Goal: Task Accomplishment & Management: Manage account settings

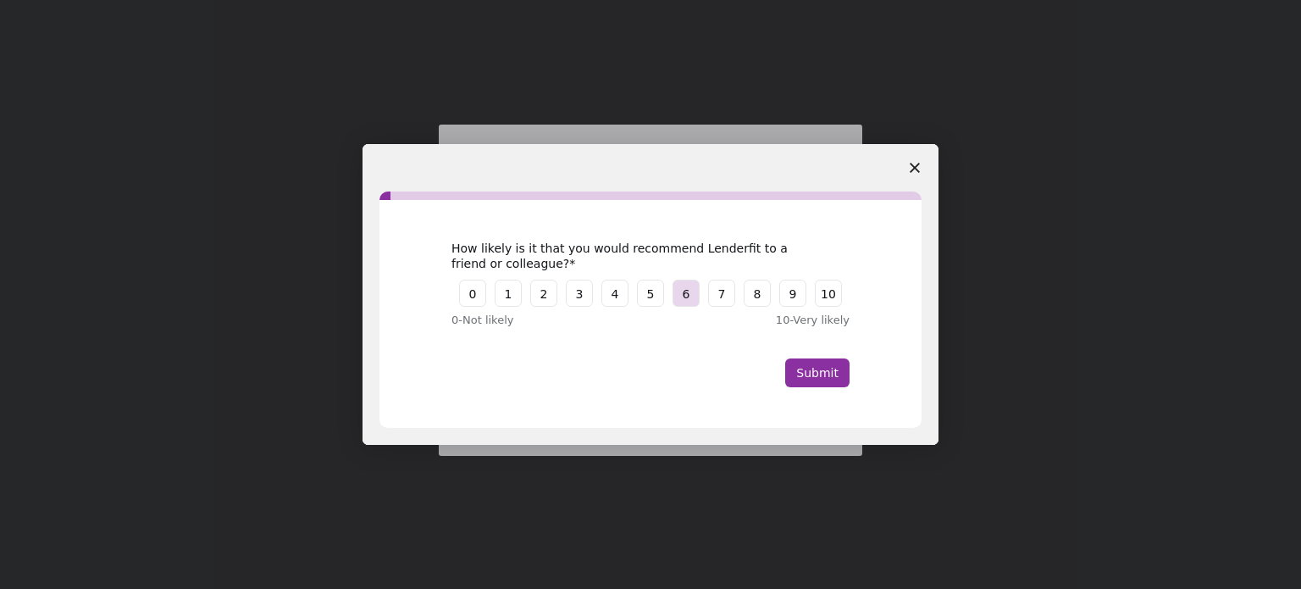
click at [697, 292] on button "6" at bounding box center [686, 293] width 27 height 27
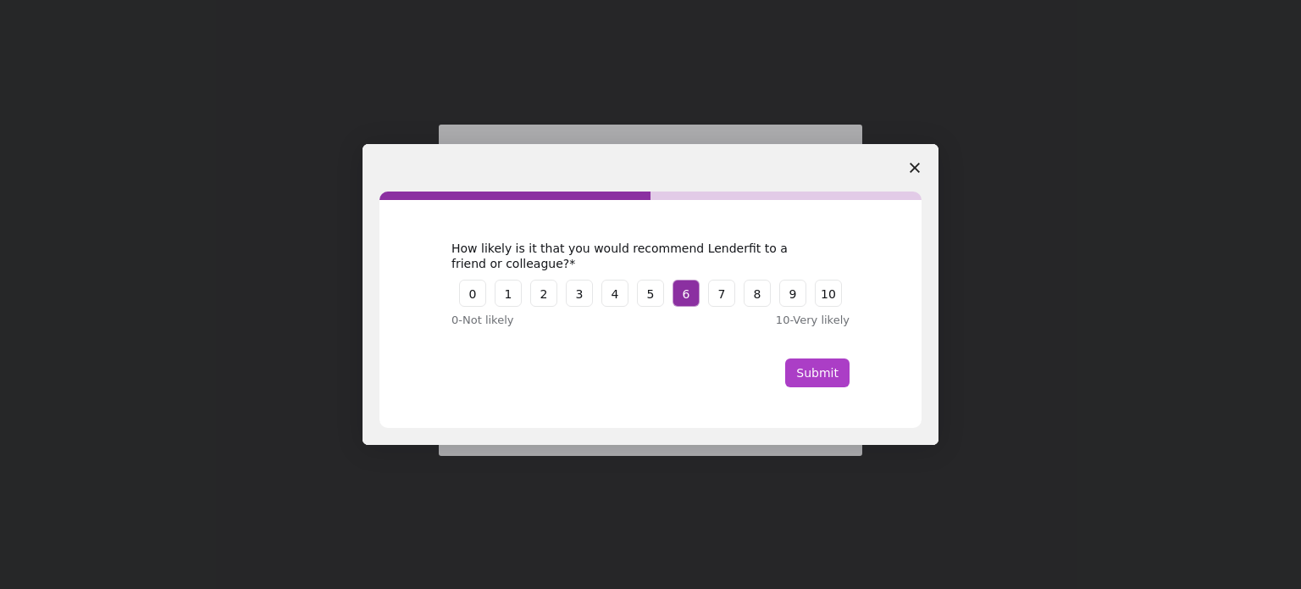
click at [828, 376] on button "Submit" at bounding box center [817, 372] width 64 height 29
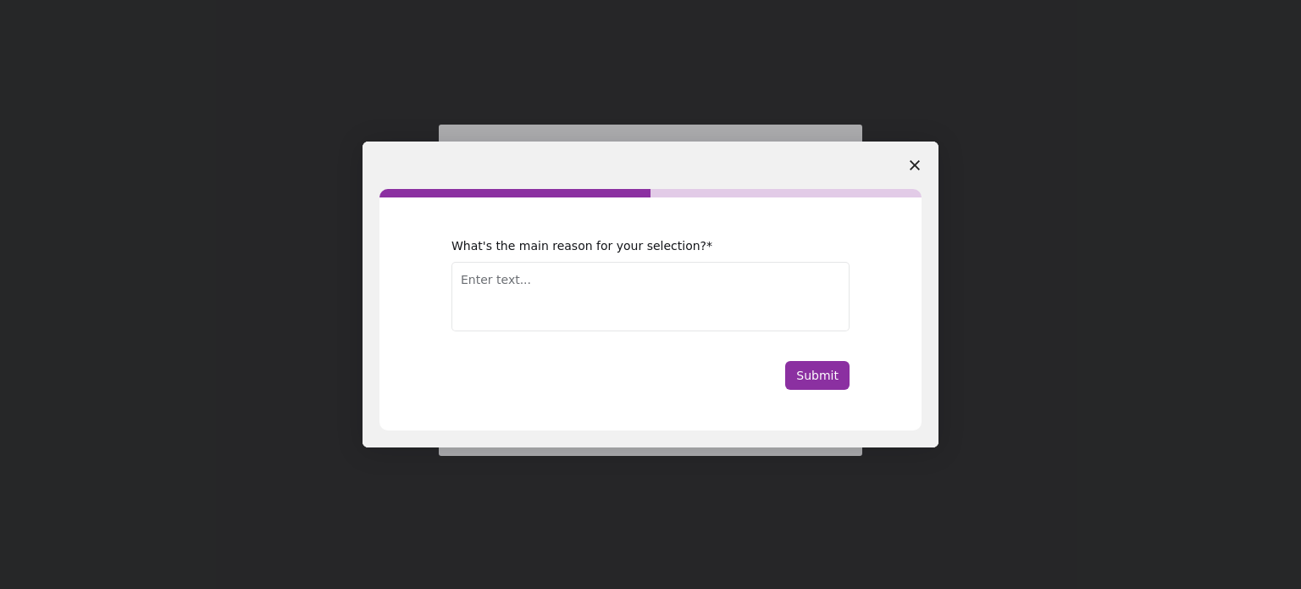
click at [914, 164] on polygon "Close survey" at bounding box center [915, 165] width 10 height 10
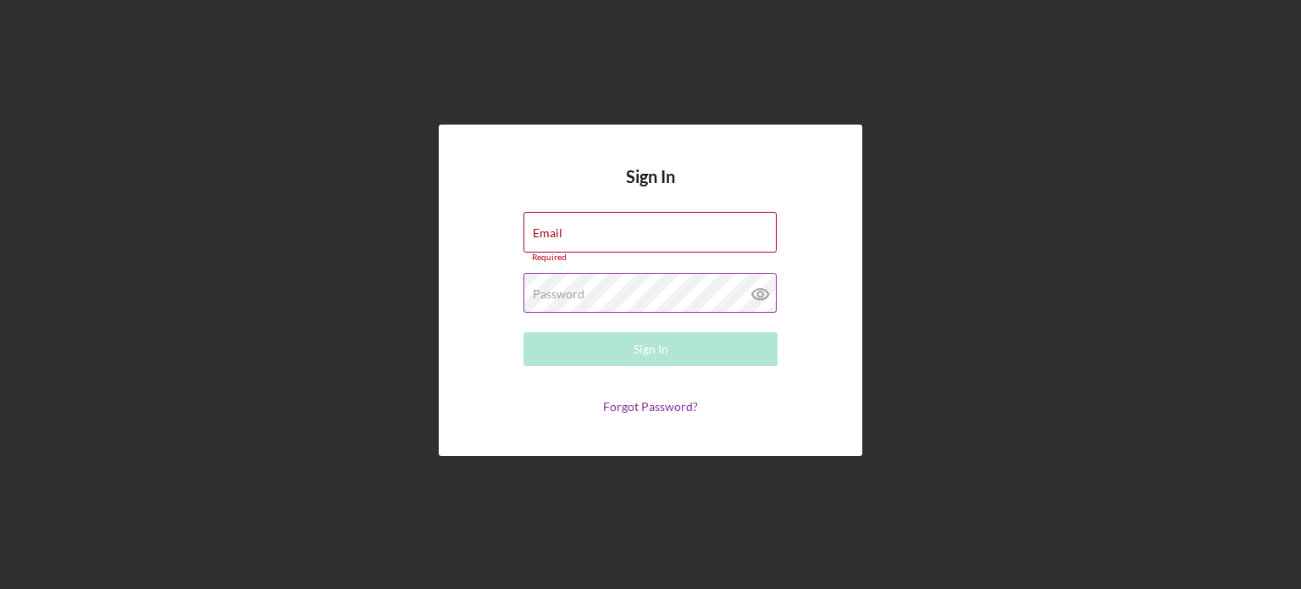
type input "[PERSON_NAME][EMAIL_ADDRESS][DOMAIN_NAME]"
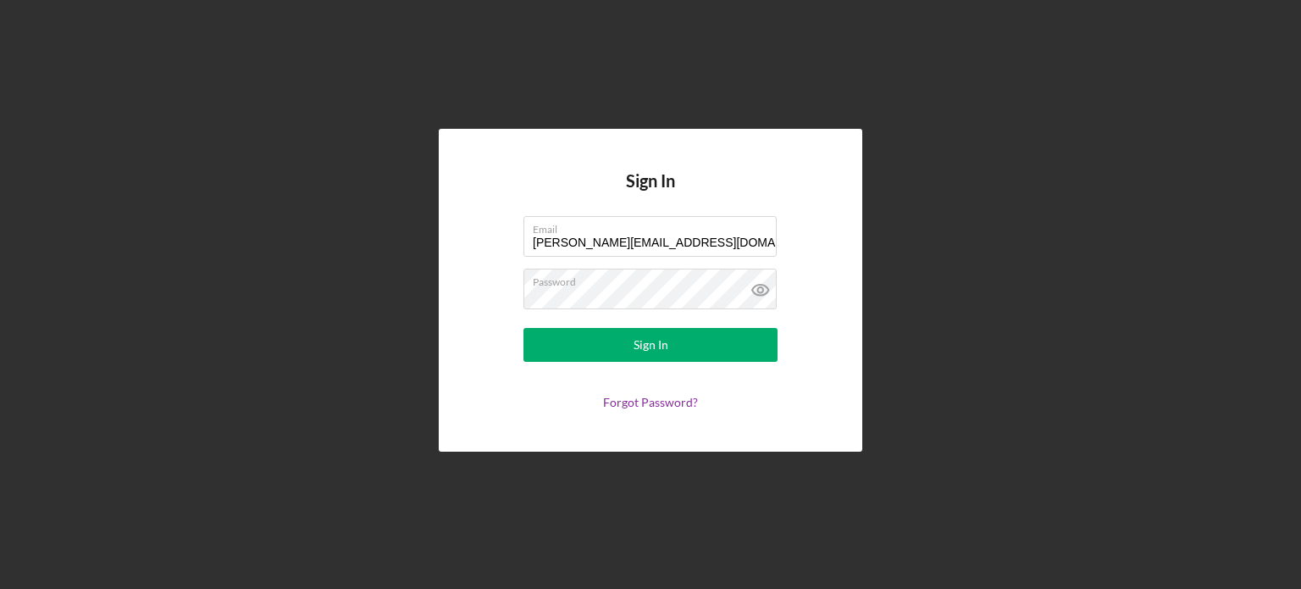
click at [388, 355] on div "Sign In Email [PERSON_NAME][EMAIL_ADDRESS][DOMAIN_NAME] Password Sign In Forgot…" at bounding box center [650, 290] width 1284 height 580
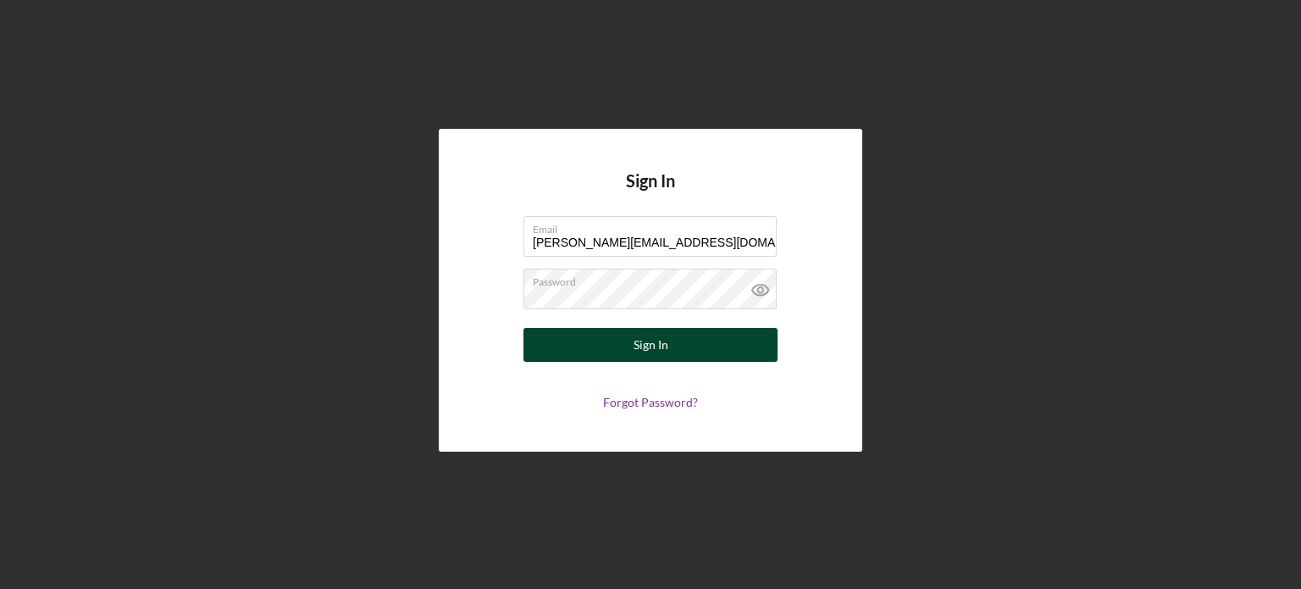
click at [617, 352] on button "Sign In" at bounding box center [650, 345] width 254 height 34
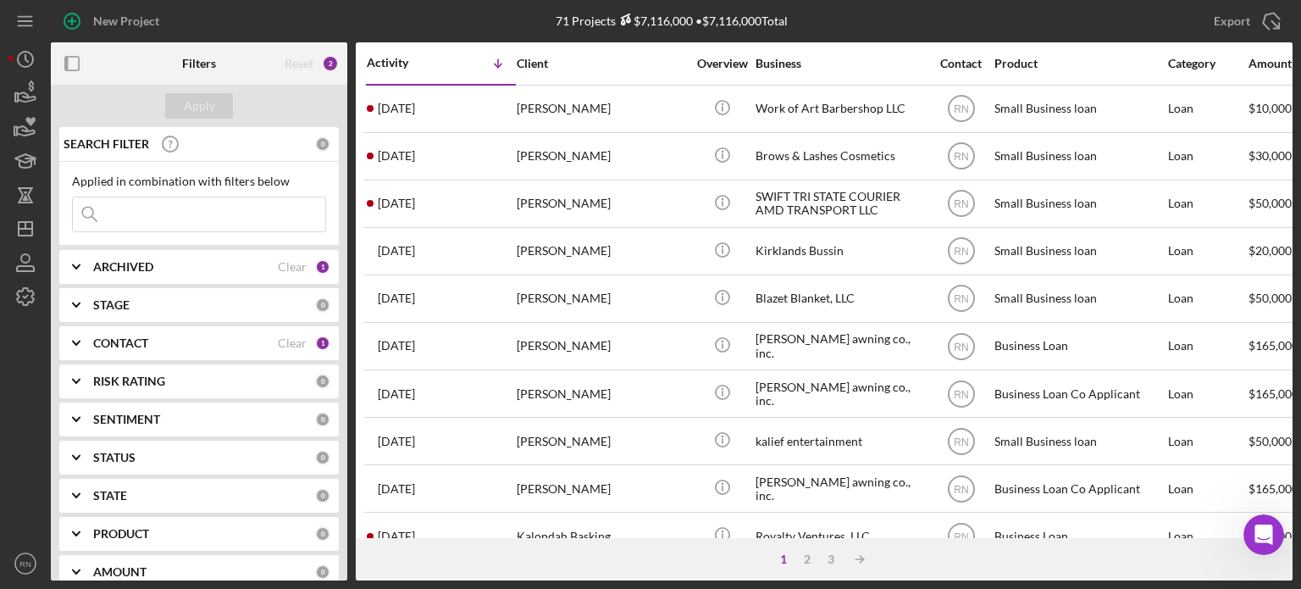
click at [9, 351] on div at bounding box center [25, 429] width 34 height 233
click at [207, 266] on div "ARCHIVED" at bounding box center [185, 267] width 185 height 14
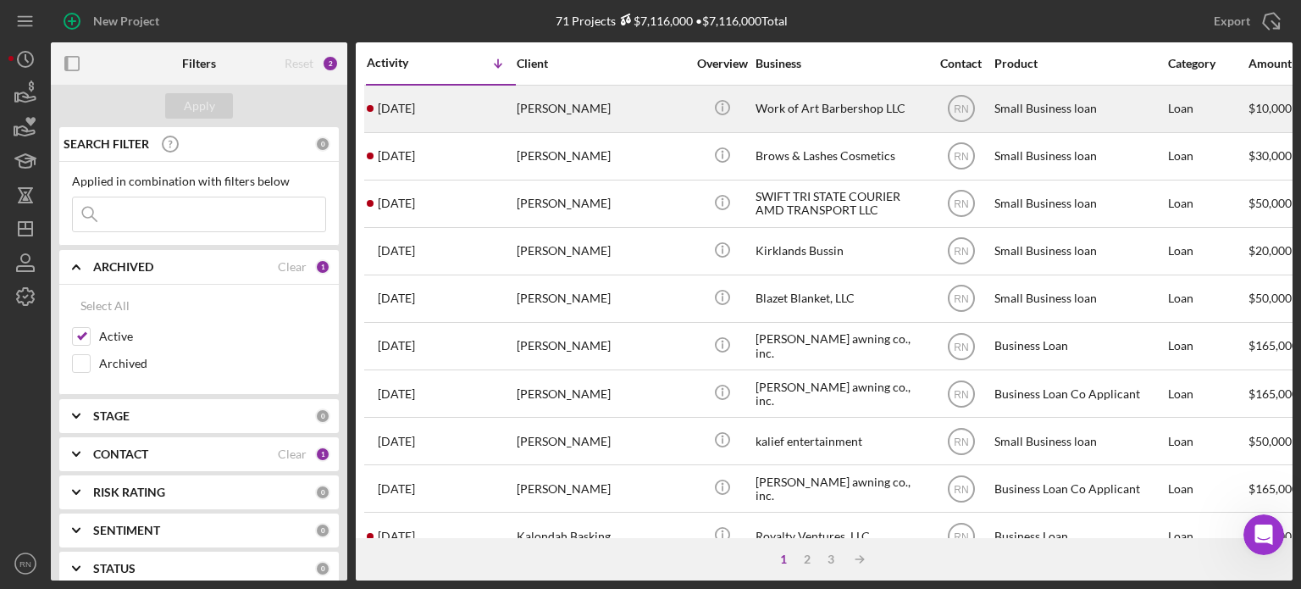
click at [552, 111] on div "[PERSON_NAME]" at bounding box center [601, 108] width 169 height 45
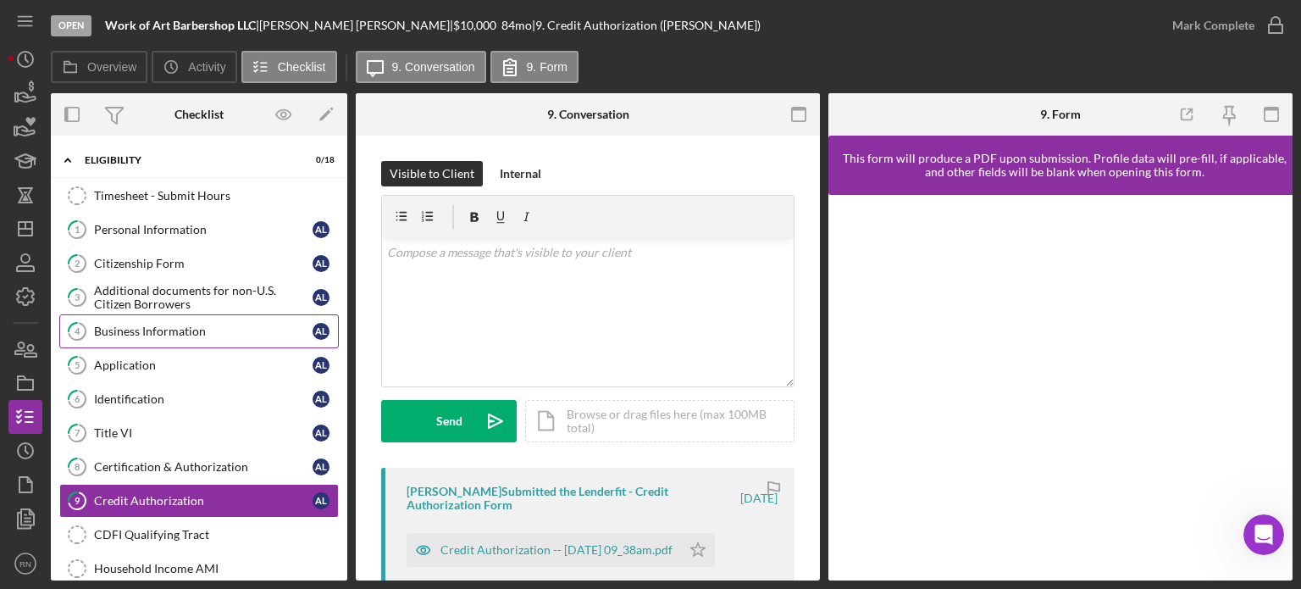
drag, startPoint x: 219, startPoint y: 327, endPoint x: 230, endPoint y: 329, distance: 10.5
click at [219, 326] on div "Business Information" at bounding box center [203, 331] width 219 height 14
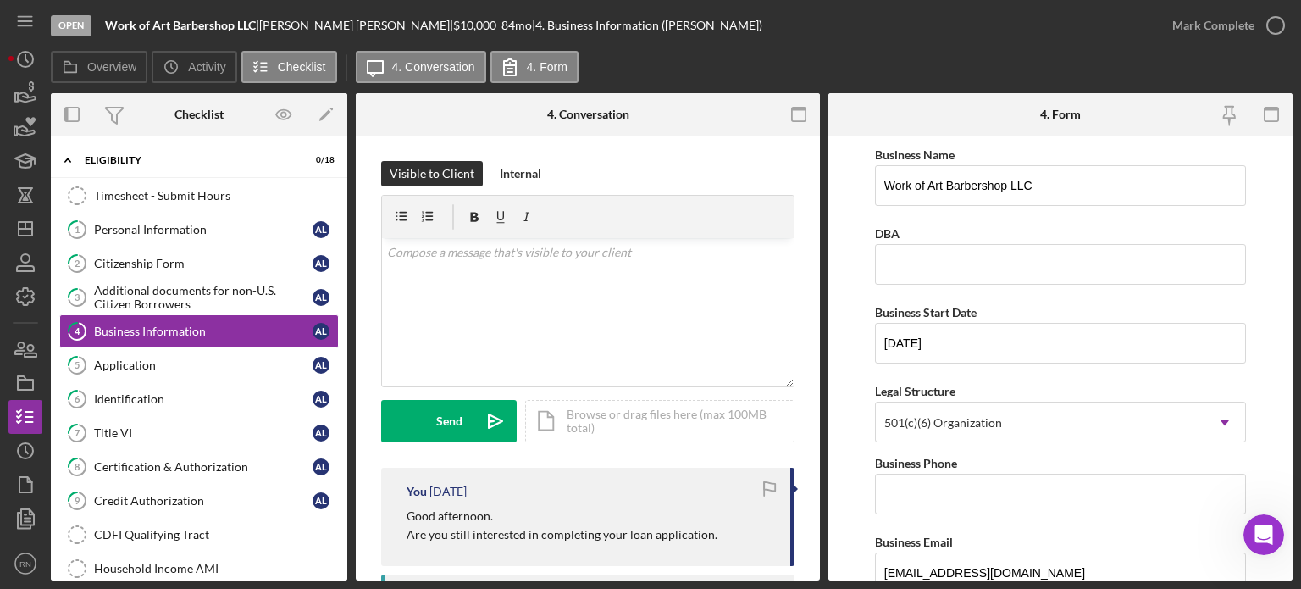
scroll to position [85, 0]
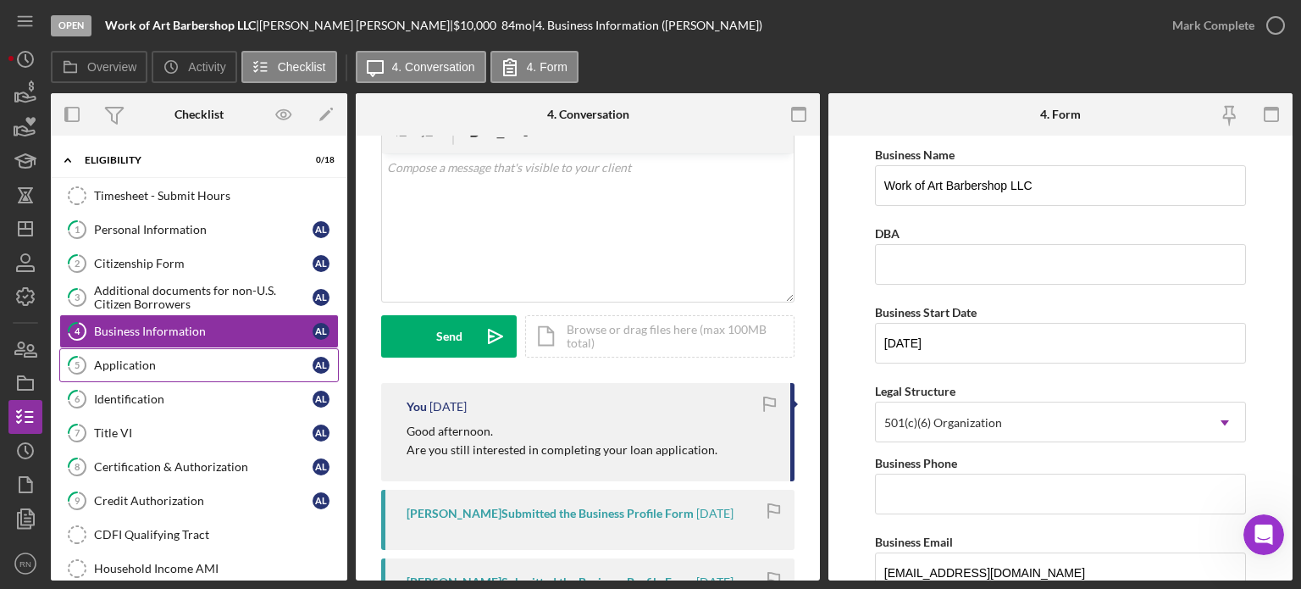
click at [190, 365] on div "Application" at bounding box center [203, 365] width 219 height 14
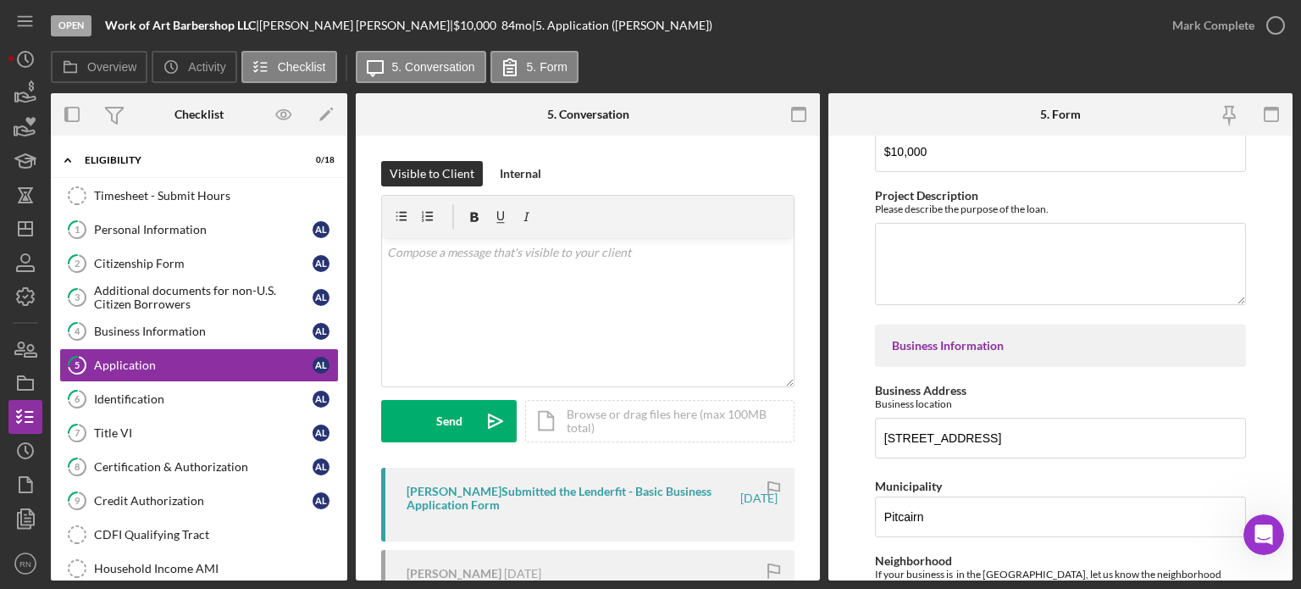
scroll to position [85, 0]
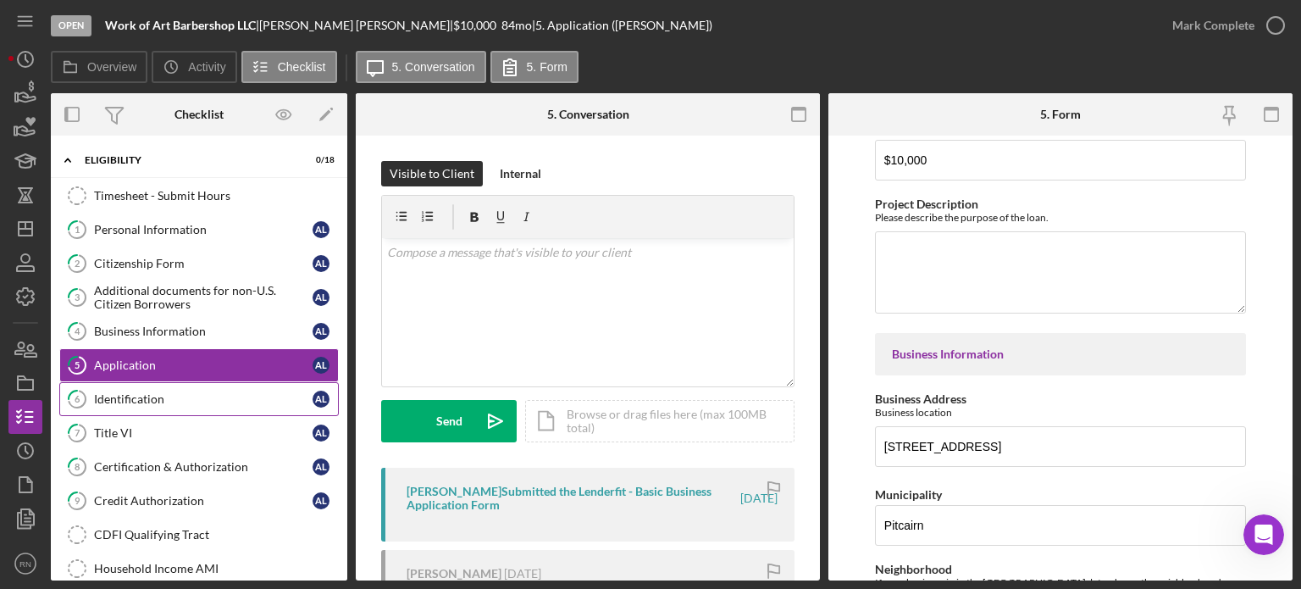
click at [108, 400] on div "Identification" at bounding box center [203, 399] width 219 height 14
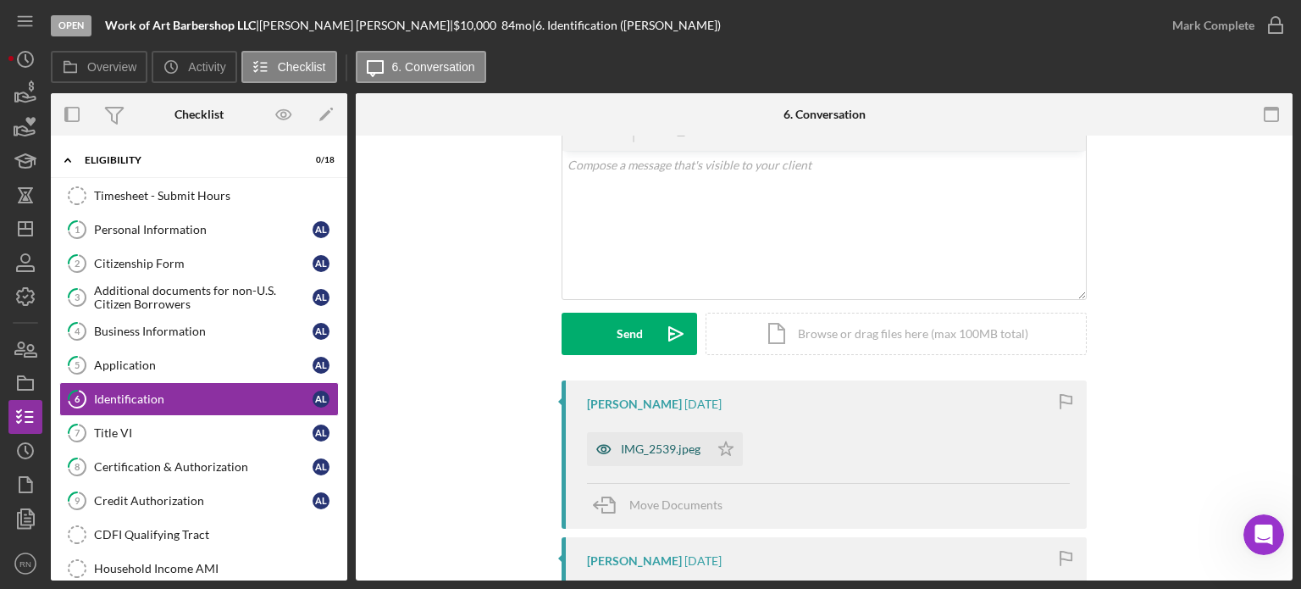
scroll to position [169, 0]
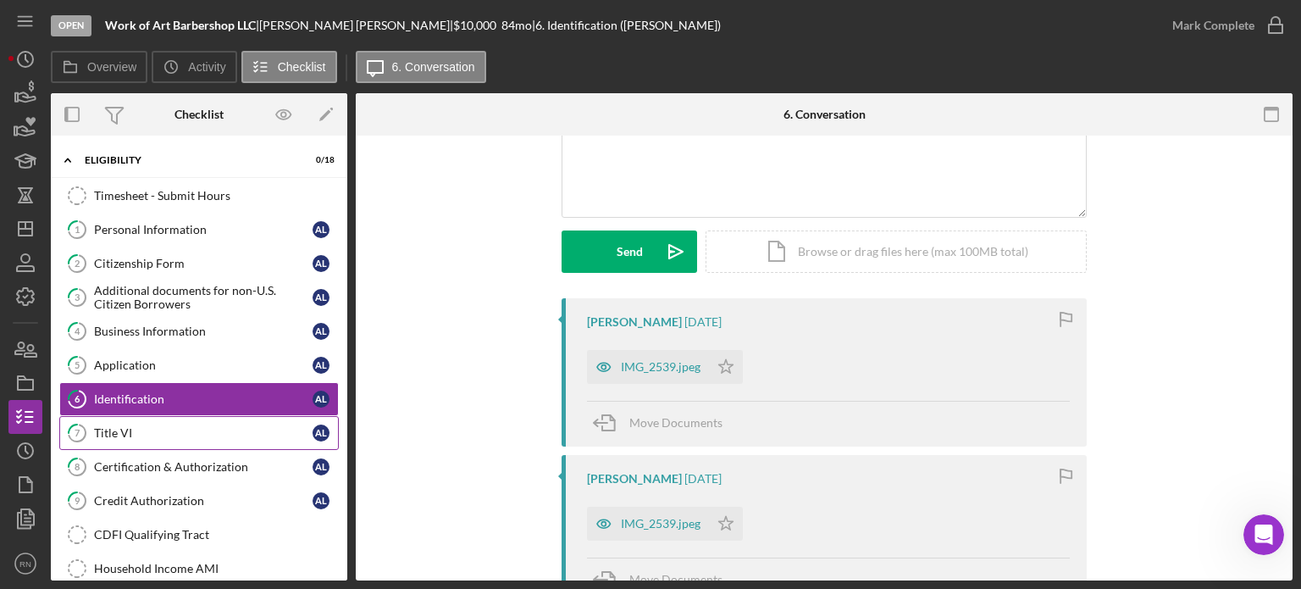
click at [143, 436] on div "Title VI" at bounding box center [203, 433] width 219 height 14
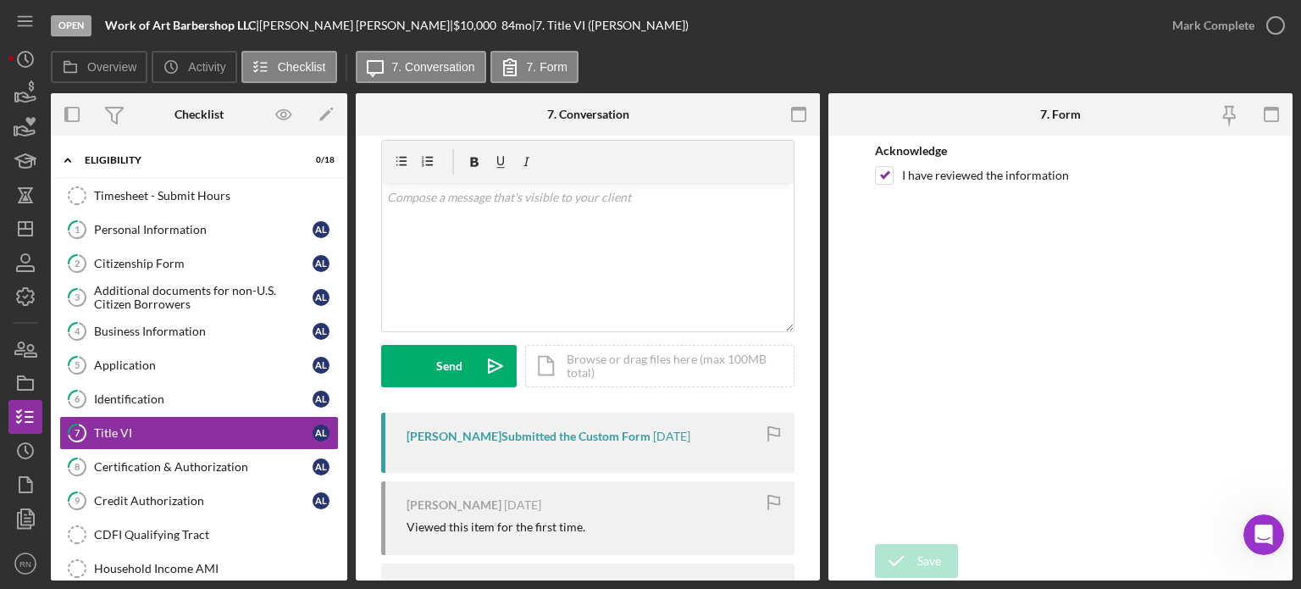
scroll to position [85, 0]
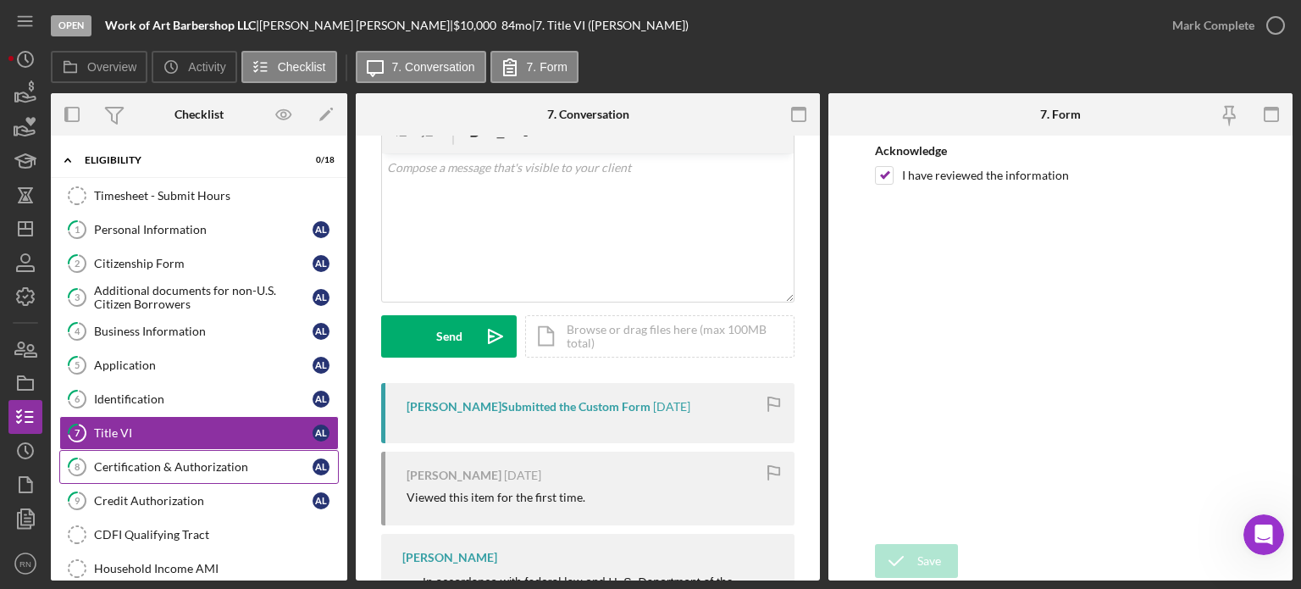
click at [152, 467] on div "Certification & Authorization" at bounding box center [203, 467] width 219 height 14
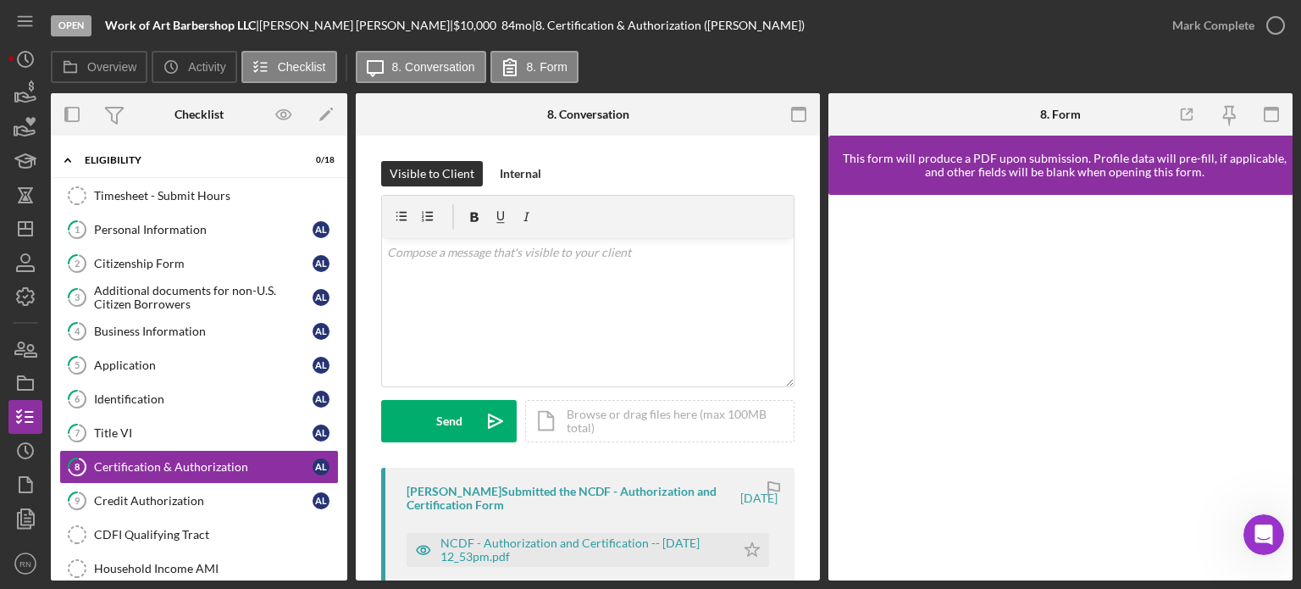
scroll to position [85, 0]
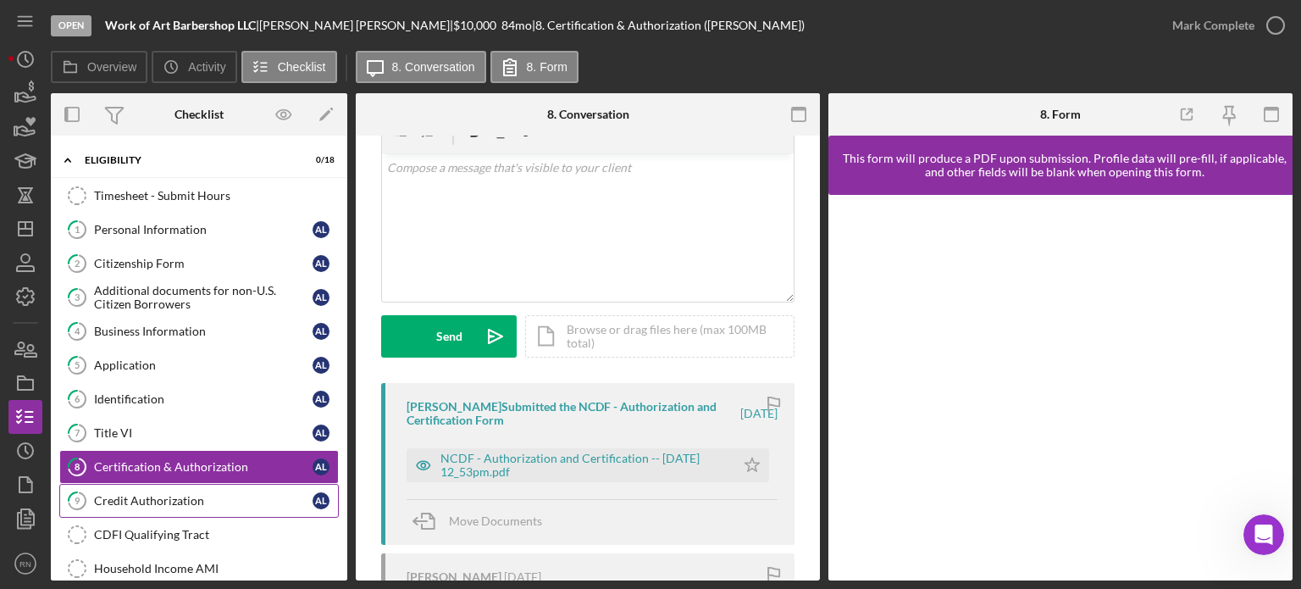
click at [191, 501] on div "Credit Authorization" at bounding box center [203, 501] width 219 height 14
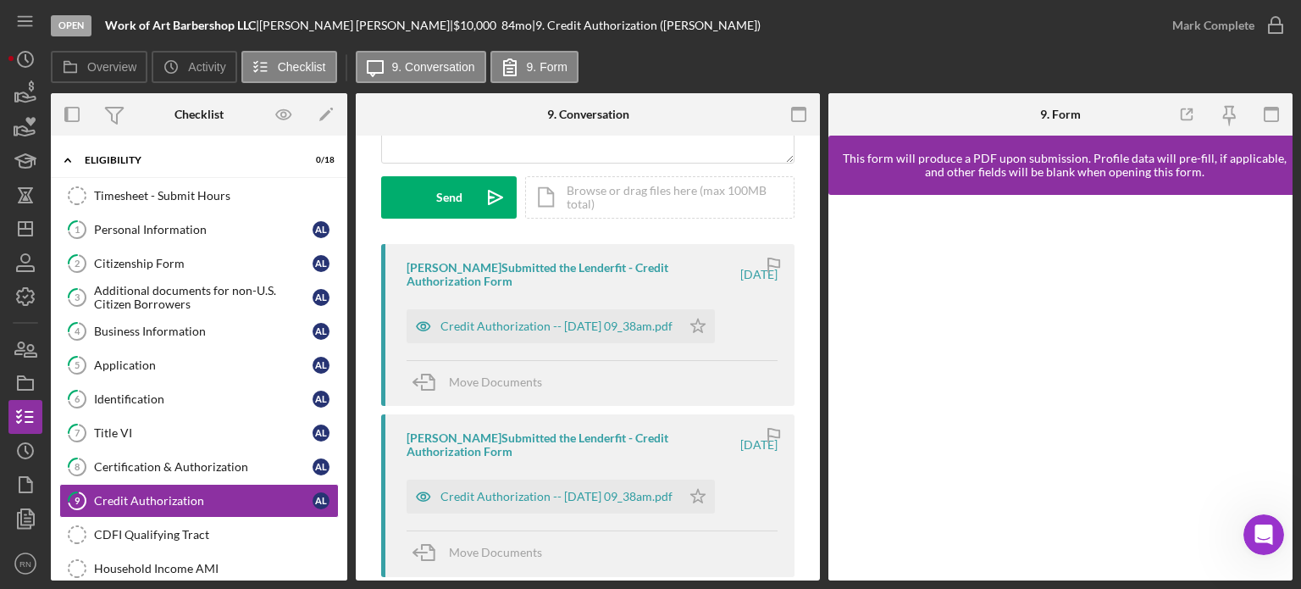
scroll to position [254, 0]
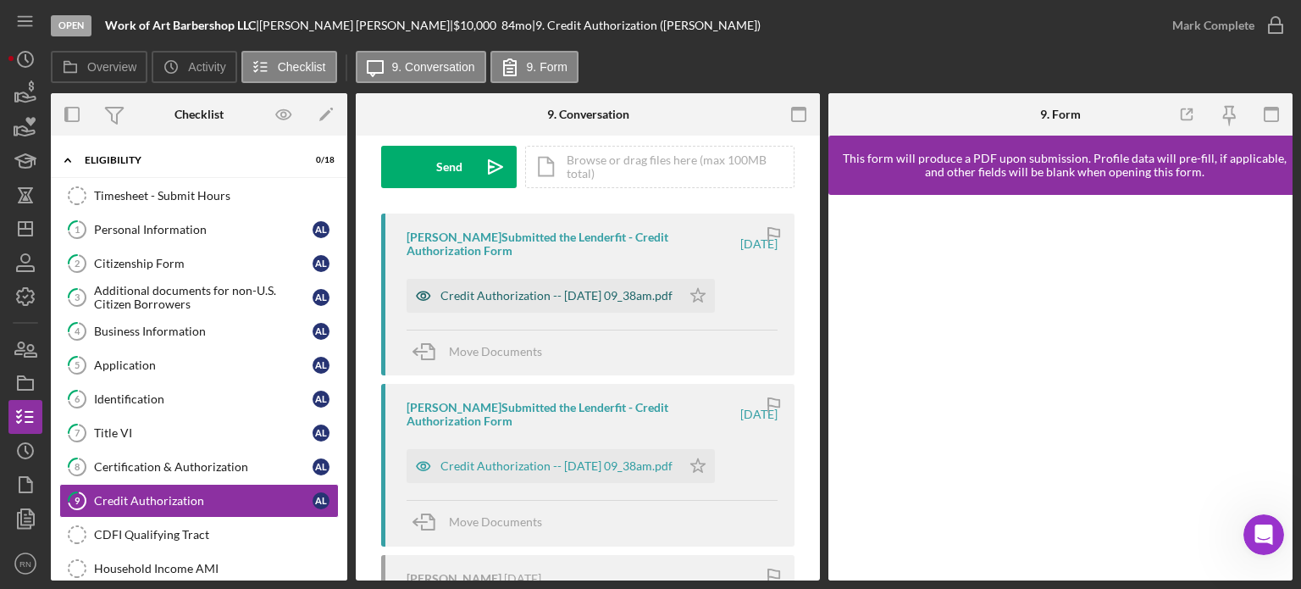
click at [603, 293] on div "Credit Authorization -- [DATE] 09_38am.pdf" at bounding box center [556, 296] width 232 height 14
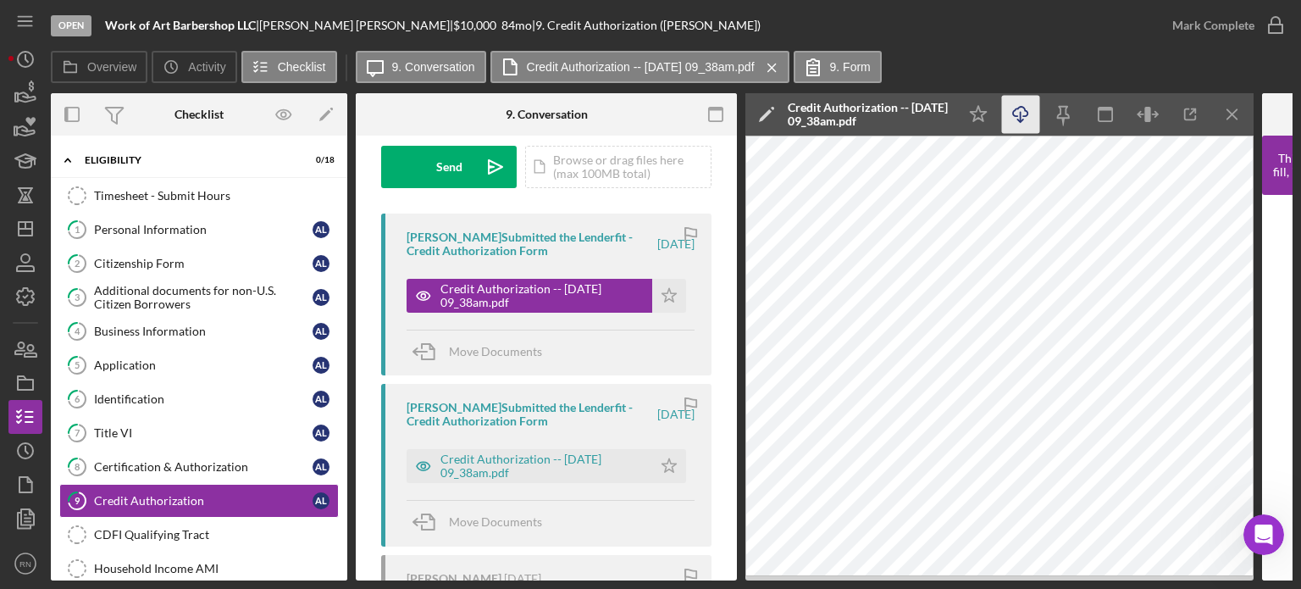
click at [1012, 111] on icon "Icon/Download" at bounding box center [1021, 115] width 38 height 38
click at [30, 236] on icon "Icon/Dashboard" at bounding box center [25, 229] width 42 height 42
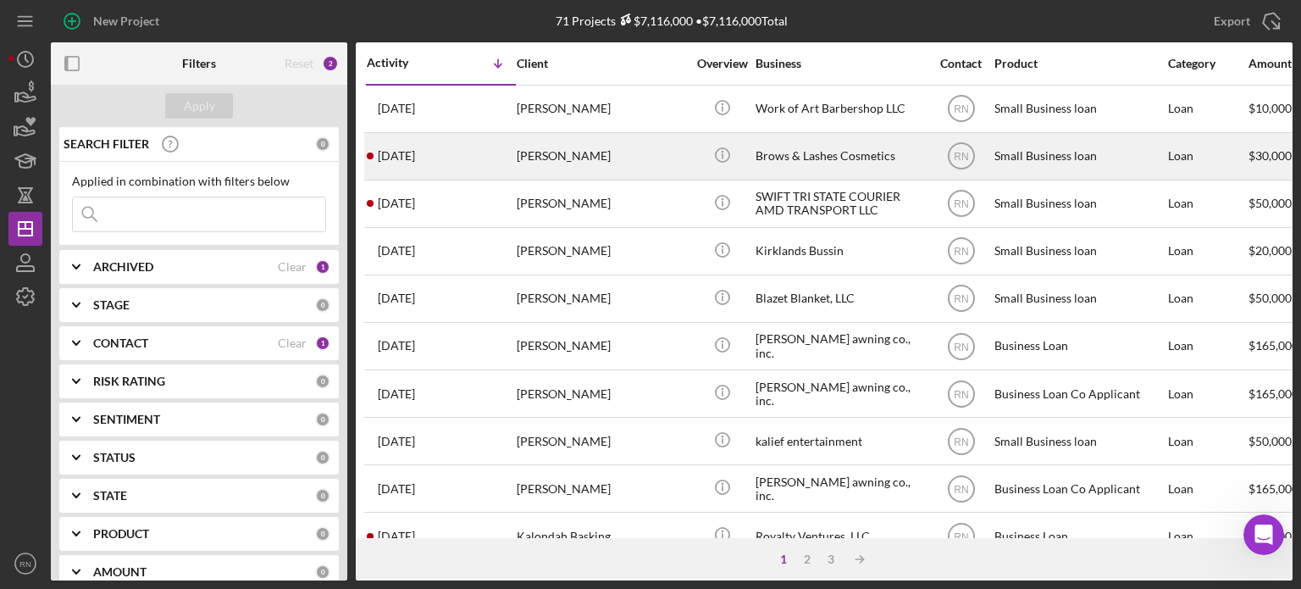
click at [620, 155] on div "[PERSON_NAME]" at bounding box center [601, 156] width 169 height 45
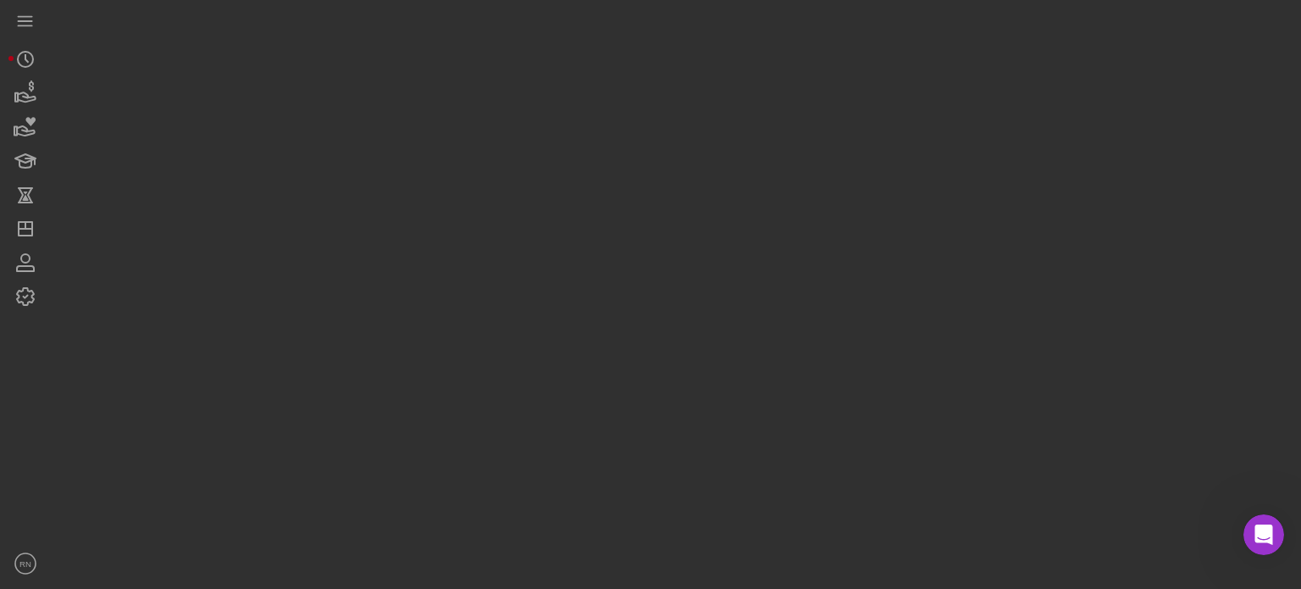
click at [620, 155] on div at bounding box center [672, 290] width 1242 height 580
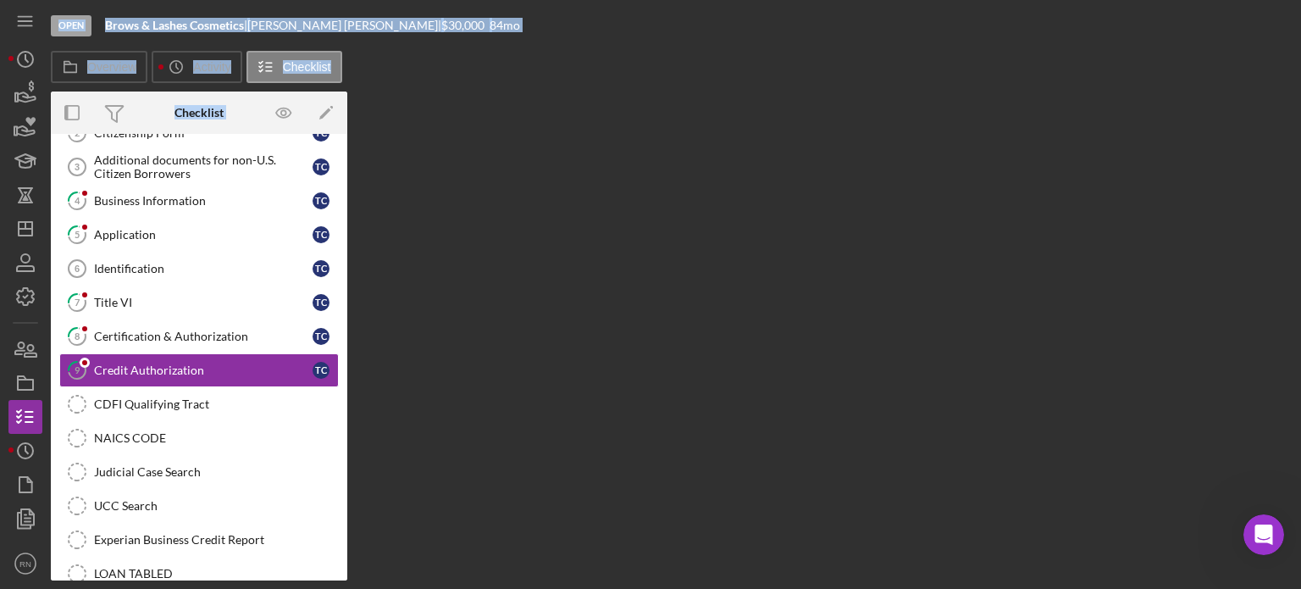
scroll to position [138, 0]
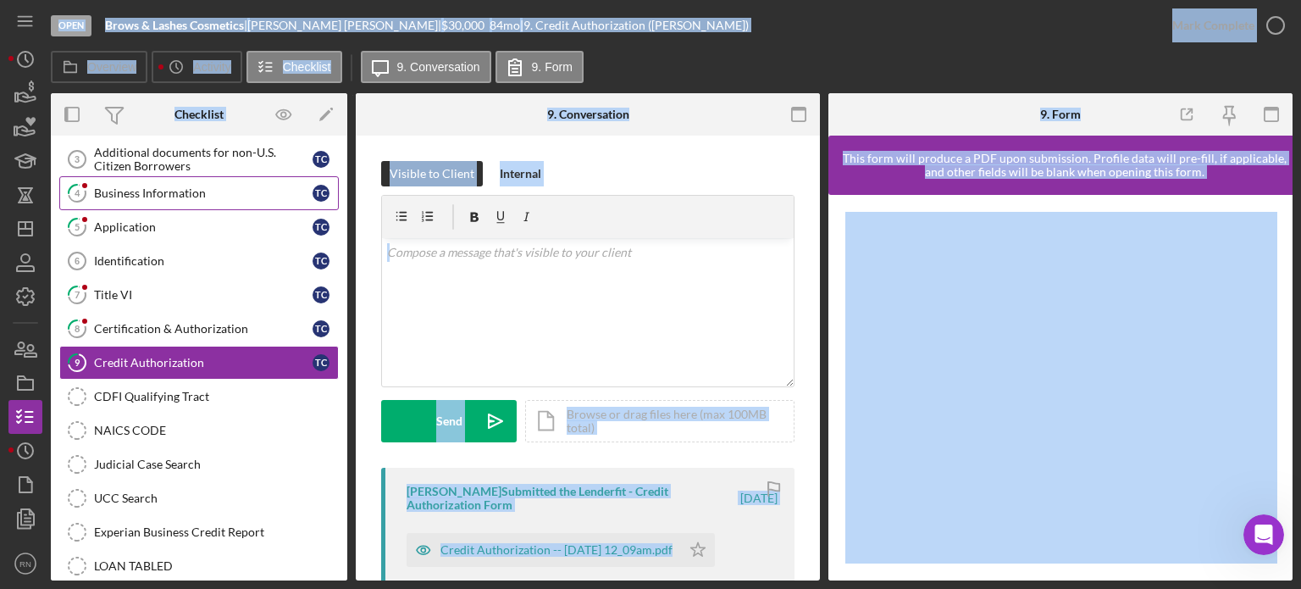
click at [208, 186] on div "Business Information" at bounding box center [203, 193] width 219 height 14
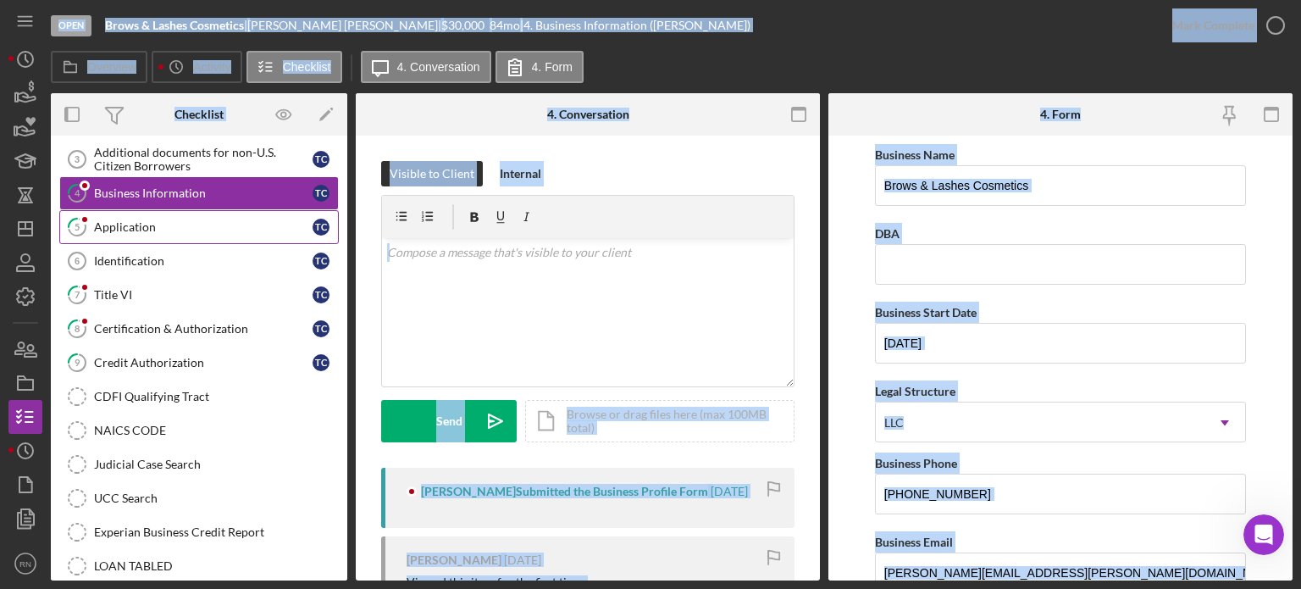
click at [164, 231] on div "Application" at bounding box center [203, 227] width 219 height 14
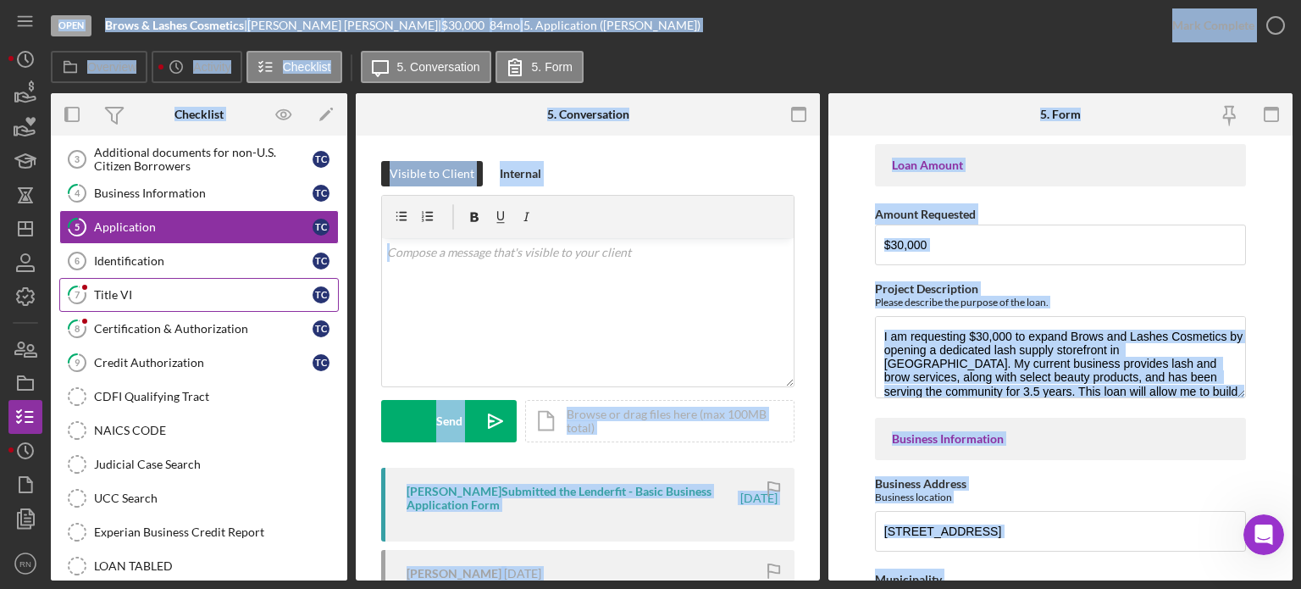
click at [183, 291] on div "Title VI" at bounding box center [203, 295] width 219 height 14
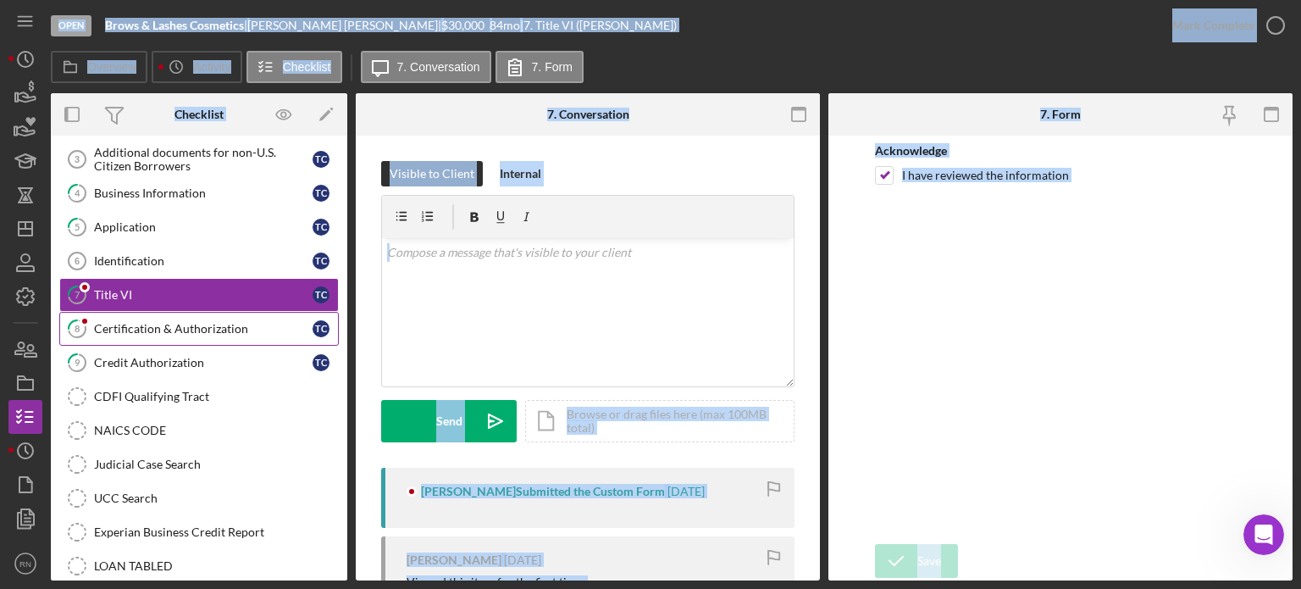
click at [185, 325] on div "Certification & Authorization" at bounding box center [203, 329] width 219 height 14
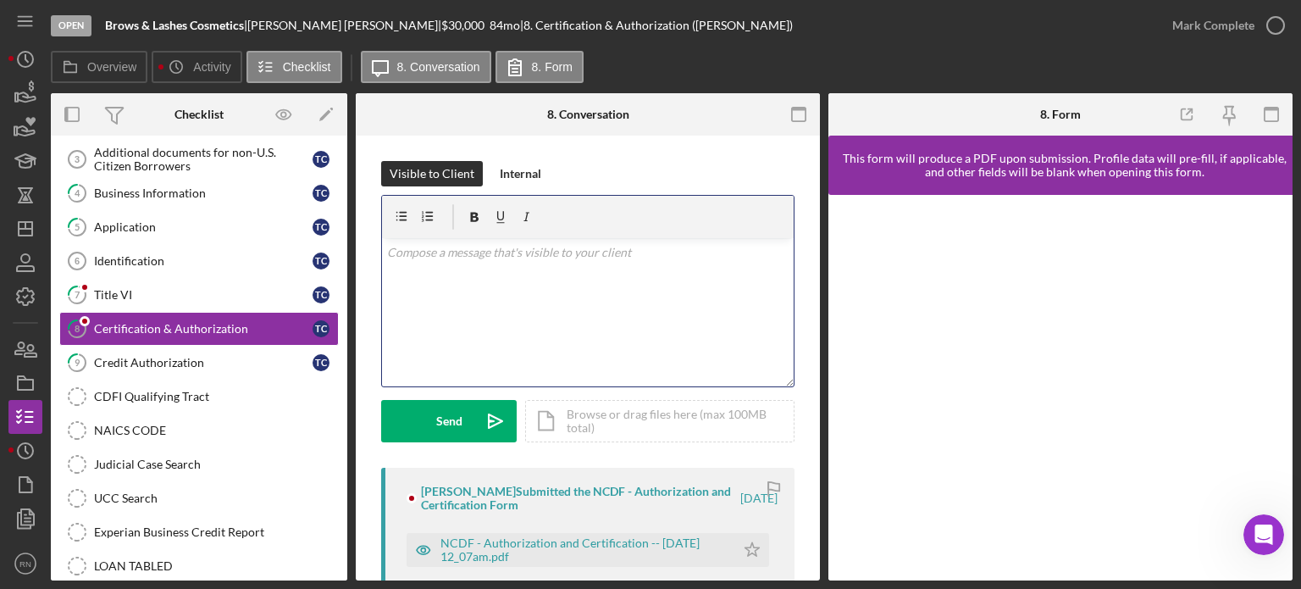
click at [596, 352] on div "v Color teal Color pink Remove color Add row above Add row below Add column bef…" at bounding box center [588, 312] width 412 height 148
drag, startPoint x: 137, startPoint y: 287, endPoint x: 130, endPoint y: 297, distance: 12.2
click at [136, 294] on div "Title VI" at bounding box center [203, 295] width 219 height 14
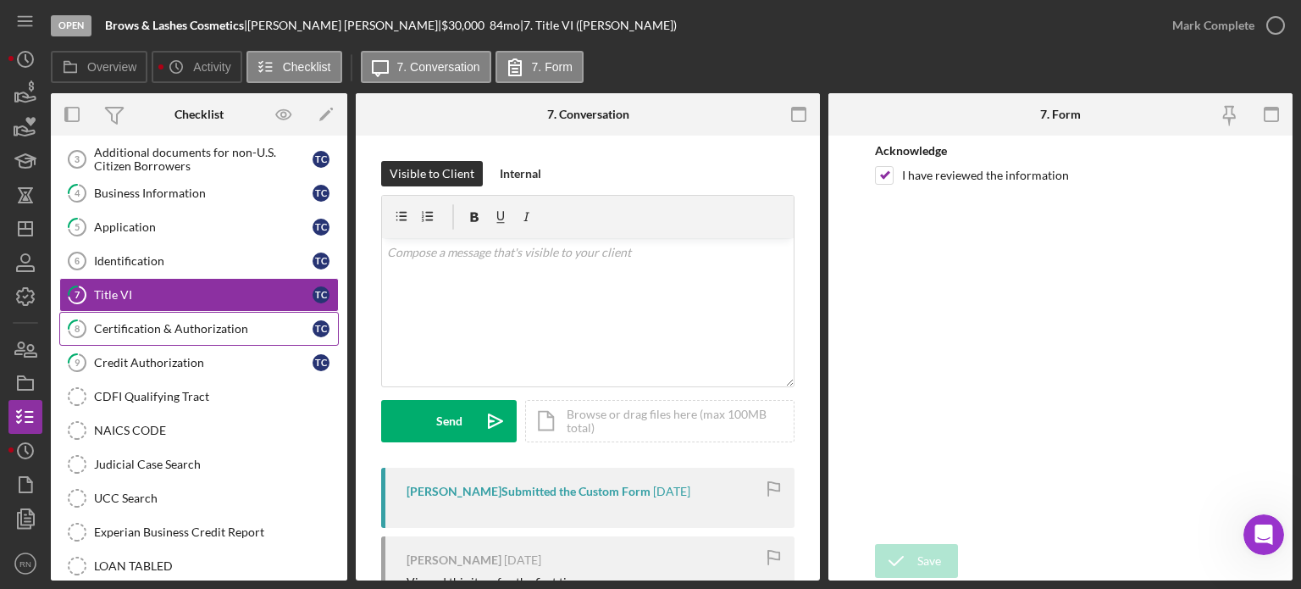
click at [213, 325] on div "Certification & Authorization" at bounding box center [203, 329] width 219 height 14
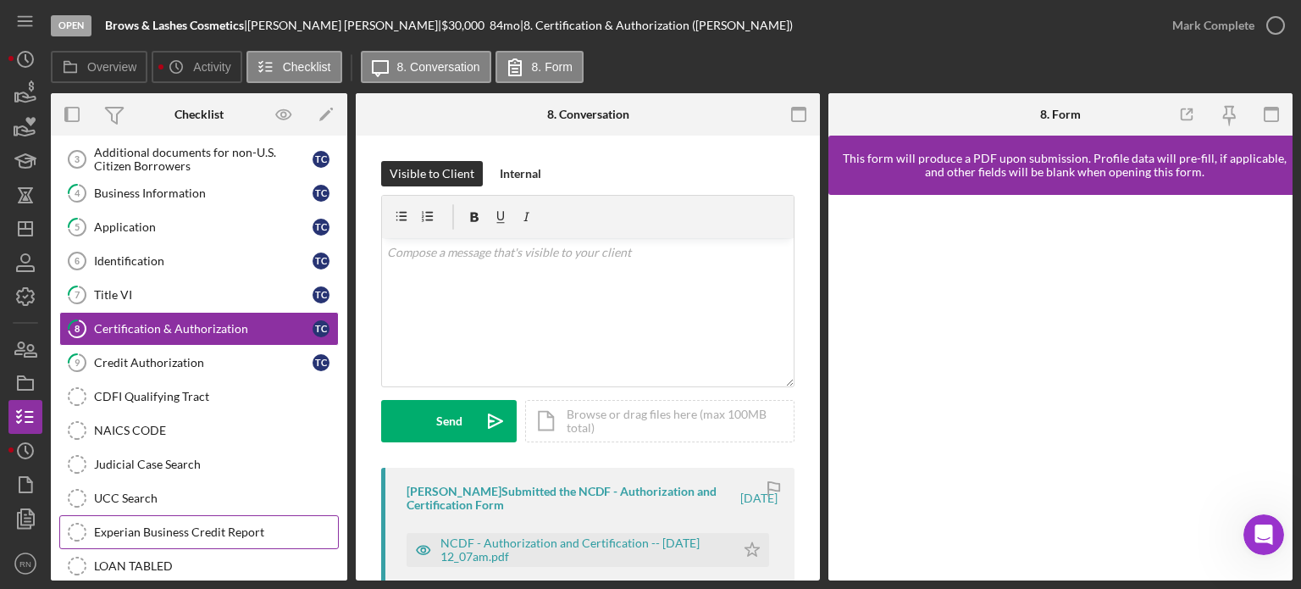
scroll to position [299, 0]
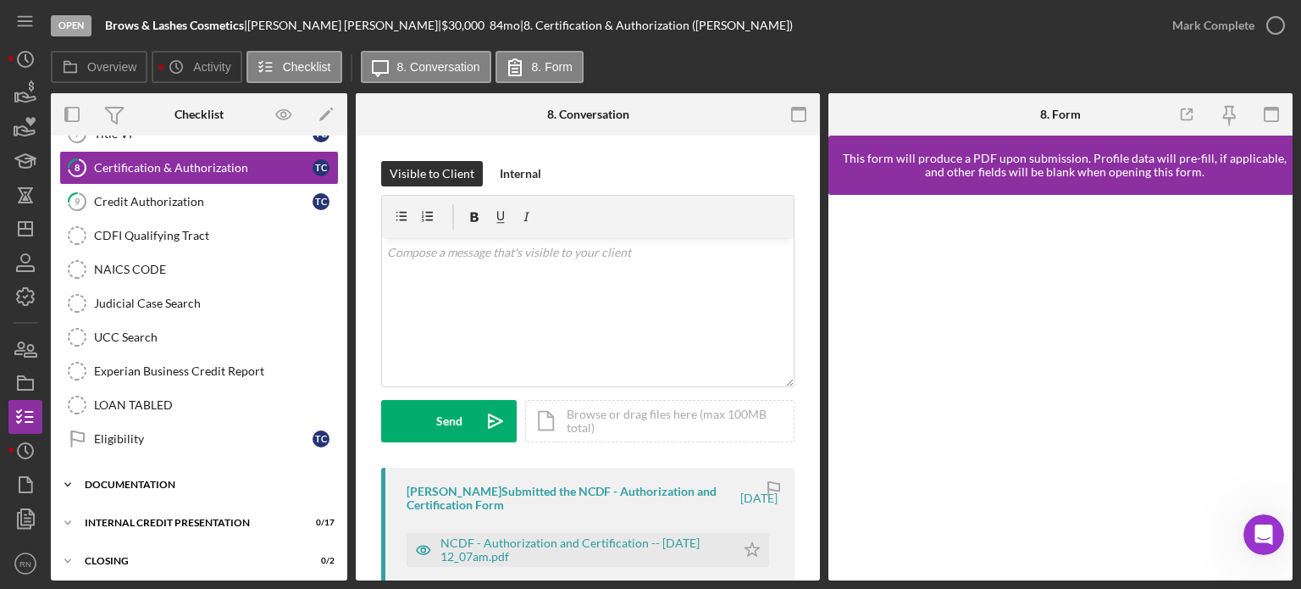
click at [159, 479] on div "Documentation" at bounding box center [205, 484] width 241 height 10
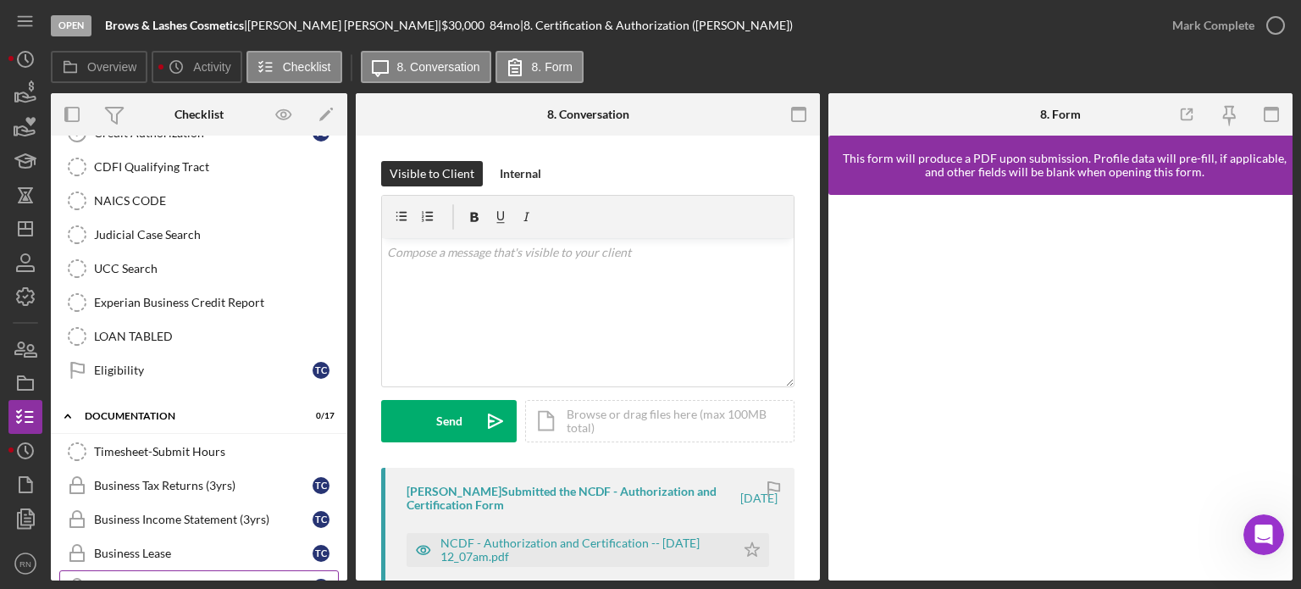
scroll to position [468, 0]
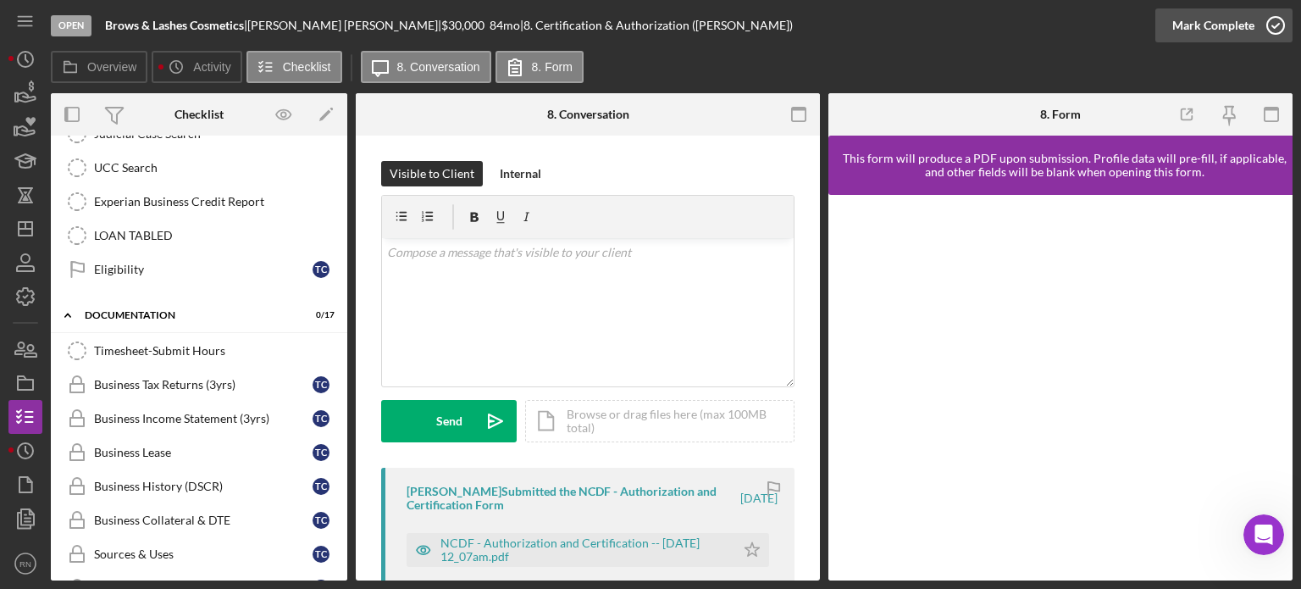
click at [1276, 22] on icon "button" at bounding box center [1275, 25] width 42 height 42
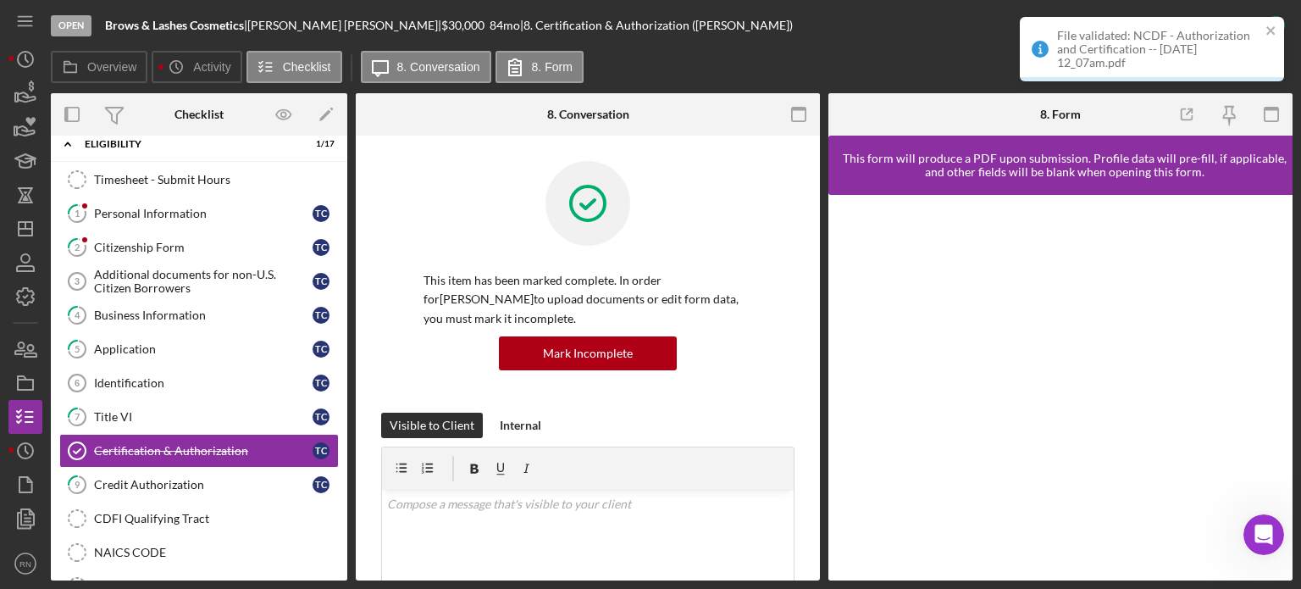
scroll to position [0, 0]
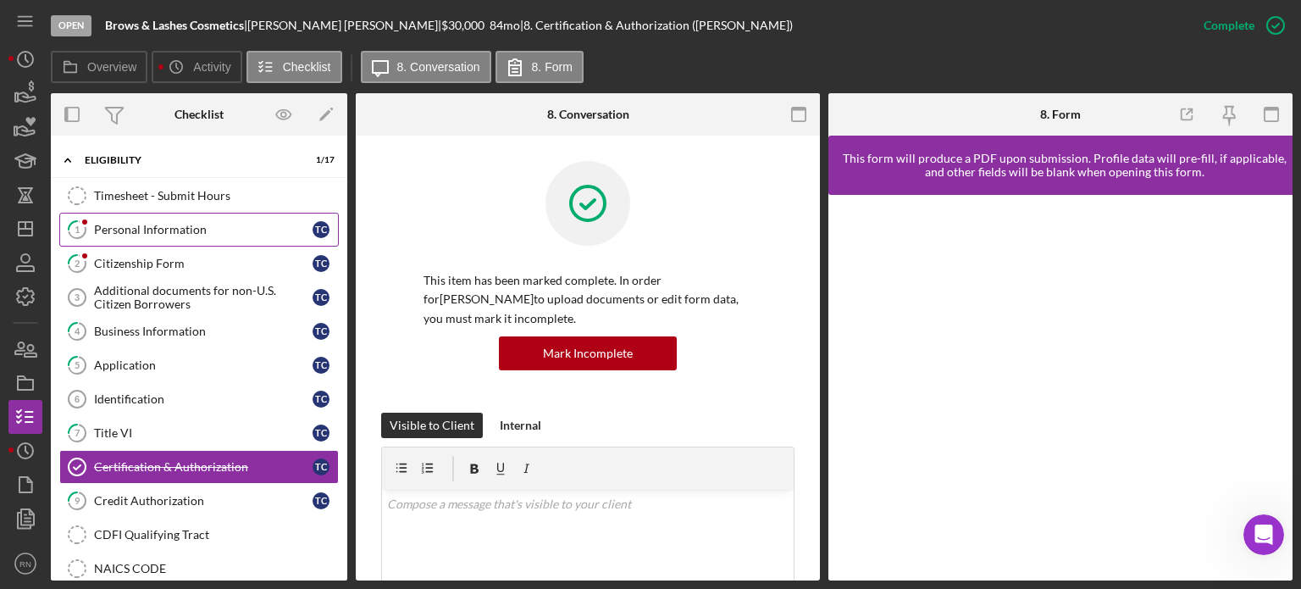
click at [186, 224] on div "Personal Information" at bounding box center [203, 230] width 219 height 14
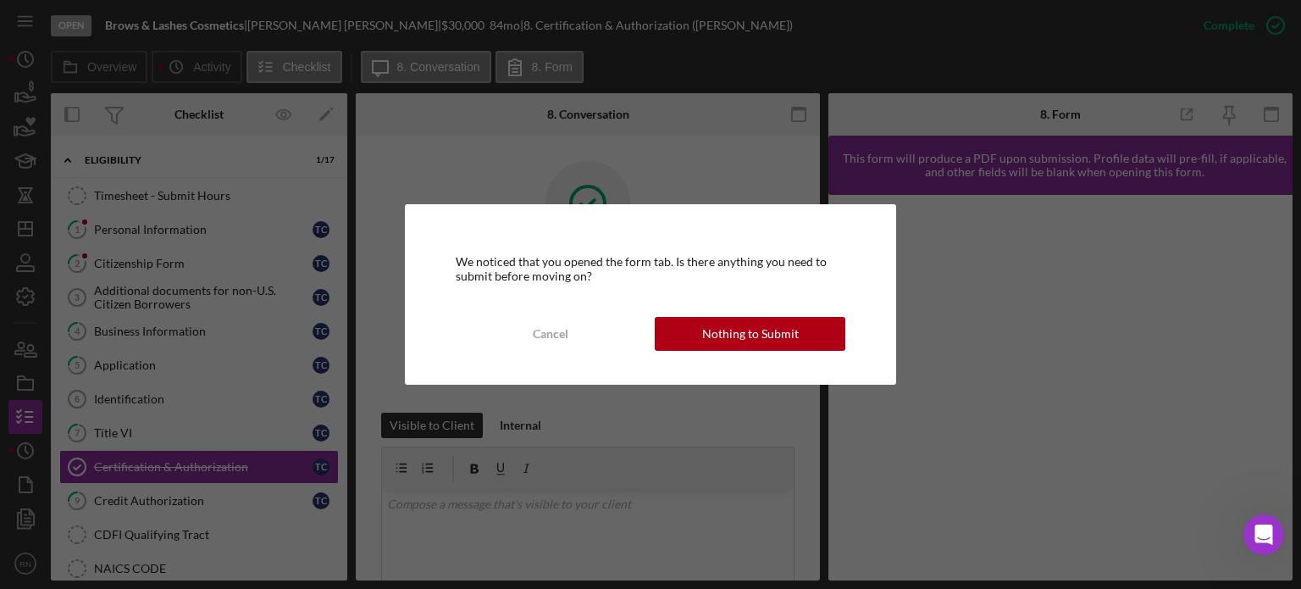
drag, startPoint x: 708, startPoint y: 336, endPoint x: 662, endPoint y: 344, distance: 46.4
click at [703, 341] on button "Nothing to Submit" at bounding box center [750, 334] width 191 height 34
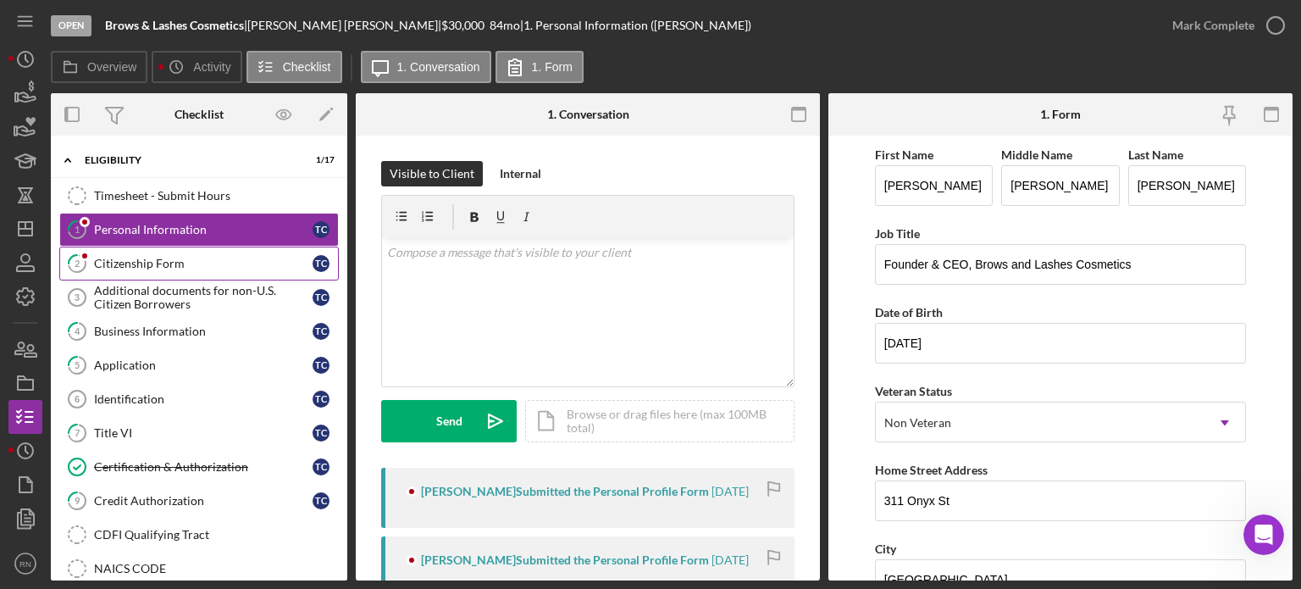
click at [173, 266] on div "Citizenship Form" at bounding box center [203, 264] width 219 height 14
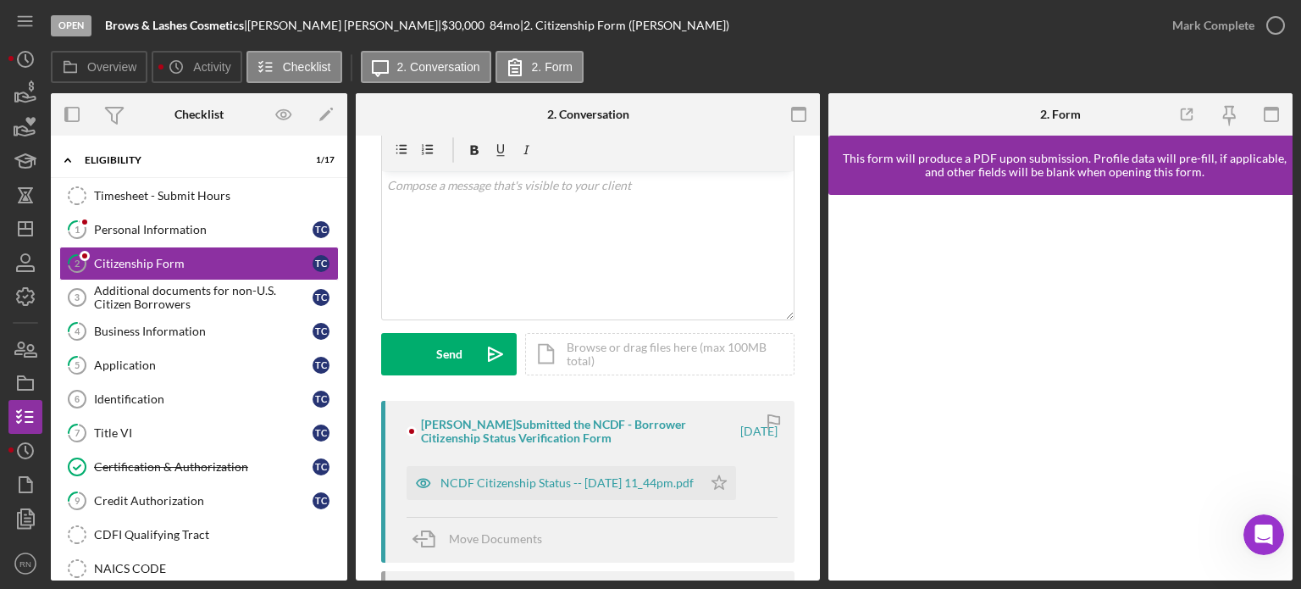
scroll to position [169, 0]
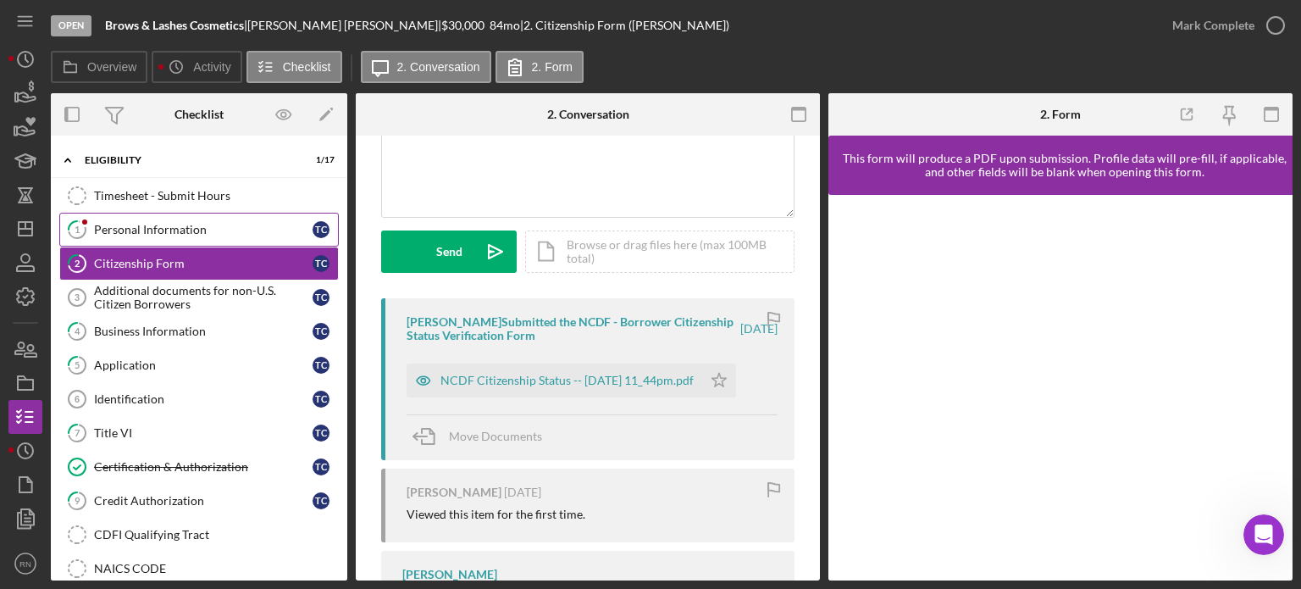
click at [198, 230] on div "Personal Information" at bounding box center [203, 230] width 219 height 14
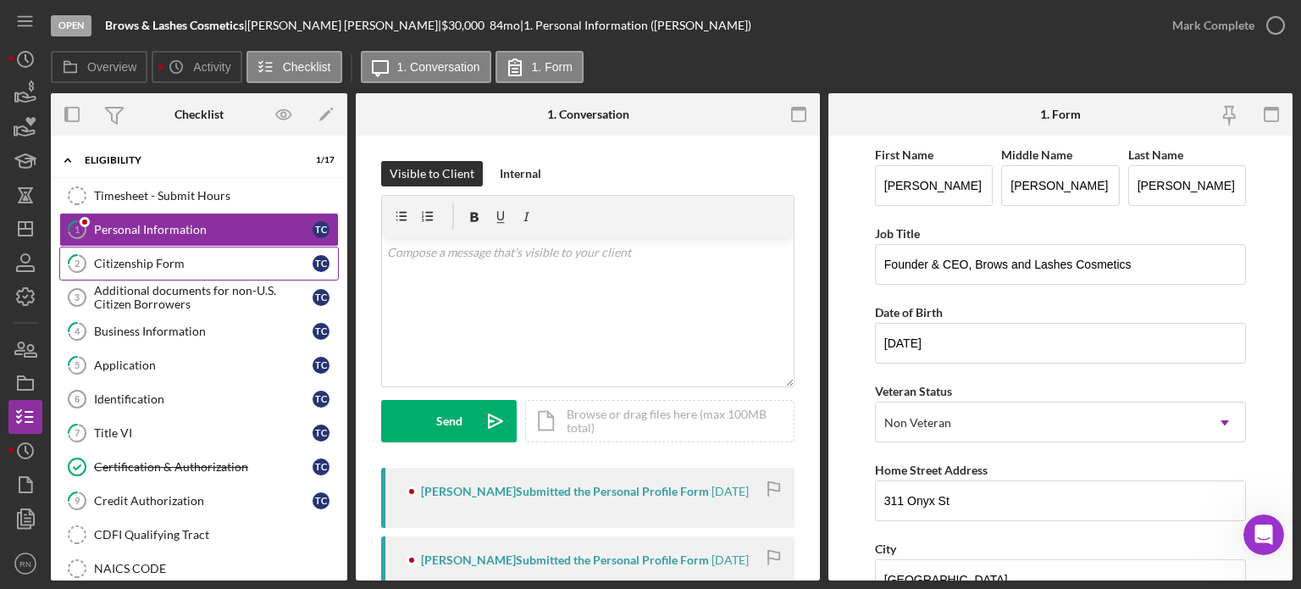
click at [185, 263] on div "Citizenship Form" at bounding box center [203, 264] width 219 height 14
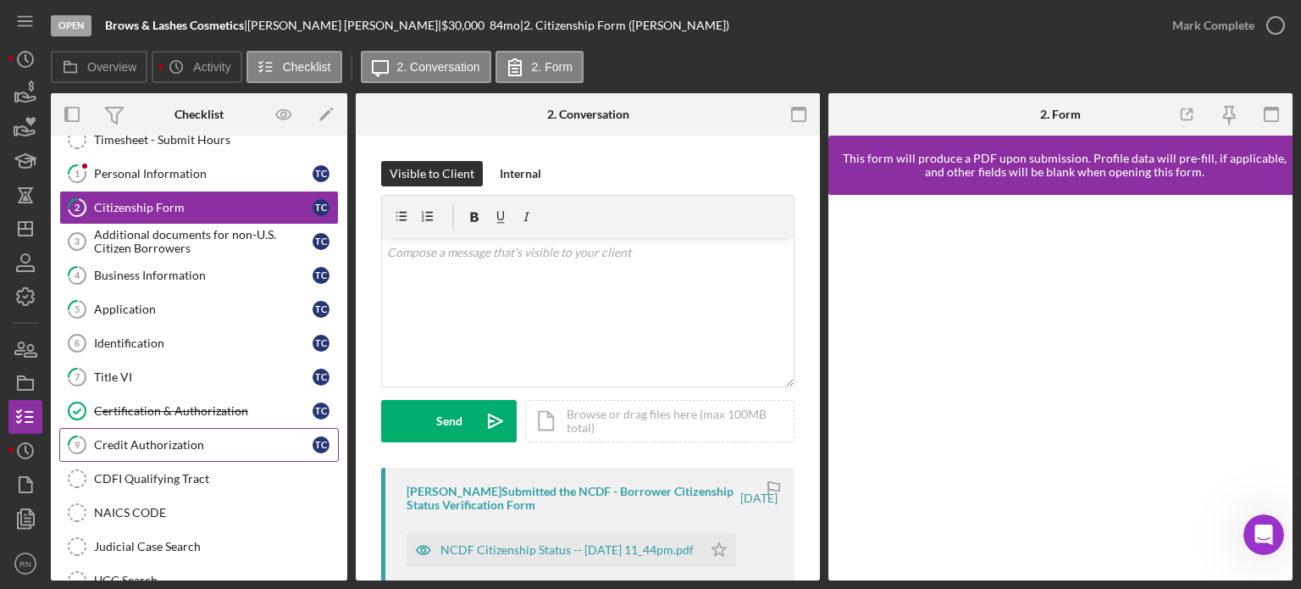
scroll to position [85, 0]
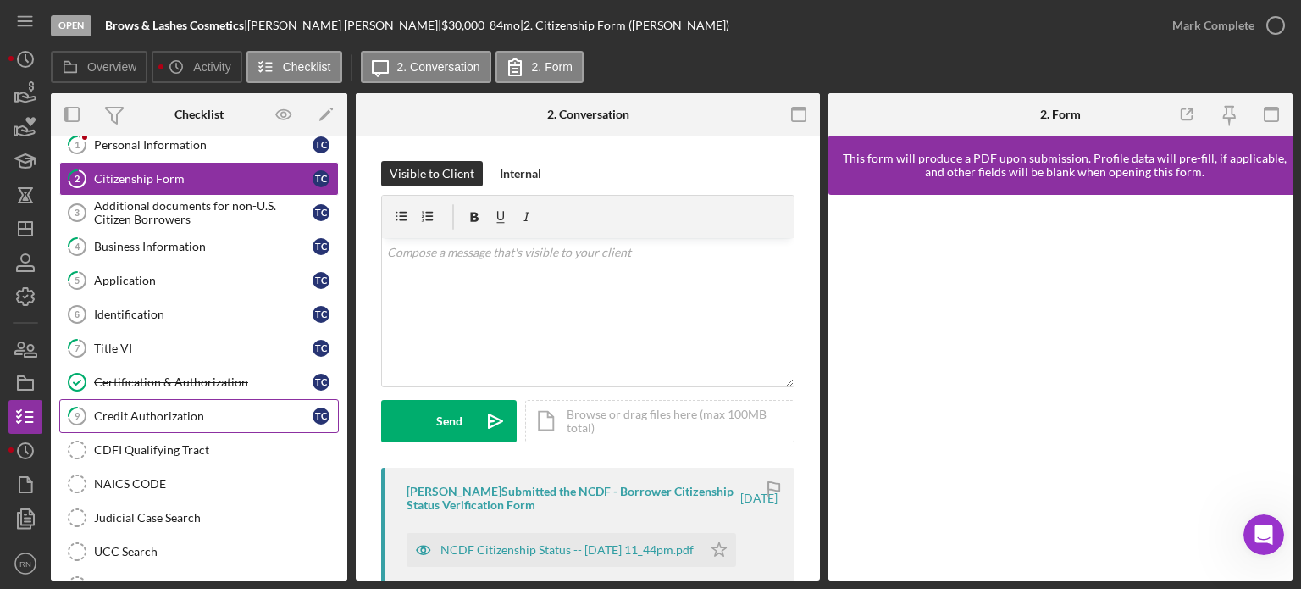
click at [200, 413] on div "Credit Authorization" at bounding box center [203, 416] width 219 height 14
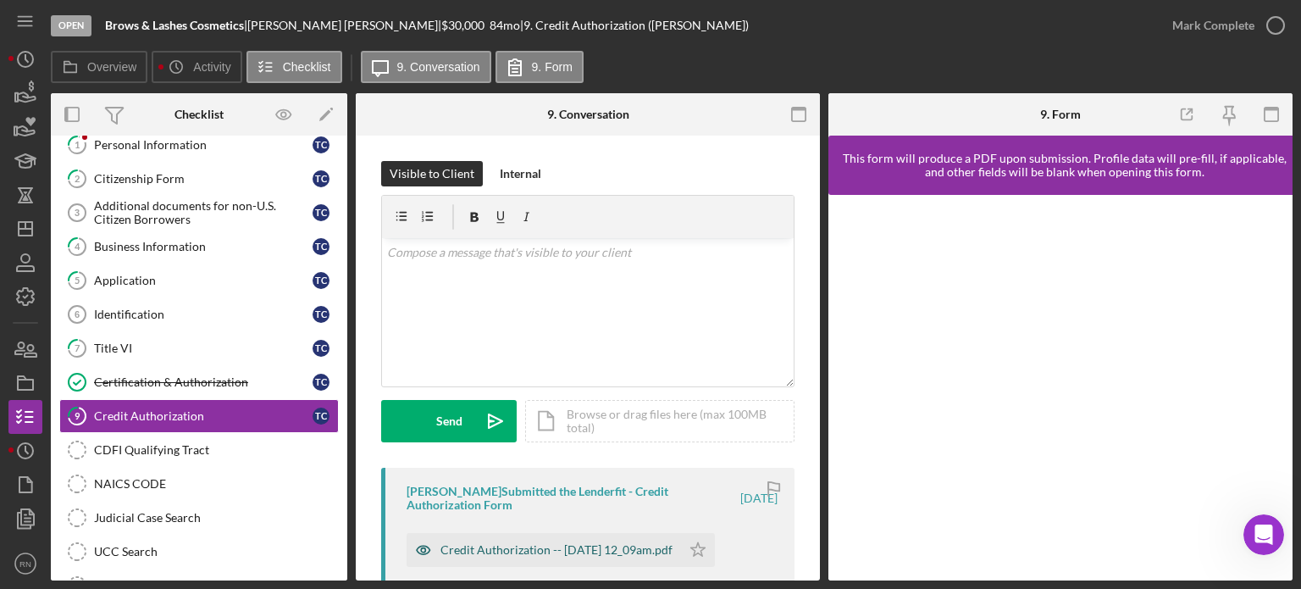
click at [591, 548] on div "Credit Authorization -- [DATE] 12_09am.pdf" at bounding box center [556, 550] width 232 height 14
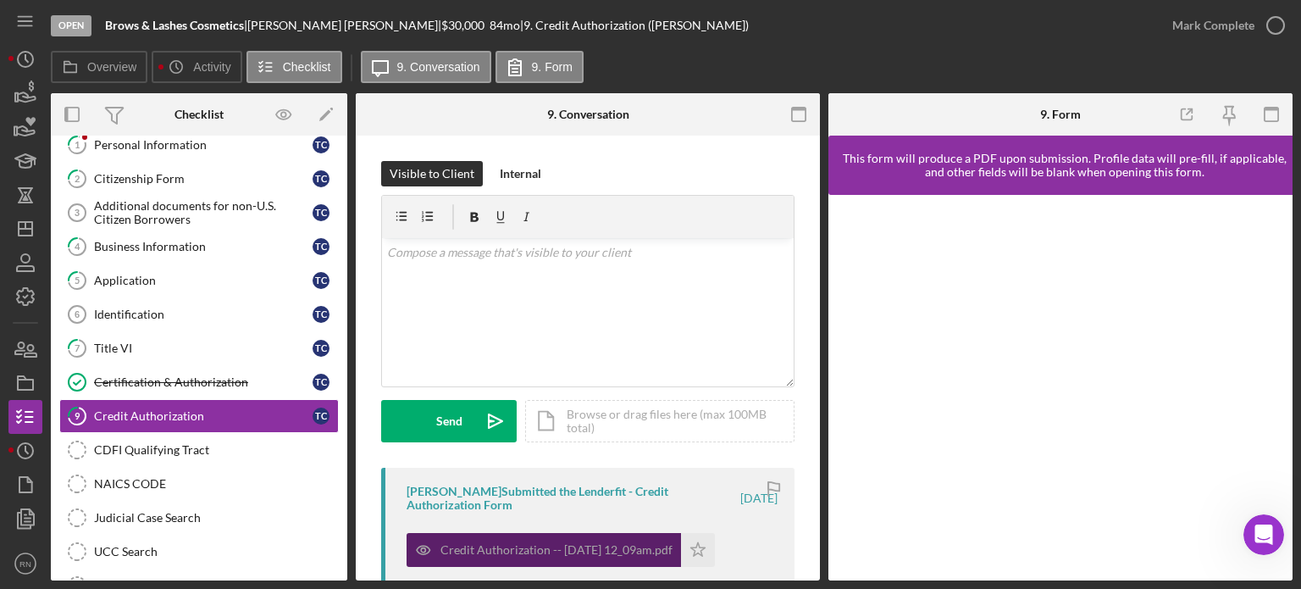
click at [591, 548] on div "Credit Authorization -- [DATE] 12_09am.pdf" at bounding box center [556, 550] width 232 height 14
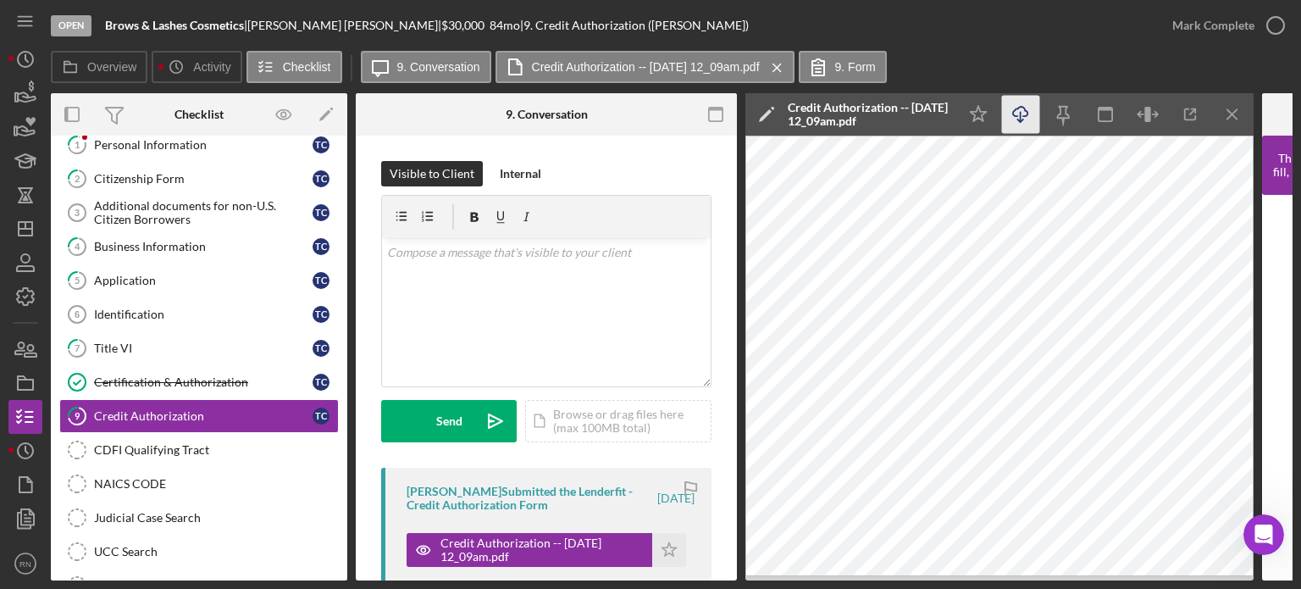
click at [1021, 110] on icon "Icon/Download" at bounding box center [1021, 115] width 38 height 38
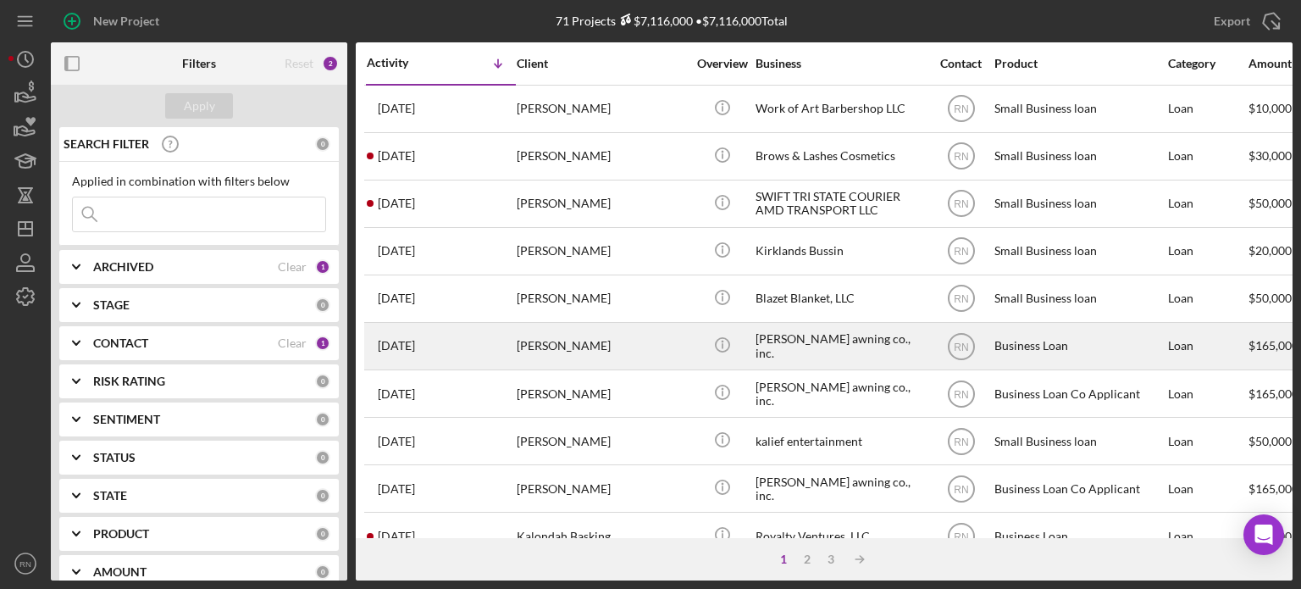
click at [610, 345] on div "[PERSON_NAME]" at bounding box center [601, 346] width 169 height 45
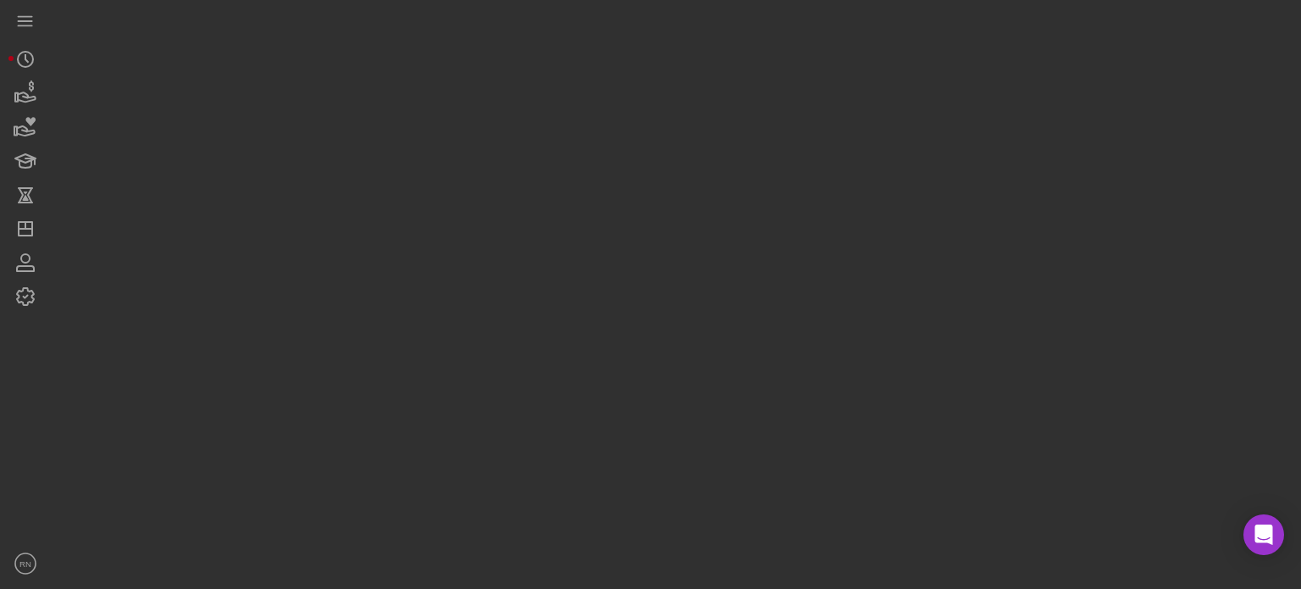
click at [610, 345] on div at bounding box center [672, 290] width 1242 height 580
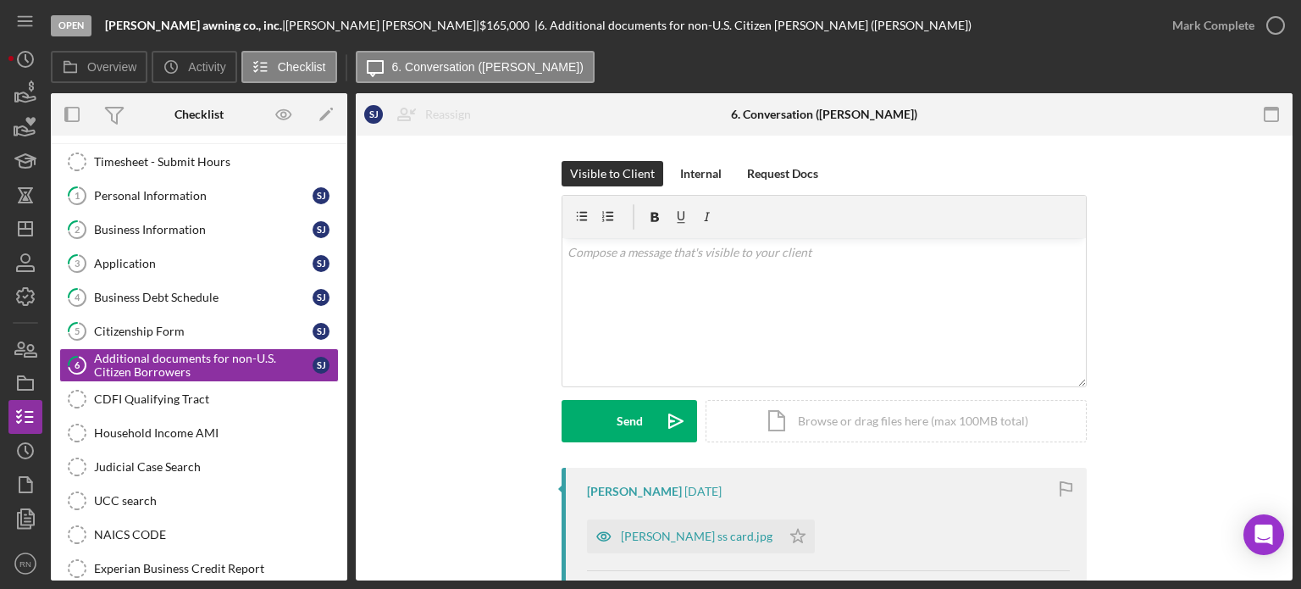
scroll to position [75, 0]
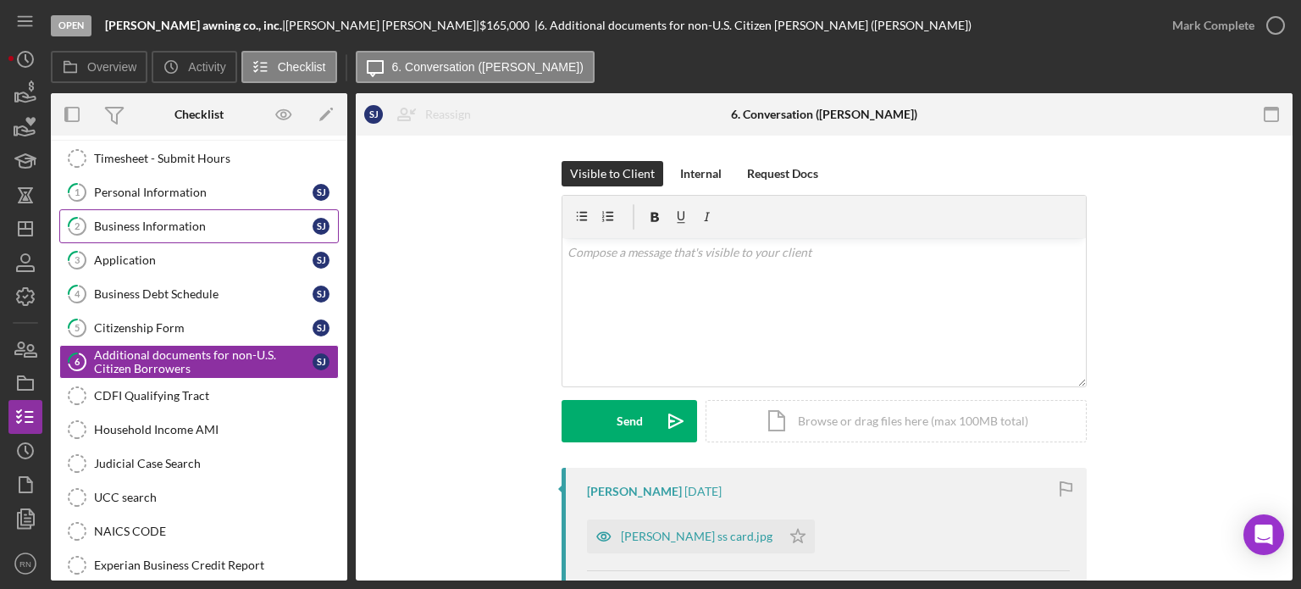
click at [166, 220] on div "Business Information" at bounding box center [203, 226] width 219 height 14
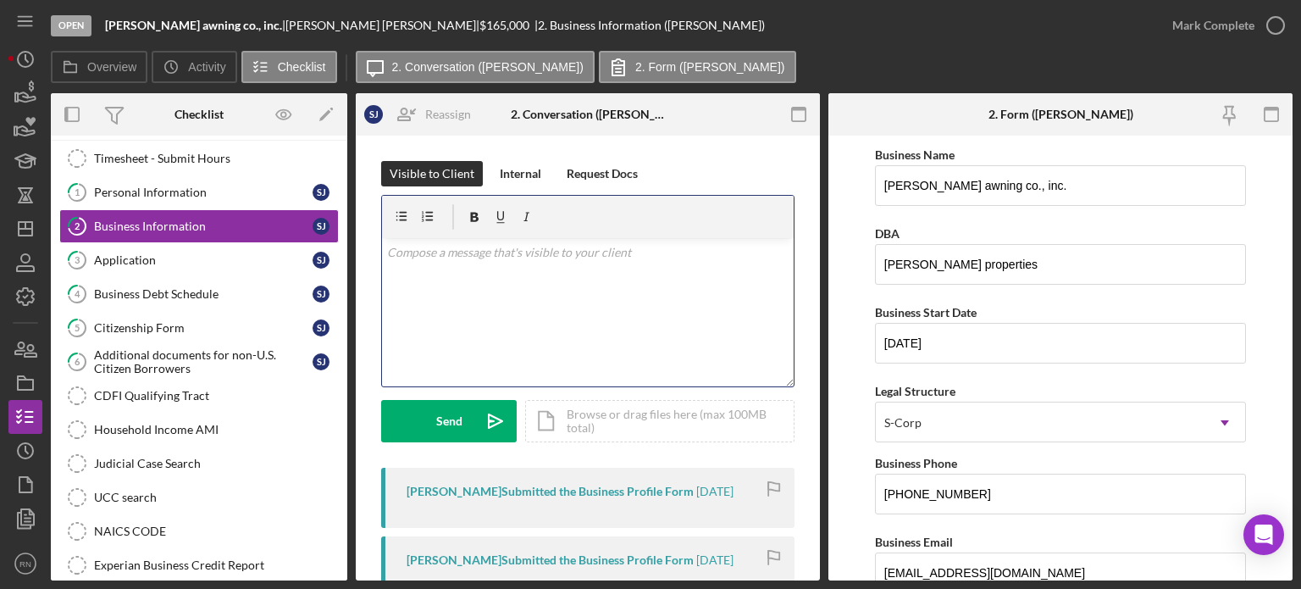
click at [752, 307] on div "v Color teal Color pink Remove color Add row above Add row below Add column bef…" at bounding box center [588, 312] width 412 height 148
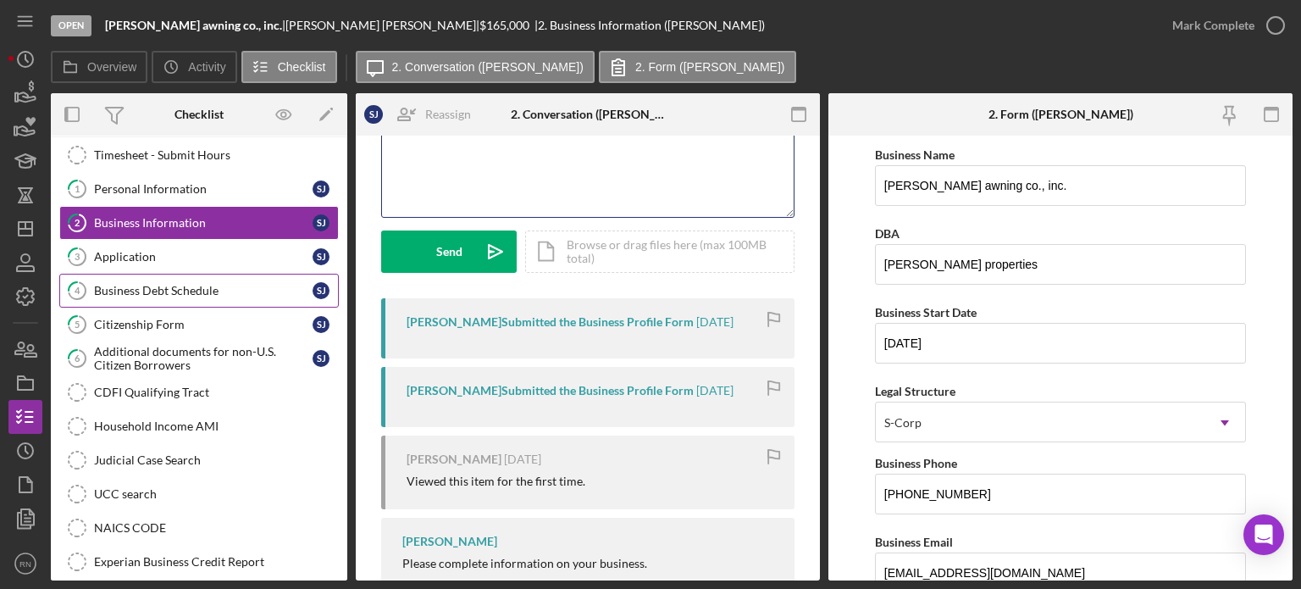
scroll to position [78, 0]
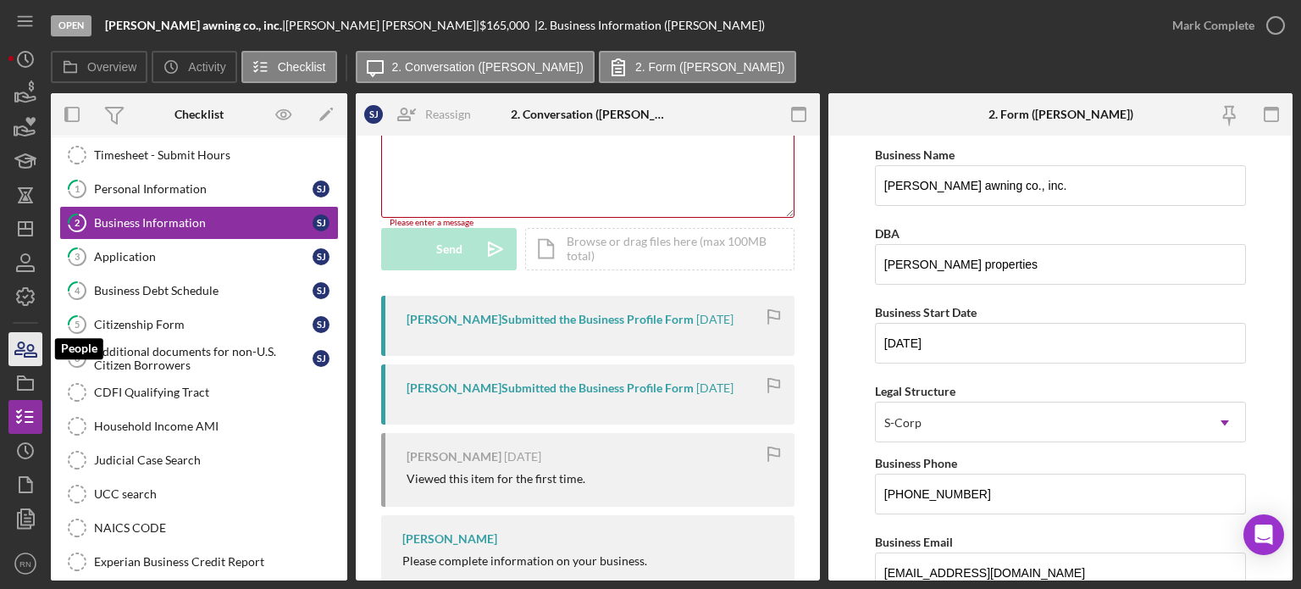
click at [29, 349] on icon "button" at bounding box center [31, 351] width 12 height 12
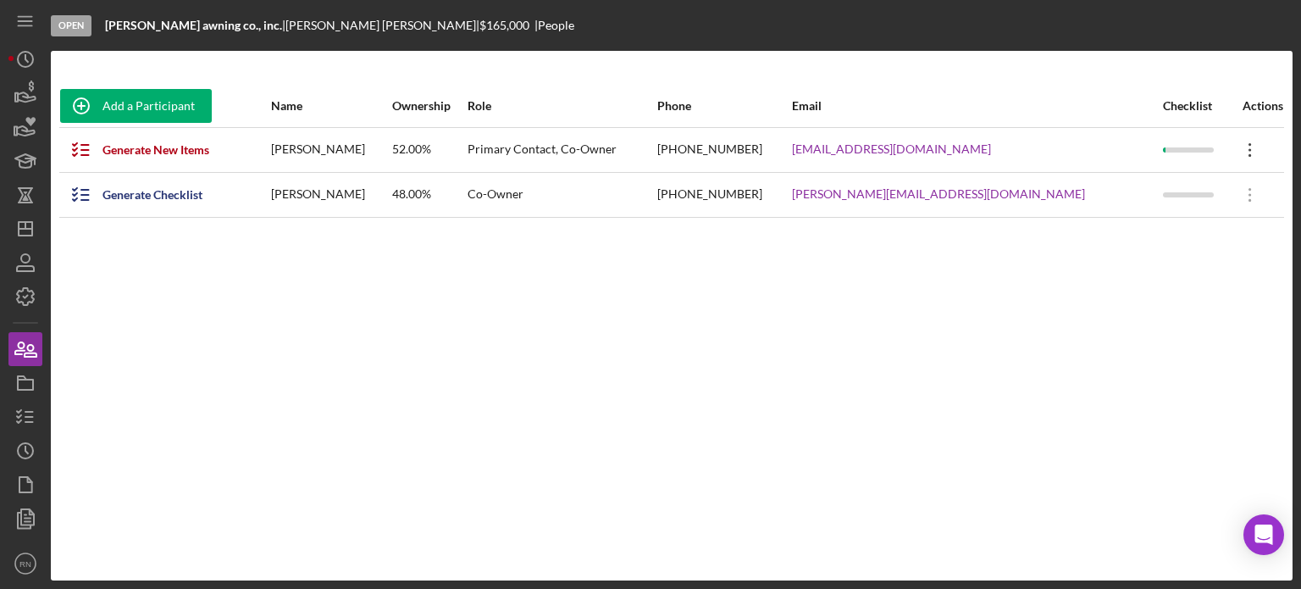
click at [1243, 150] on icon "Icon/Overflow" at bounding box center [1250, 150] width 42 height 42
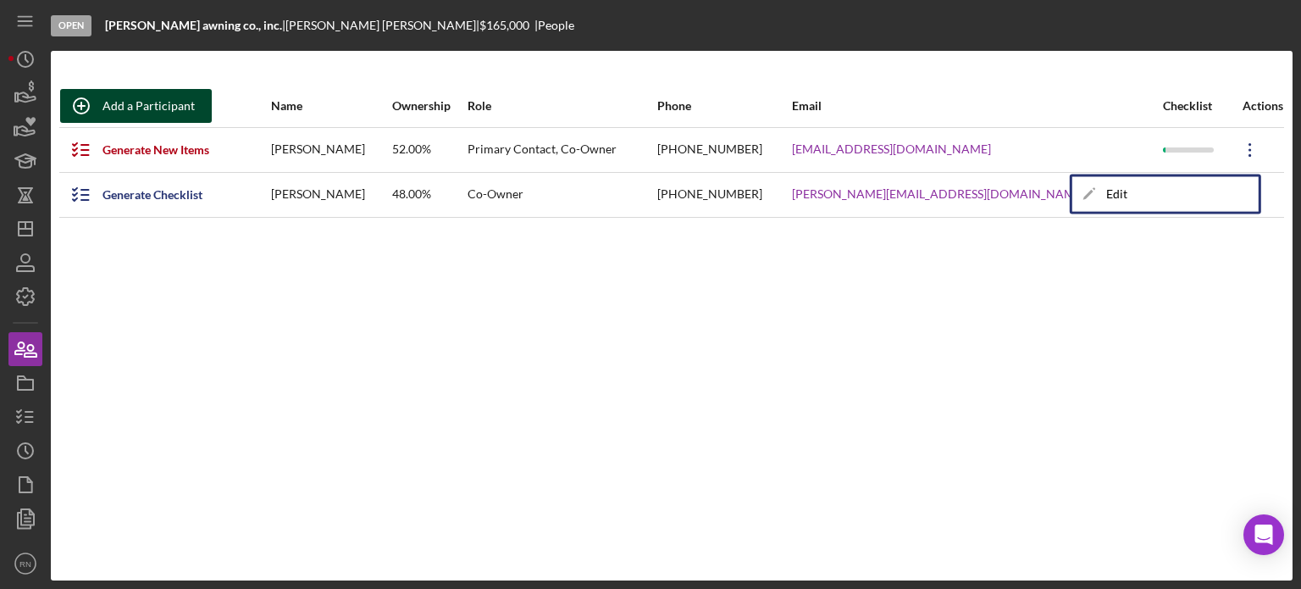
click at [153, 99] on div "Add a Participant" at bounding box center [148, 106] width 92 height 34
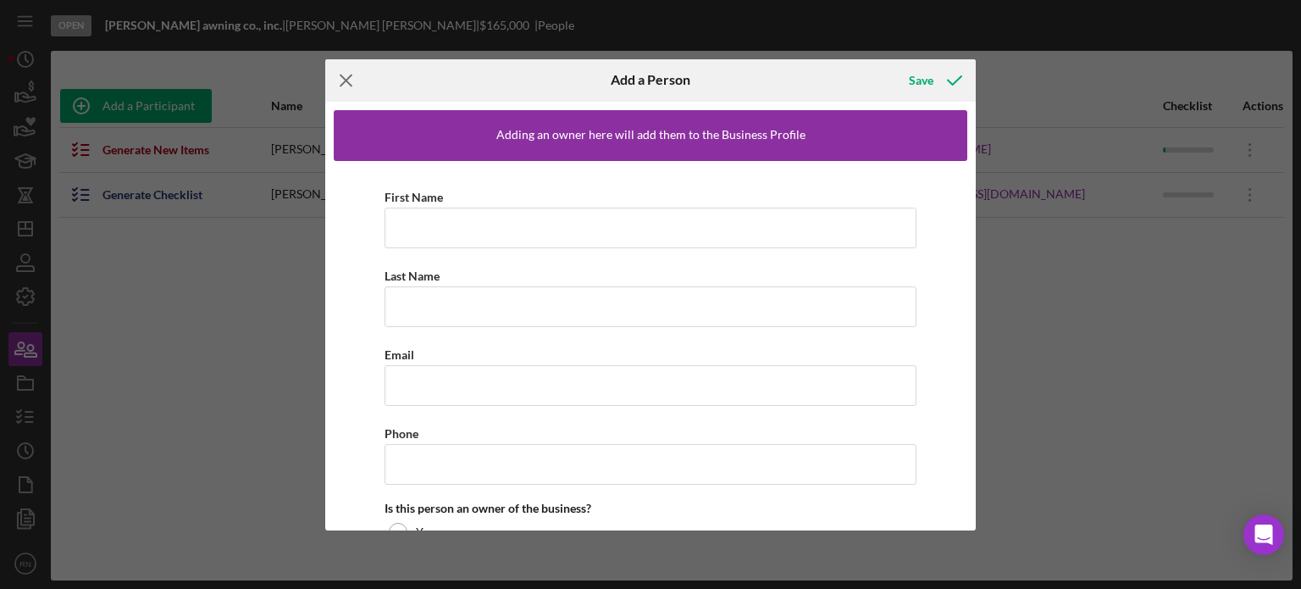
click at [346, 80] on line at bounding box center [345, 80] width 11 height 11
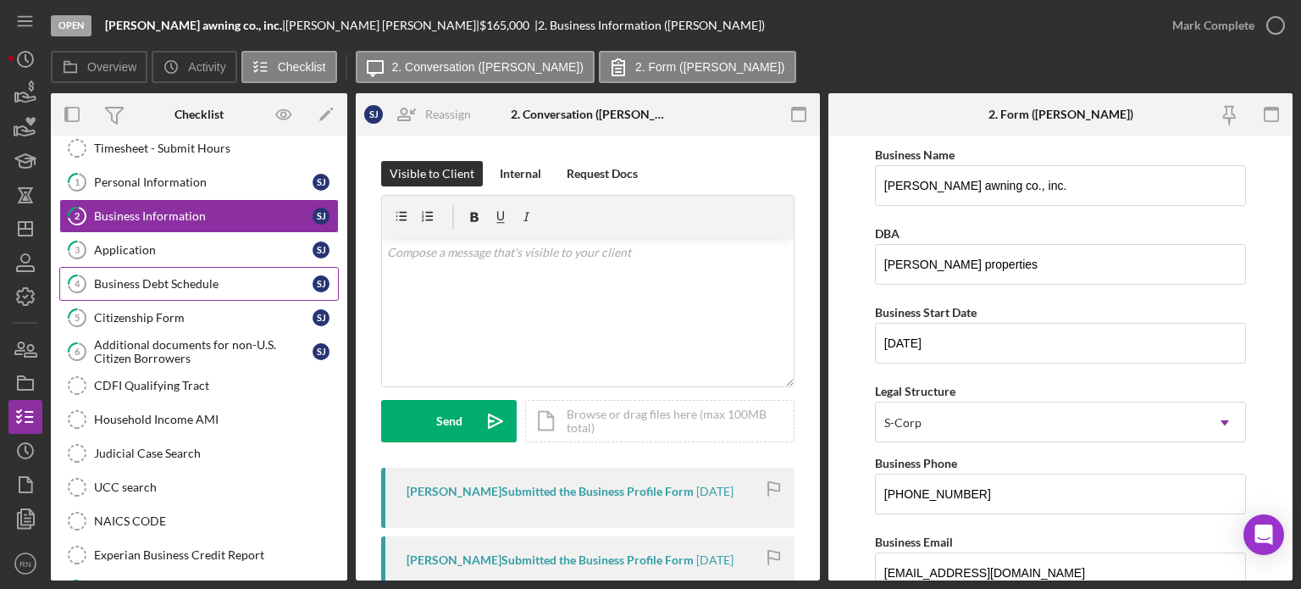
scroll to position [398, 0]
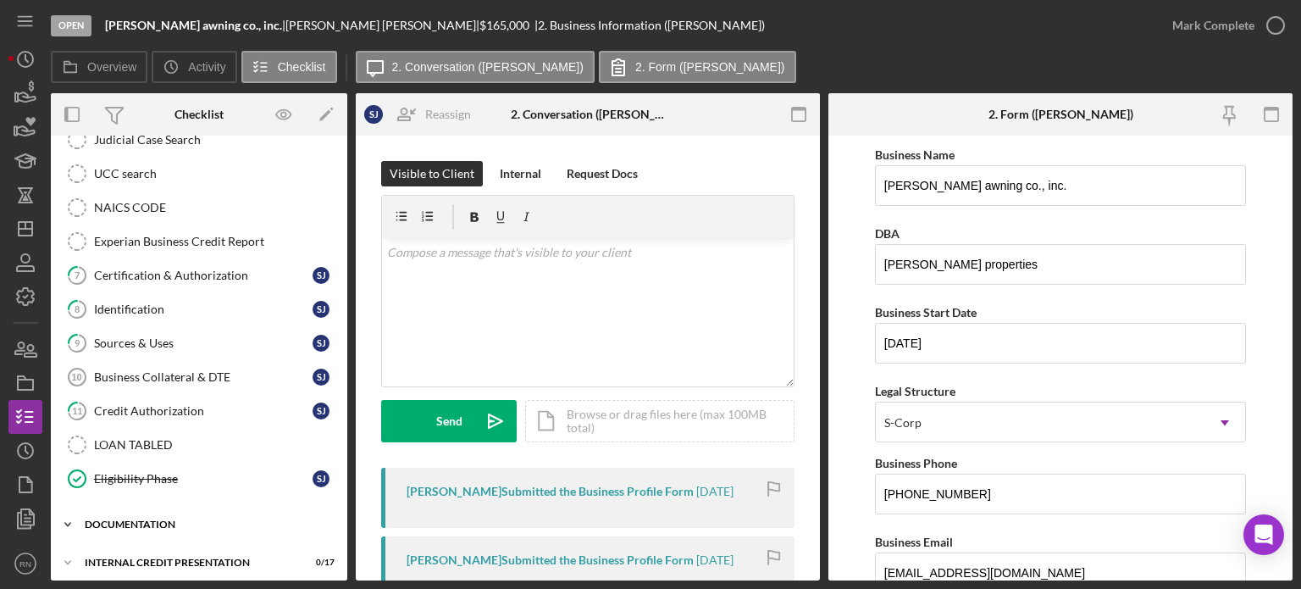
click at [66, 523] on polyline at bounding box center [67, 524] width 5 height 3
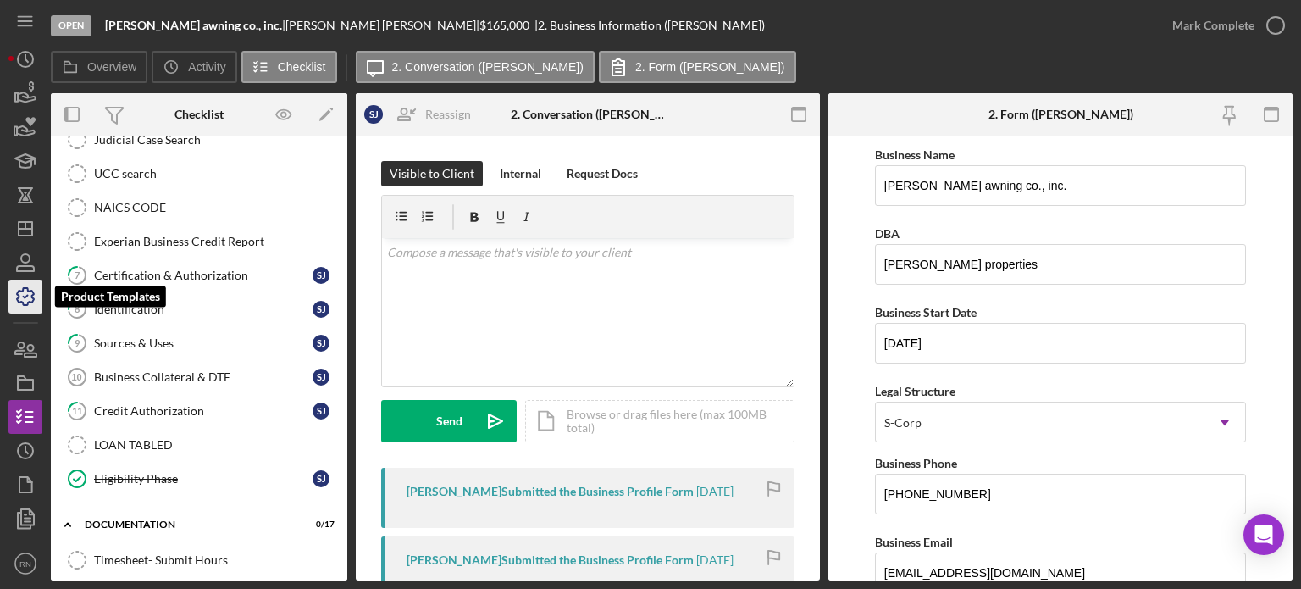
click at [37, 294] on icon "button" at bounding box center [25, 296] width 42 height 42
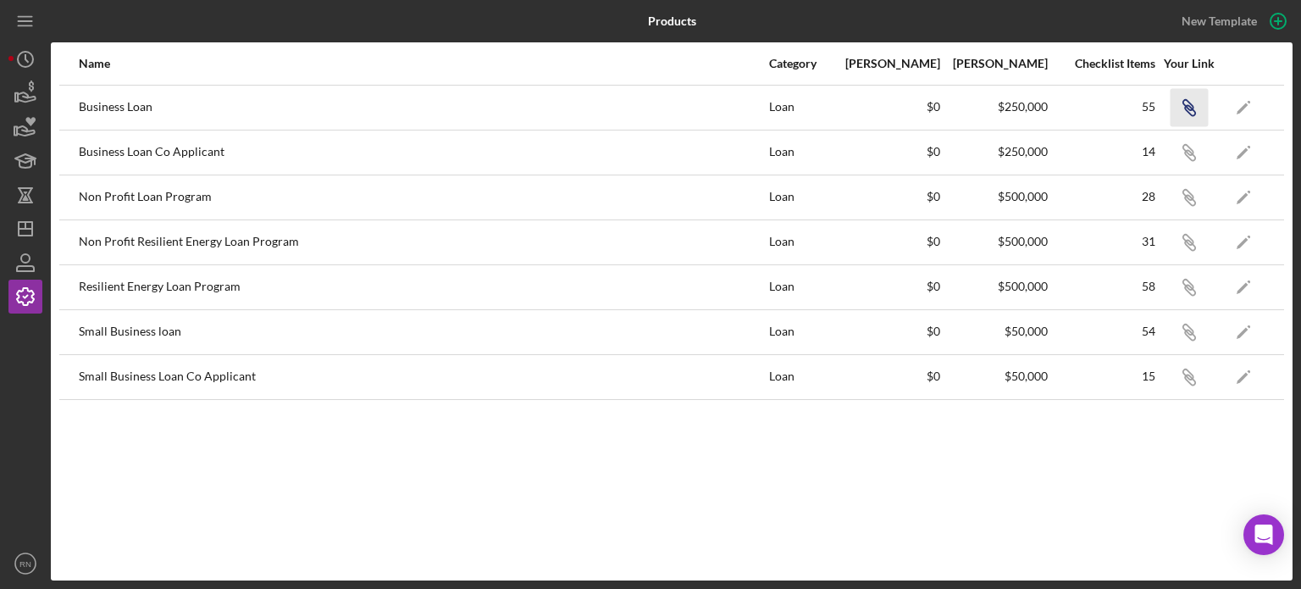
click at [1185, 104] on icon "button" at bounding box center [1187, 105] width 10 height 10
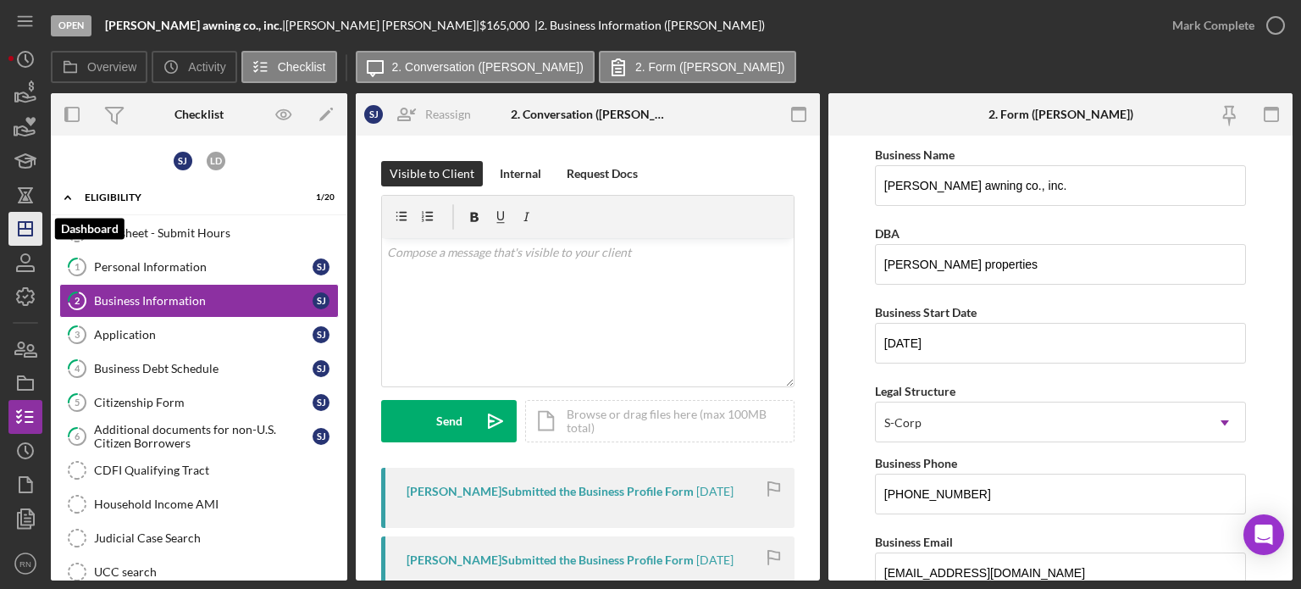
click at [19, 234] on icon "Icon/Dashboard" at bounding box center [25, 229] width 42 height 42
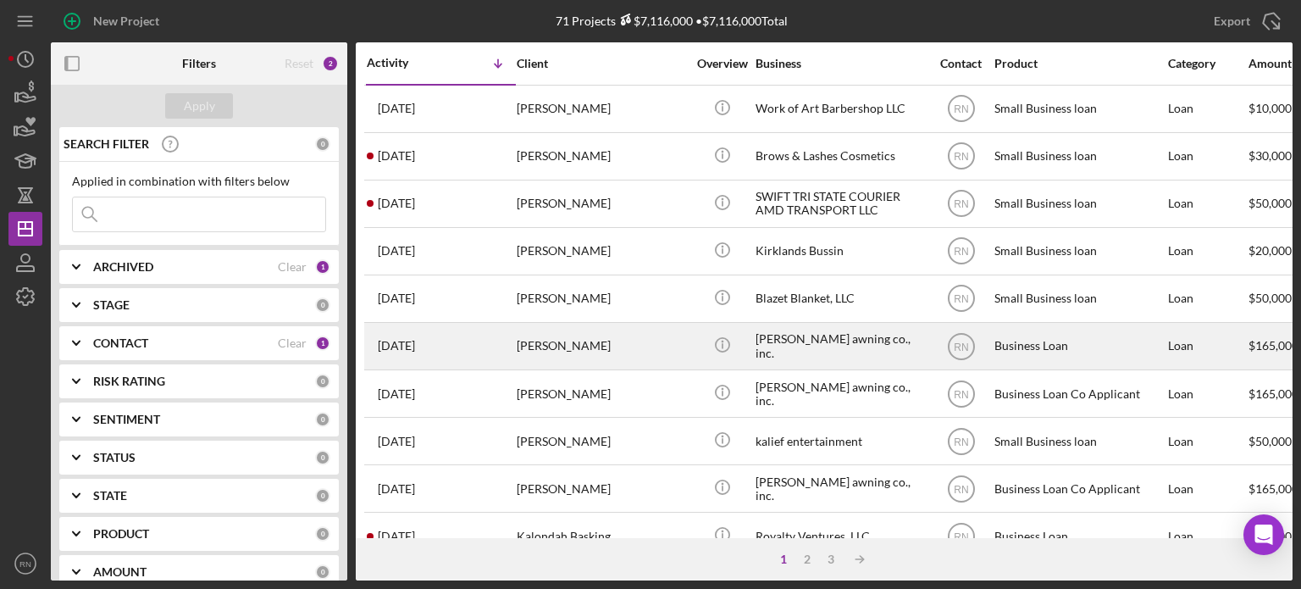
click at [552, 348] on div "[PERSON_NAME]" at bounding box center [601, 346] width 169 height 45
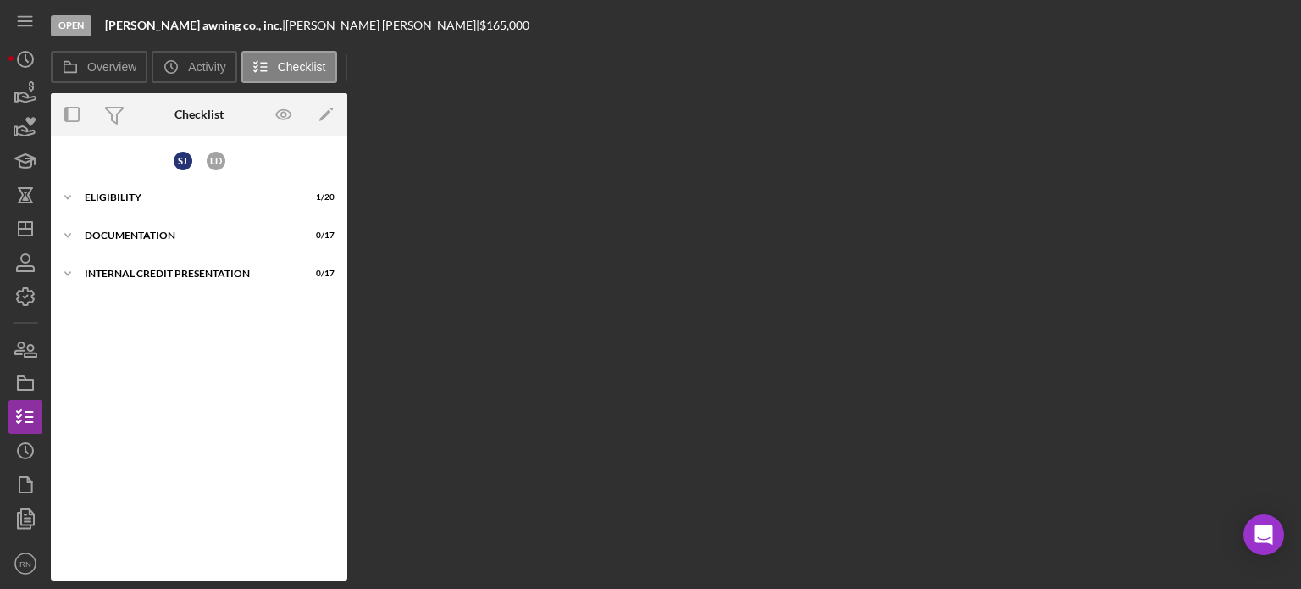
click at [552, 348] on div "Overview Internal Workflow Stage Open Icon/Dropdown Arrow Archive (can unarchiv…" at bounding box center [672, 336] width 1242 height 487
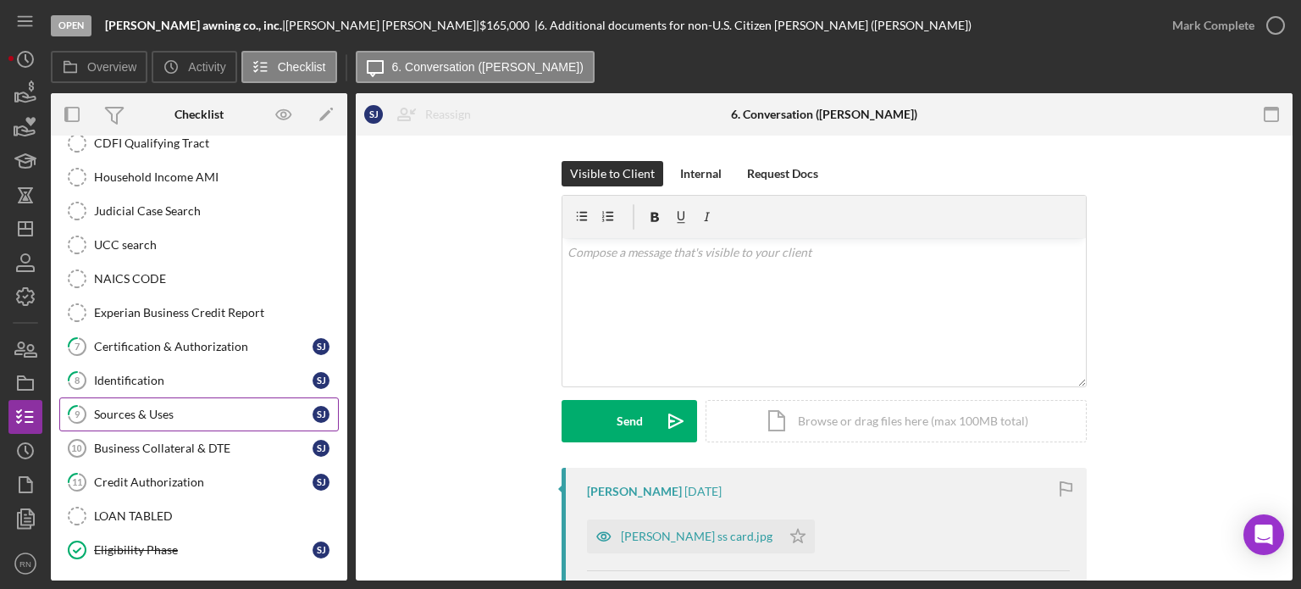
scroll to position [328, 0]
click at [146, 474] on div "Credit Authorization" at bounding box center [203, 481] width 219 height 14
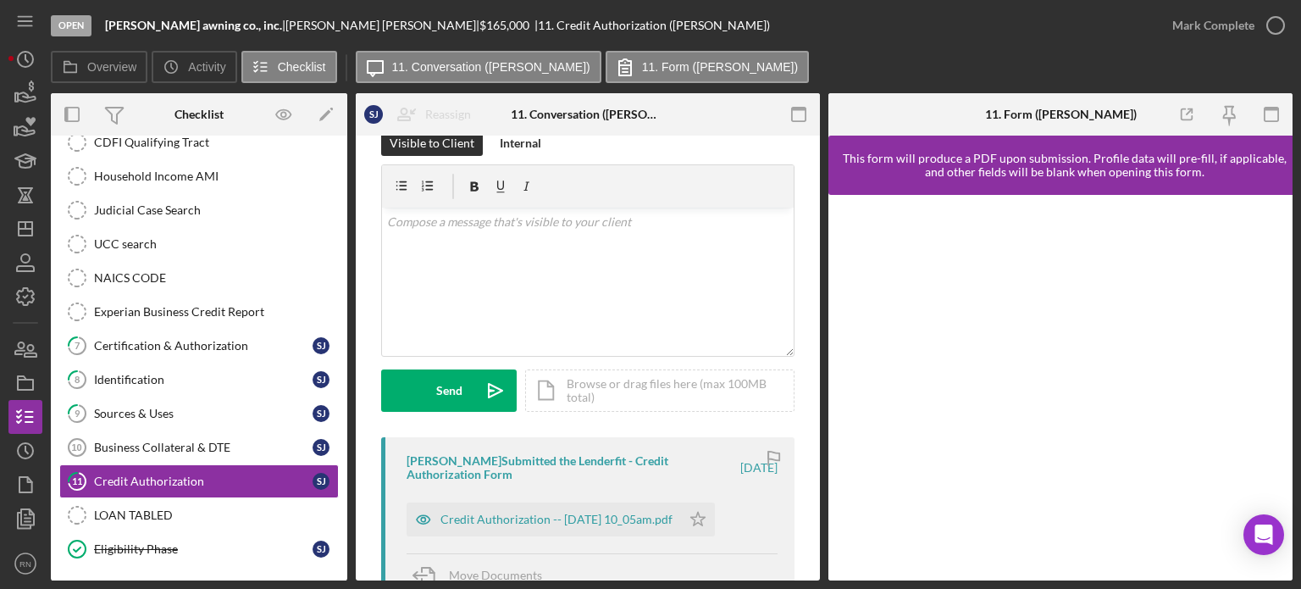
scroll to position [85, 0]
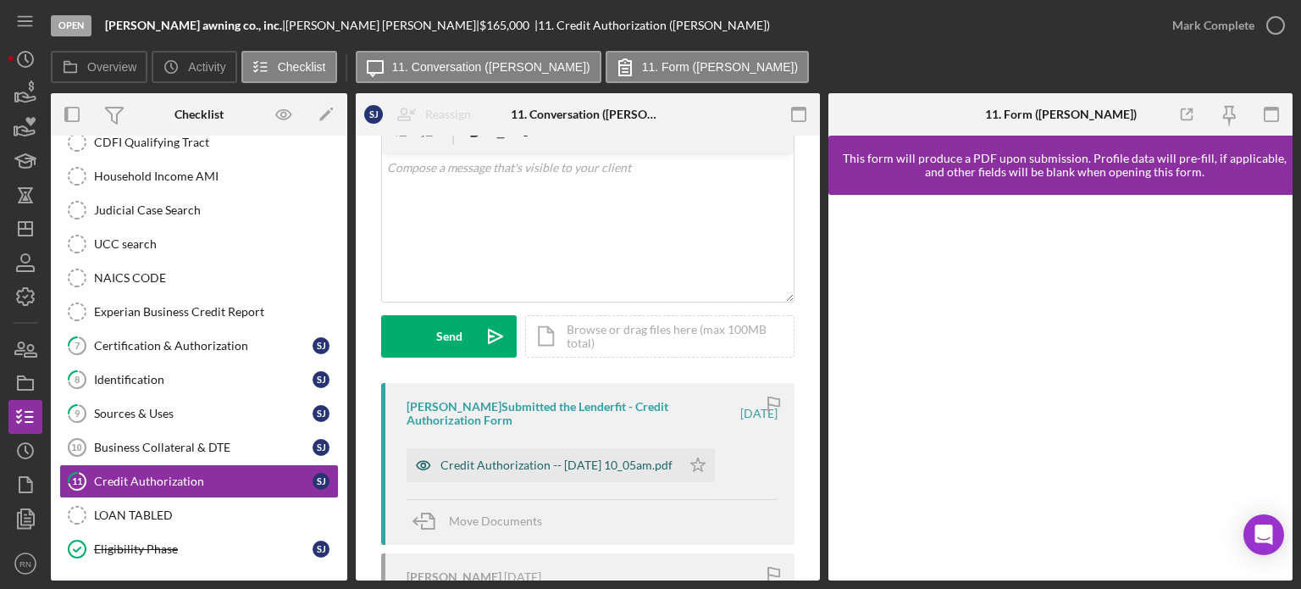
click at [584, 469] on div "Credit Authorization -- 2025-09-03 10_05am.pdf" at bounding box center [556, 465] width 232 height 14
click at [584, 468] on div "Credit Authorization -- 2025-09-03 10_05am.pdf" at bounding box center [556, 465] width 232 height 14
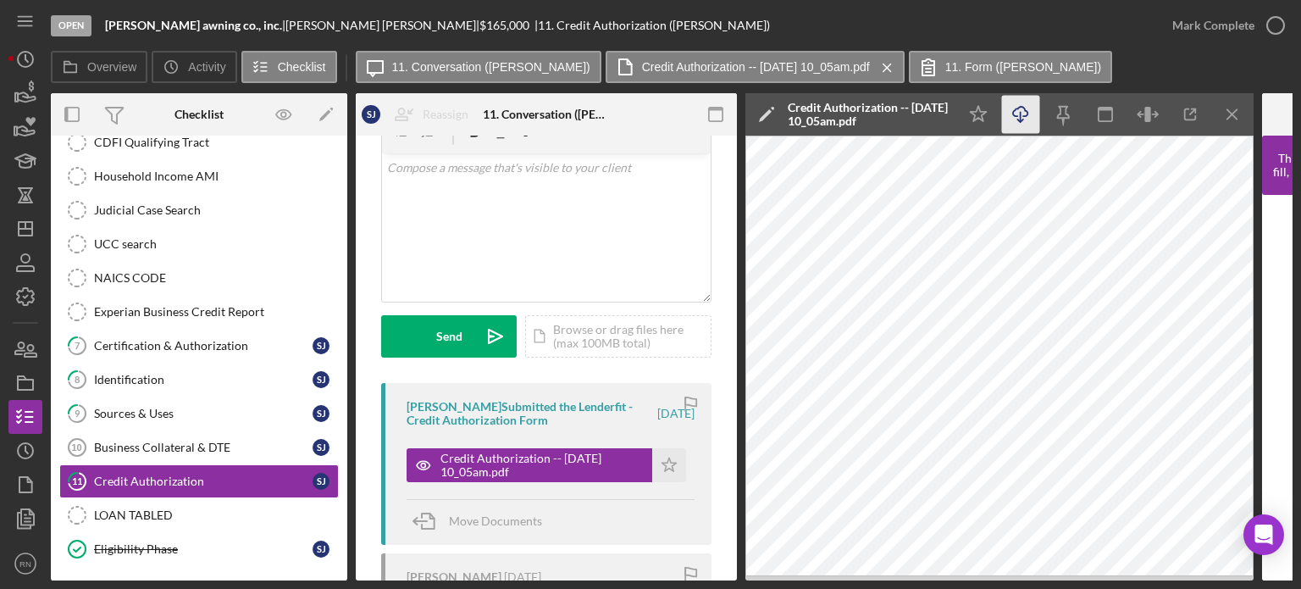
click at [1013, 109] on icon "Icon/Download" at bounding box center [1021, 115] width 38 height 38
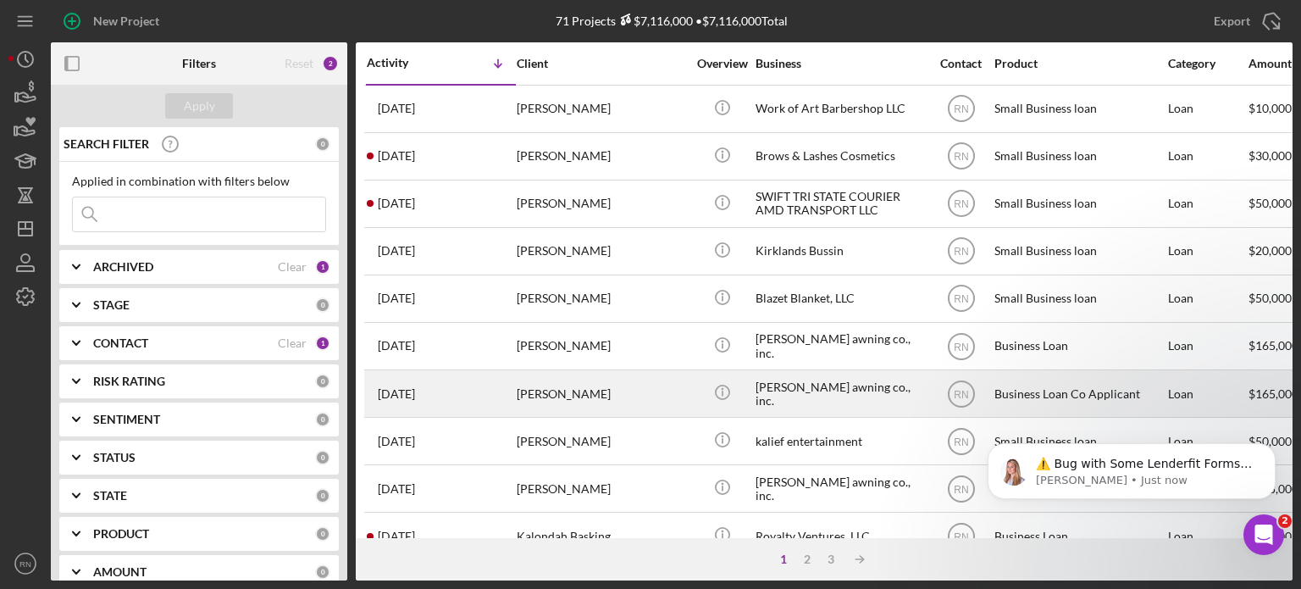
click at [561, 399] on div "[PERSON_NAME]" at bounding box center [601, 393] width 169 height 45
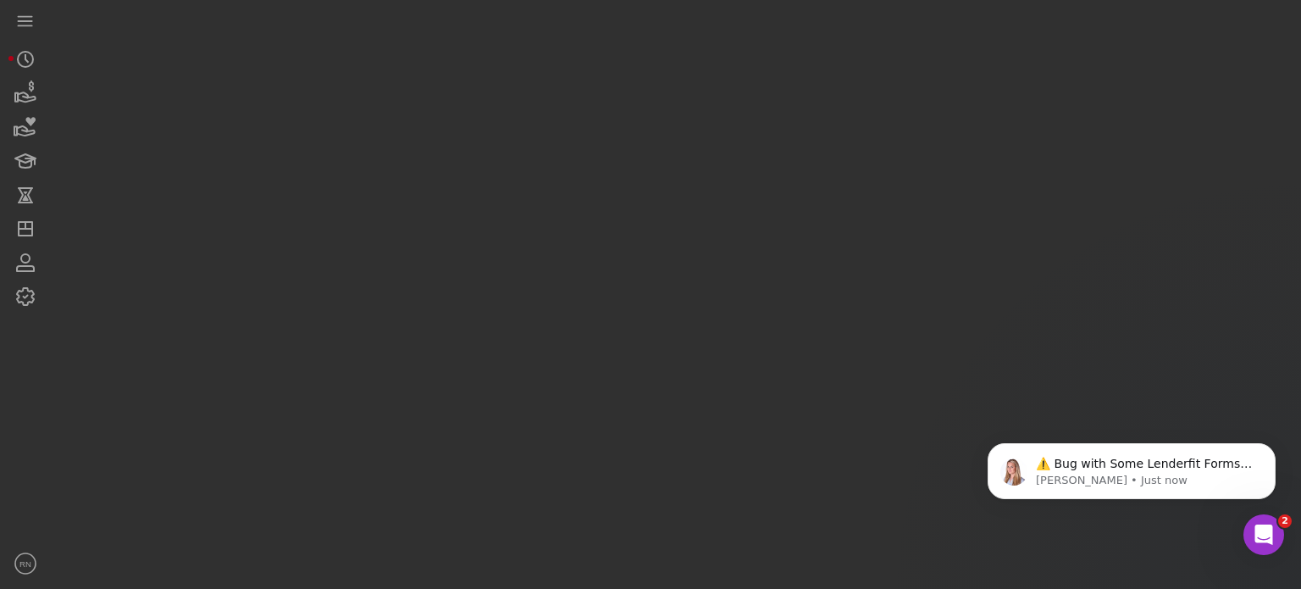
click at [561, 399] on div at bounding box center [672, 290] width 1242 height 580
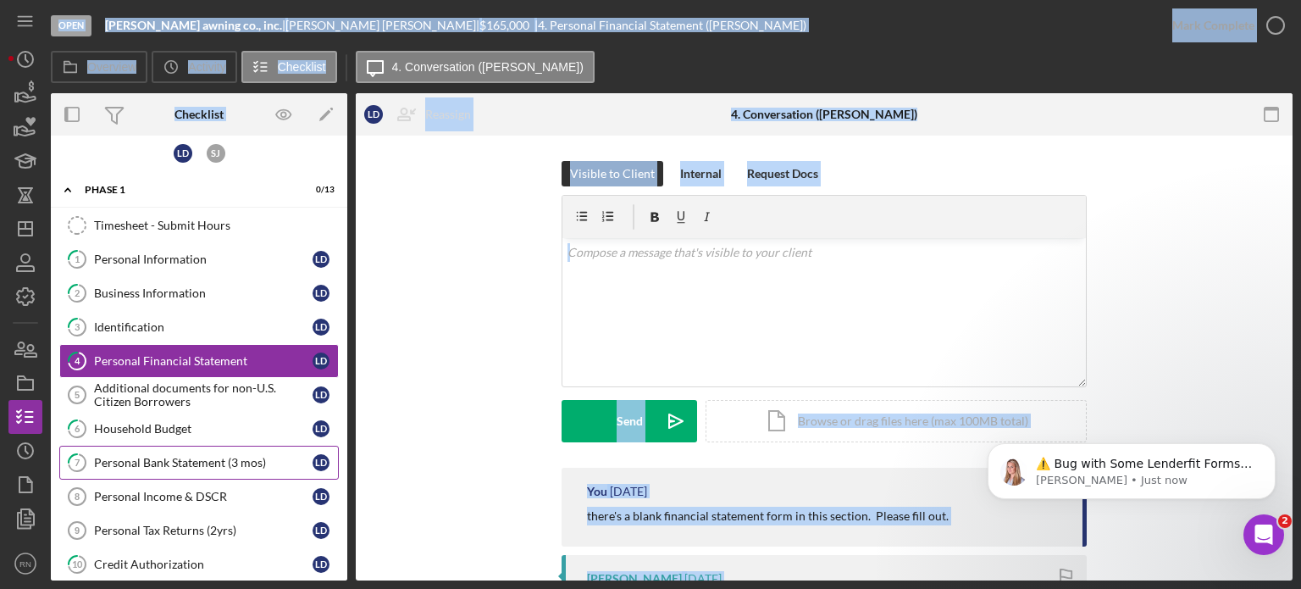
scroll to position [87, 0]
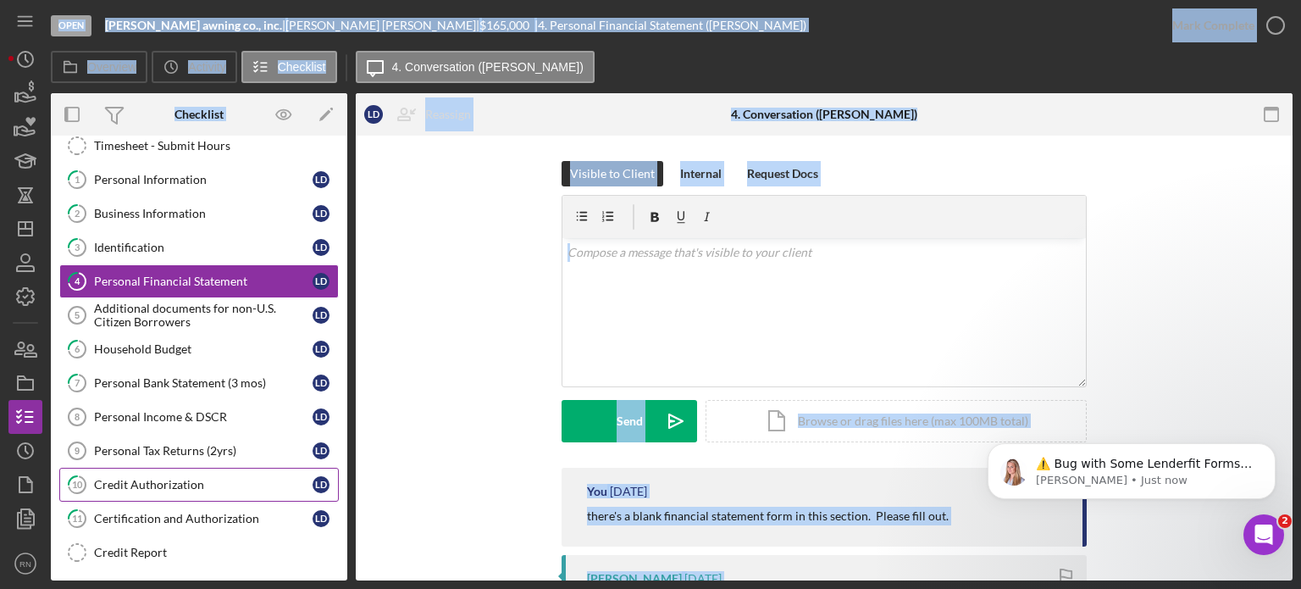
click at [185, 481] on div "Credit Authorization" at bounding box center [203, 485] width 219 height 14
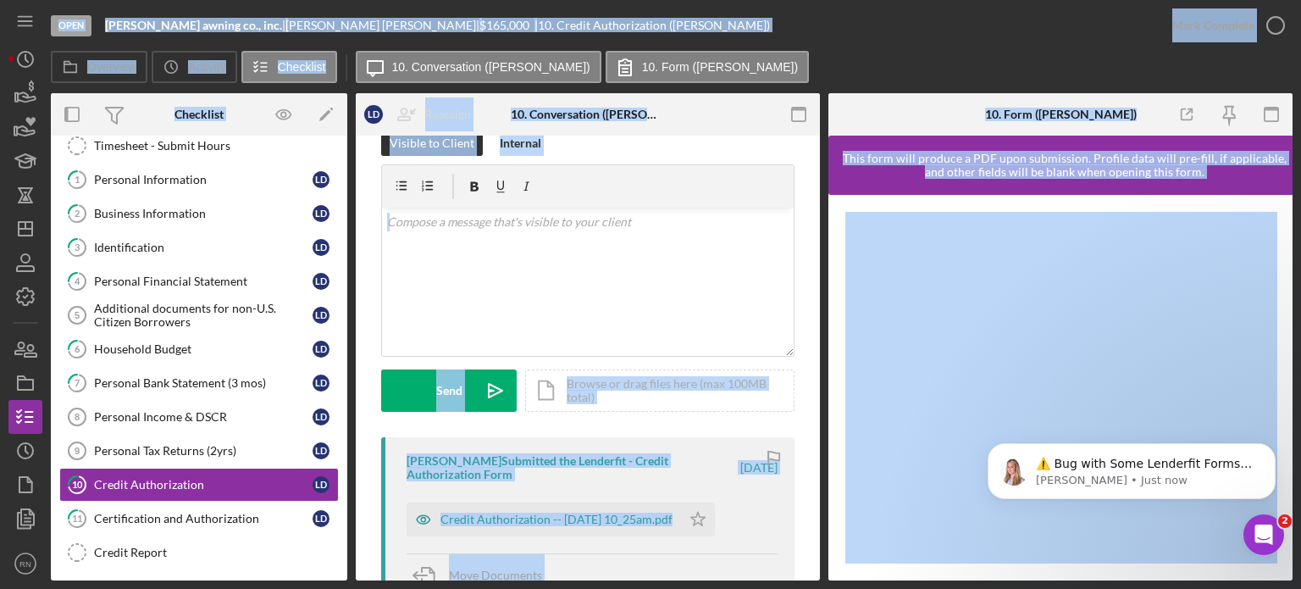
scroll to position [85, 0]
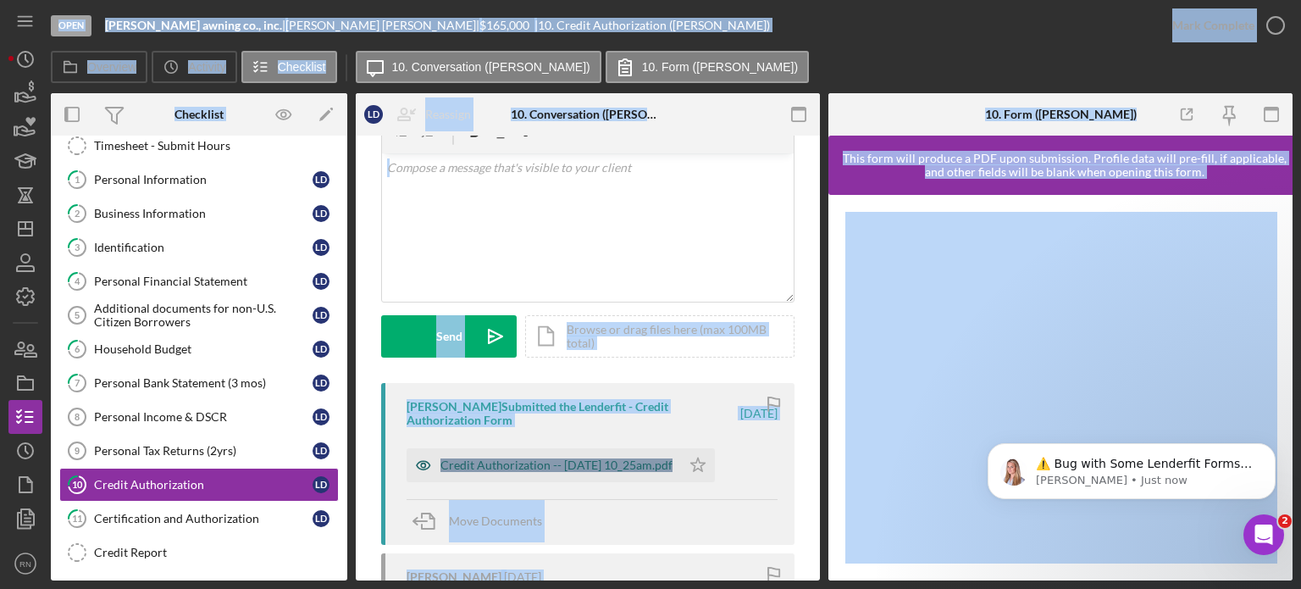
click at [579, 455] on div "Credit Authorization -- 2025-09-03 10_25am.pdf" at bounding box center [544, 465] width 274 height 34
click at [579, 458] on div "Credit Authorization -- 2025-09-03 10_25am.pdf" at bounding box center [556, 465] width 232 height 14
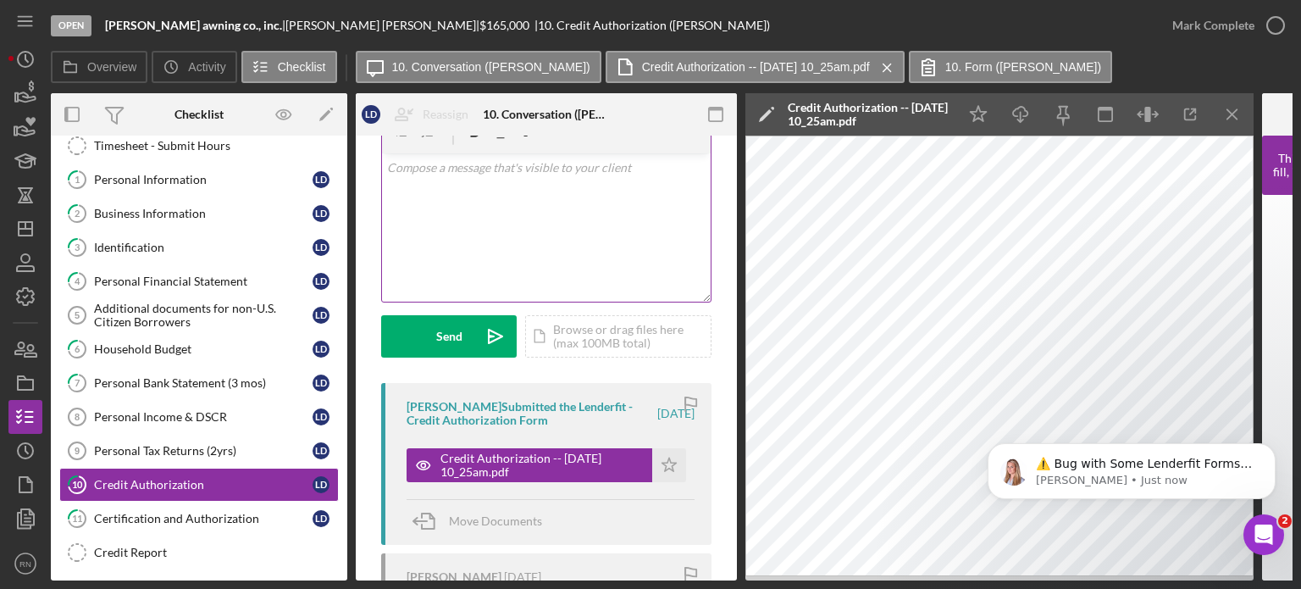
click at [597, 230] on div "v Color teal Color pink Remove color Add row above Add row below Add column bef…" at bounding box center [546, 227] width 329 height 148
click at [1022, 108] on icon "Icon/Download" at bounding box center [1021, 115] width 38 height 38
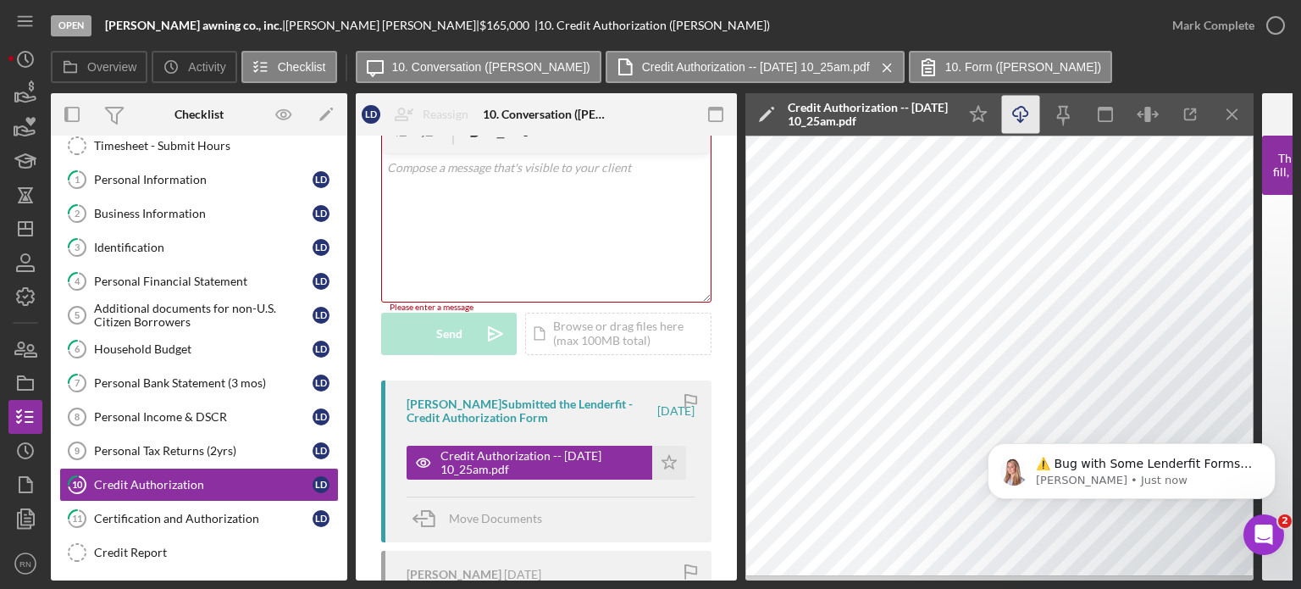
click at [1027, 114] on icon "Icon/Download" at bounding box center [1021, 115] width 38 height 38
click at [34, 235] on icon "Icon/Dashboard" at bounding box center [25, 229] width 42 height 42
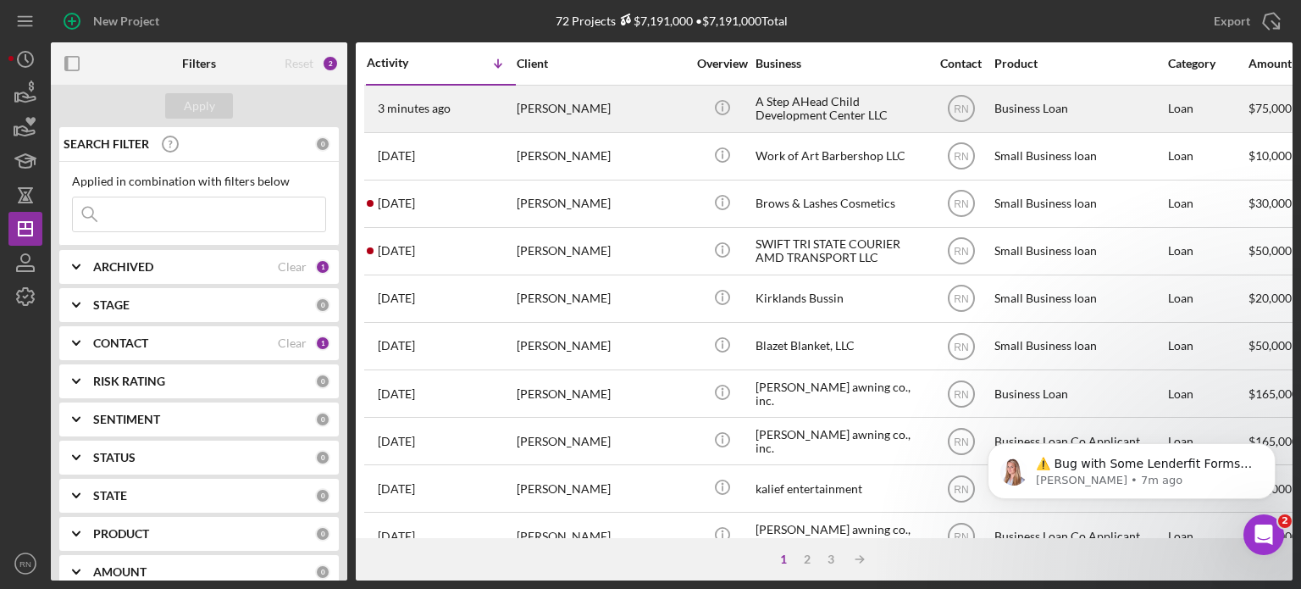
click at [569, 107] on div "Sophia Williams" at bounding box center [601, 108] width 169 height 45
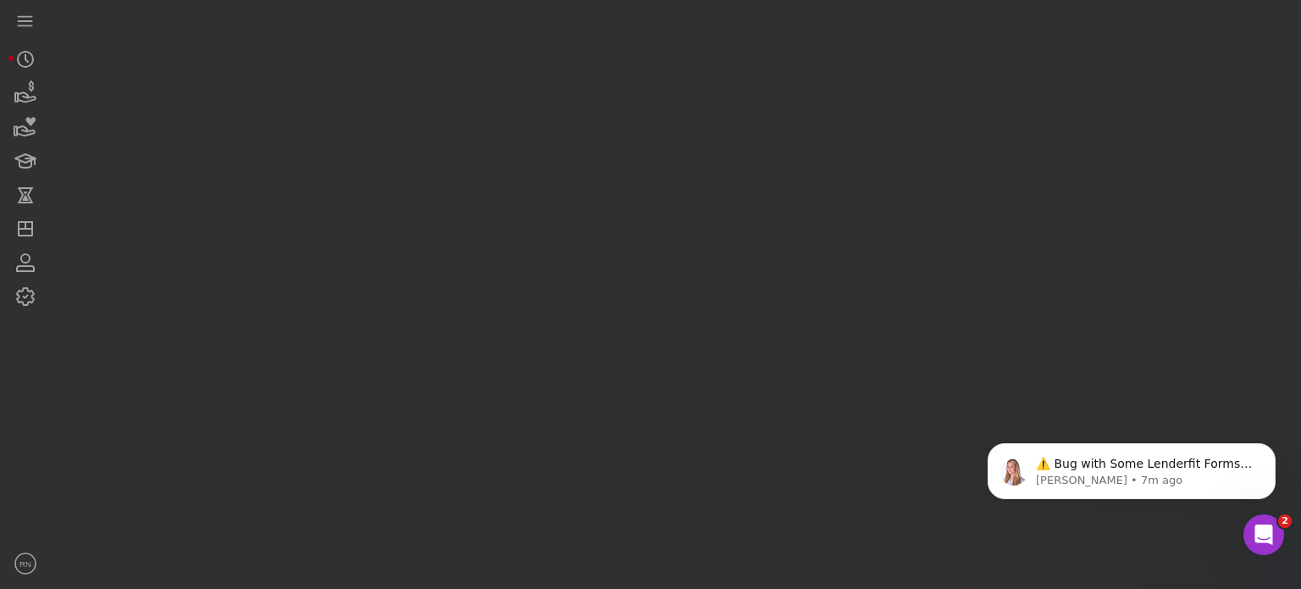
click at [569, 107] on div at bounding box center [672, 290] width 1242 height 580
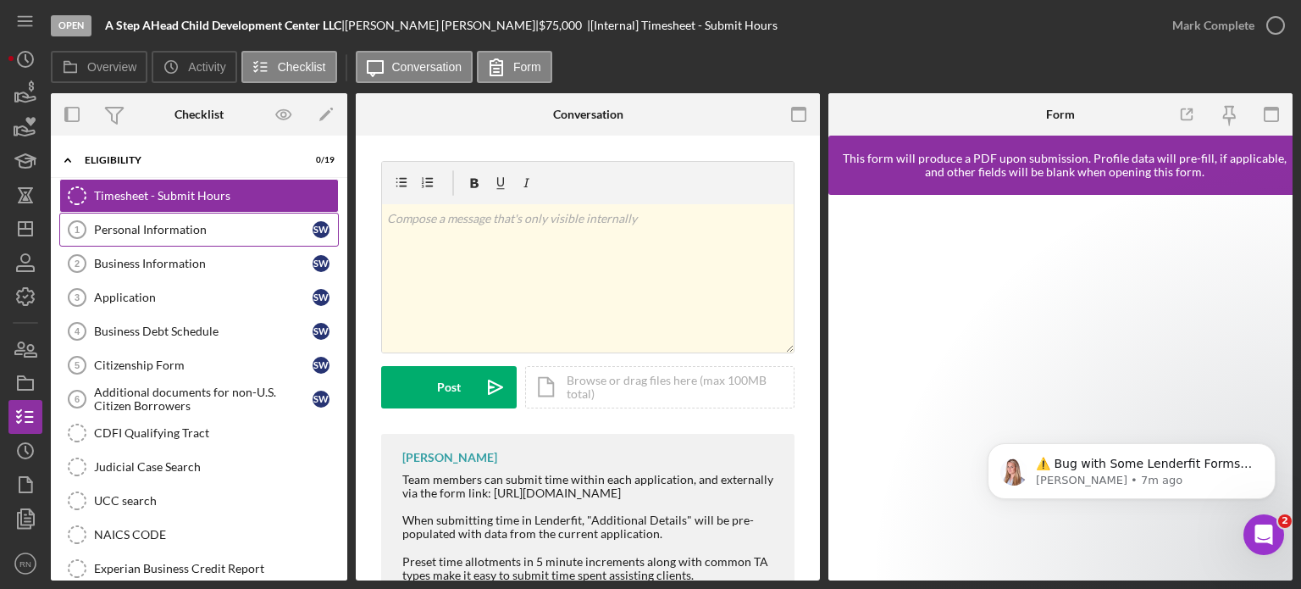
click at [197, 224] on div "Personal Information" at bounding box center [203, 230] width 219 height 14
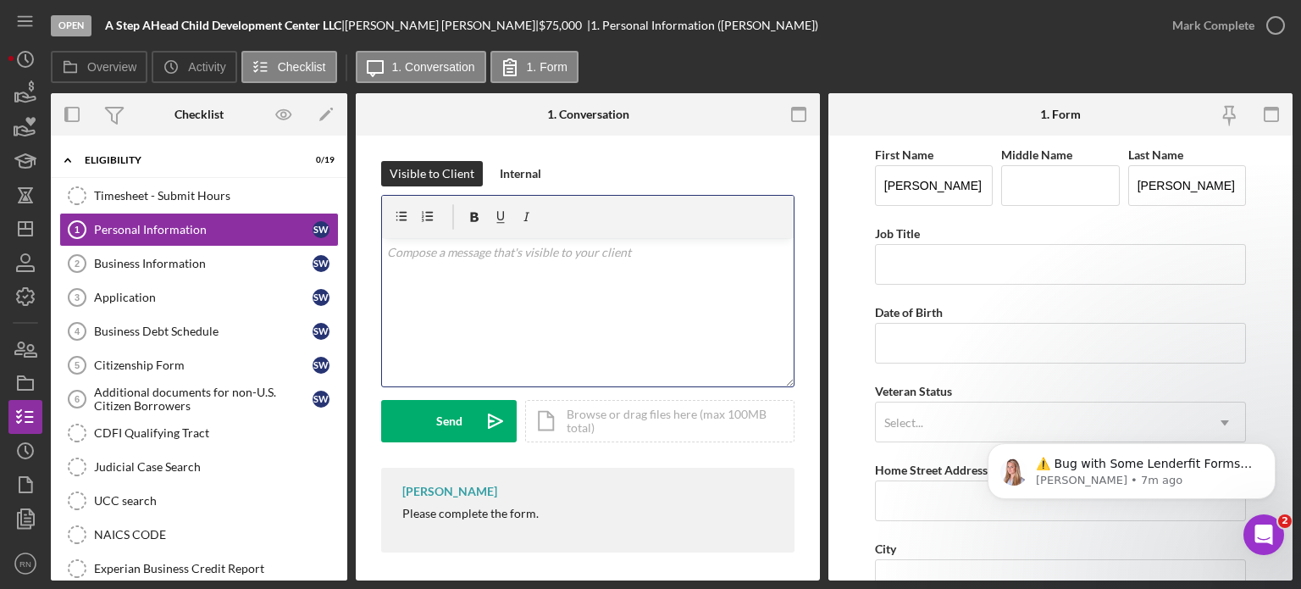
click at [742, 296] on div "v Color teal Color pink Remove color Add row above Add row below Add column bef…" at bounding box center [588, 312] width 412 height 148
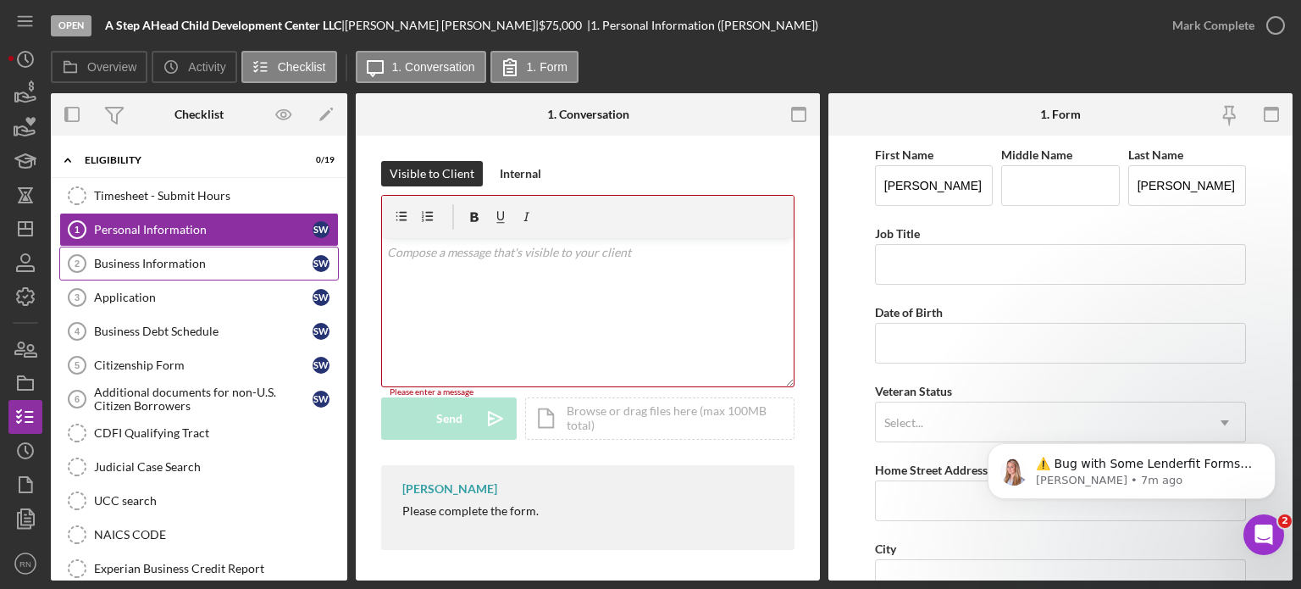
click at [125, 267] on div "Business Information" at bounding box center [203, 264] width 219 height 14
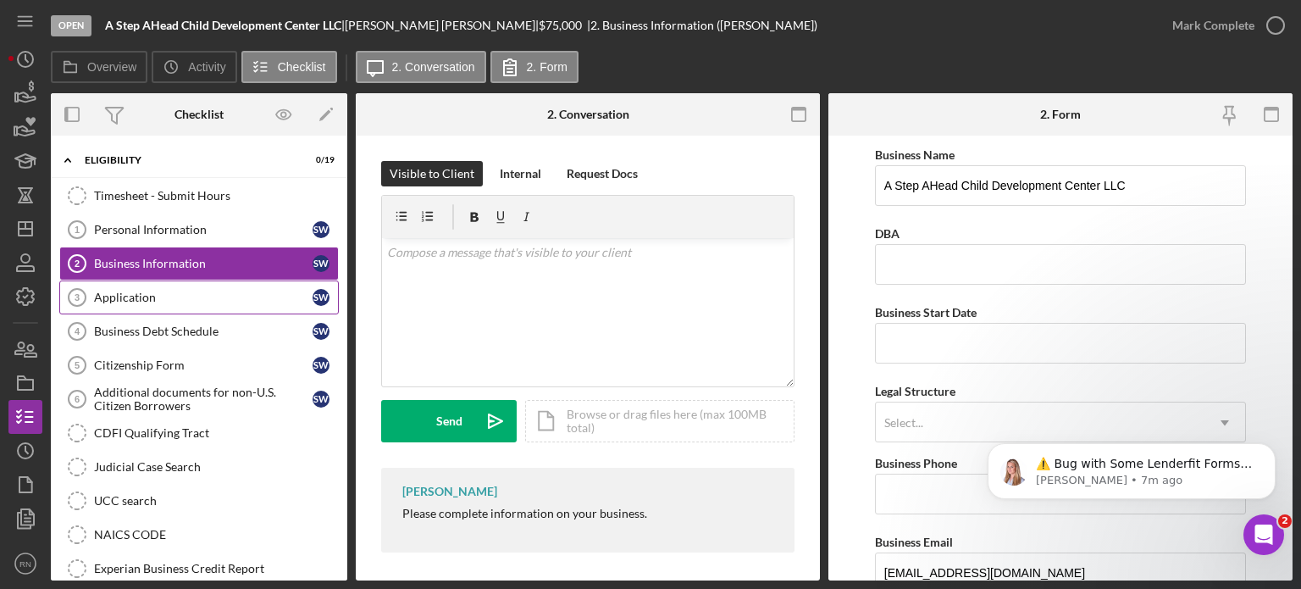
click at [135, 300] on div "Application" at bounding box center [203, 298] width 219 height 14
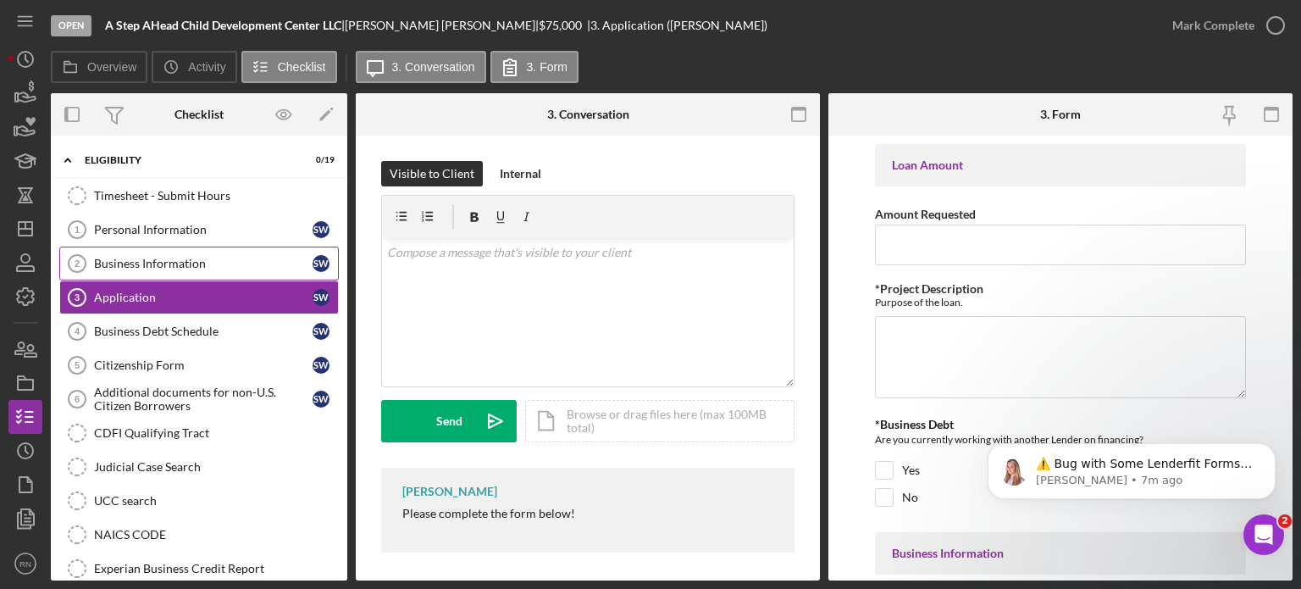
click at [168, 260] on div "Business Information" at bounding box center [203, 264] width 219 height 14
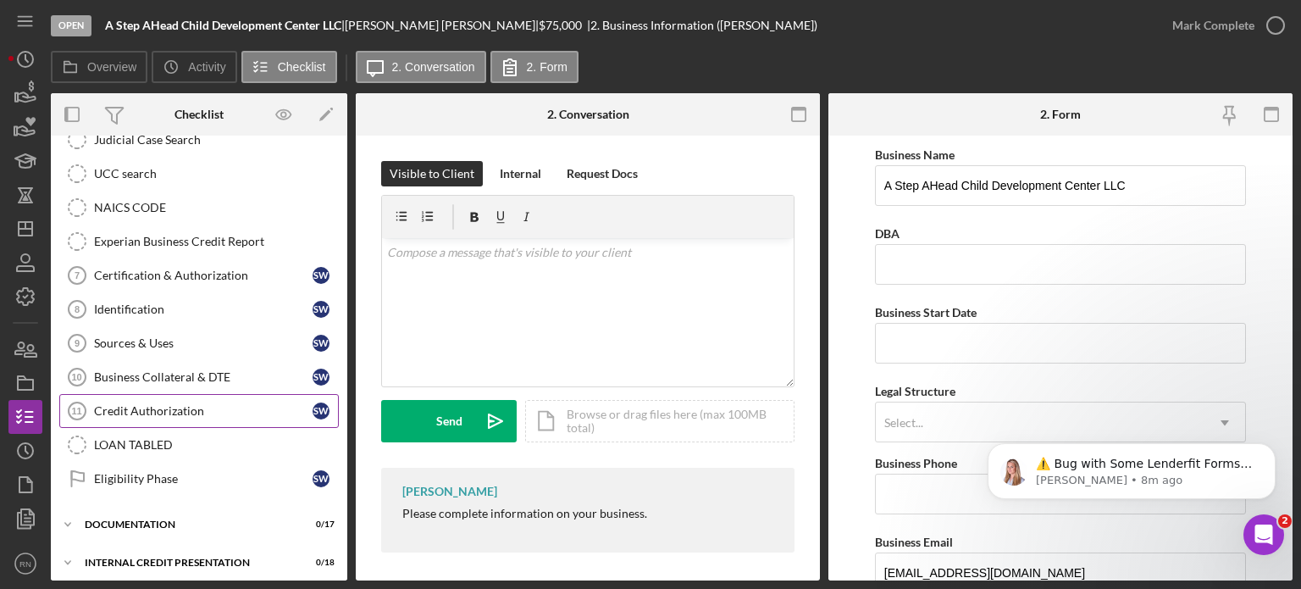
scroll to position [329, 0]
click at [163, 518] on div "documentation" at bounding box center [205, 523] width 241 height 10
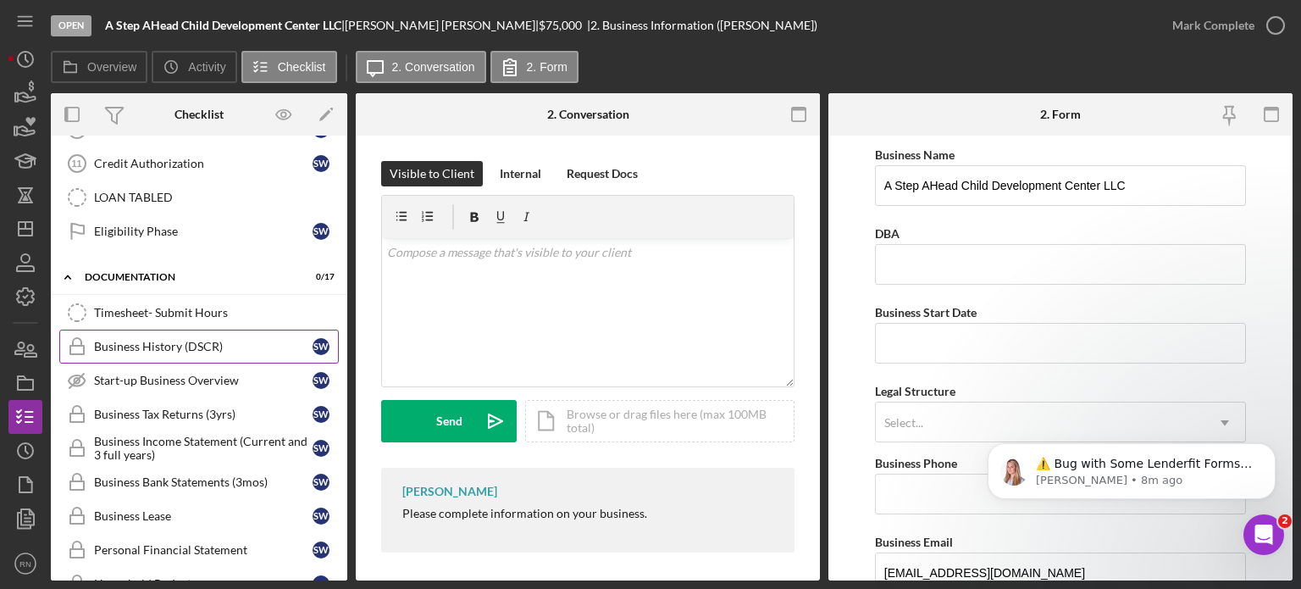
scroll to position [569, 0]
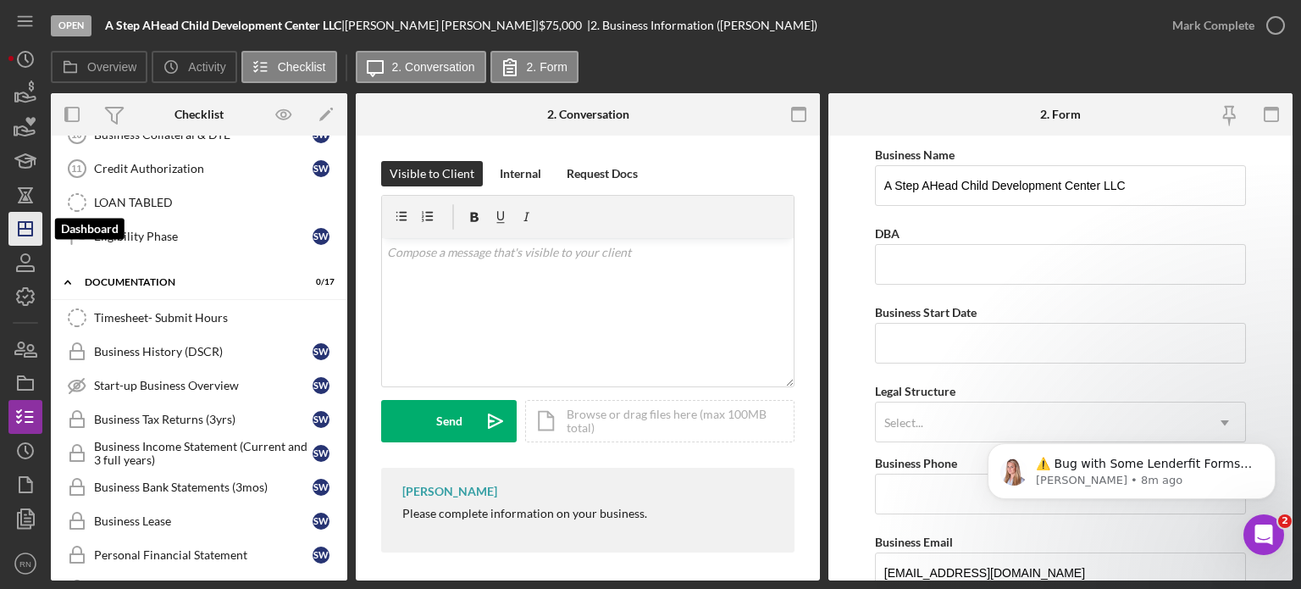
click at [30, 225] on icon "Icon/Dashboard" at bounding box center [25, 229] width 42 height 42
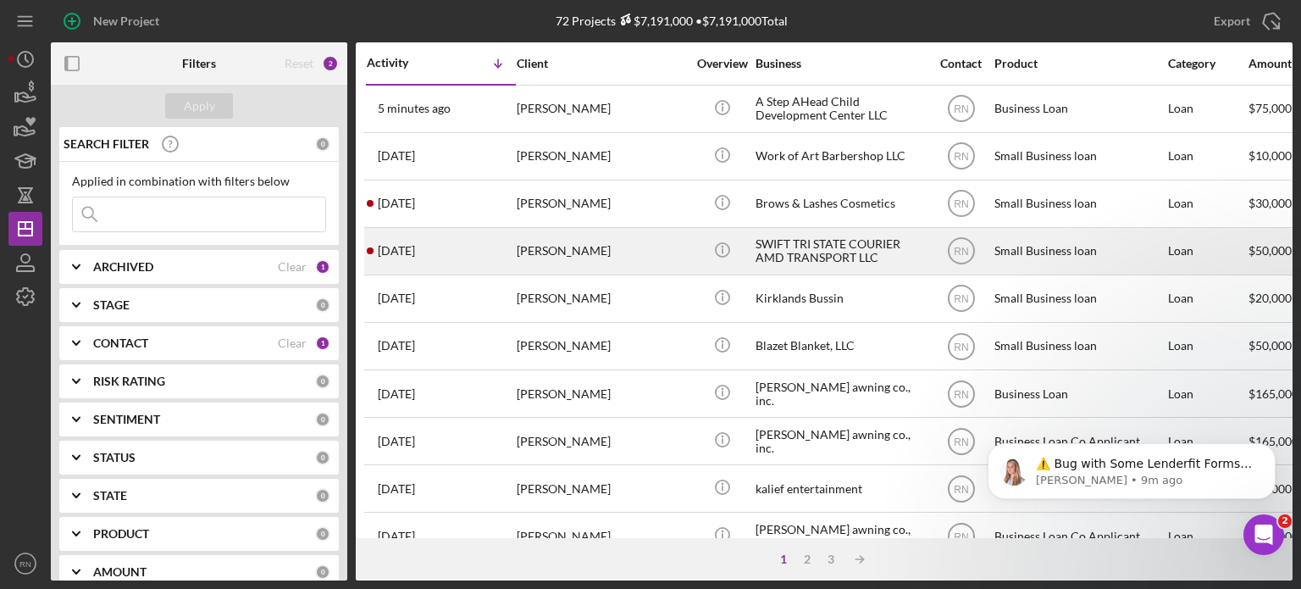
click at [795, 262] on div "SWIFT TRI STATE COURIER AMD TRANSPORT LLC" at bounding box center [840, 251] width 169 height 45
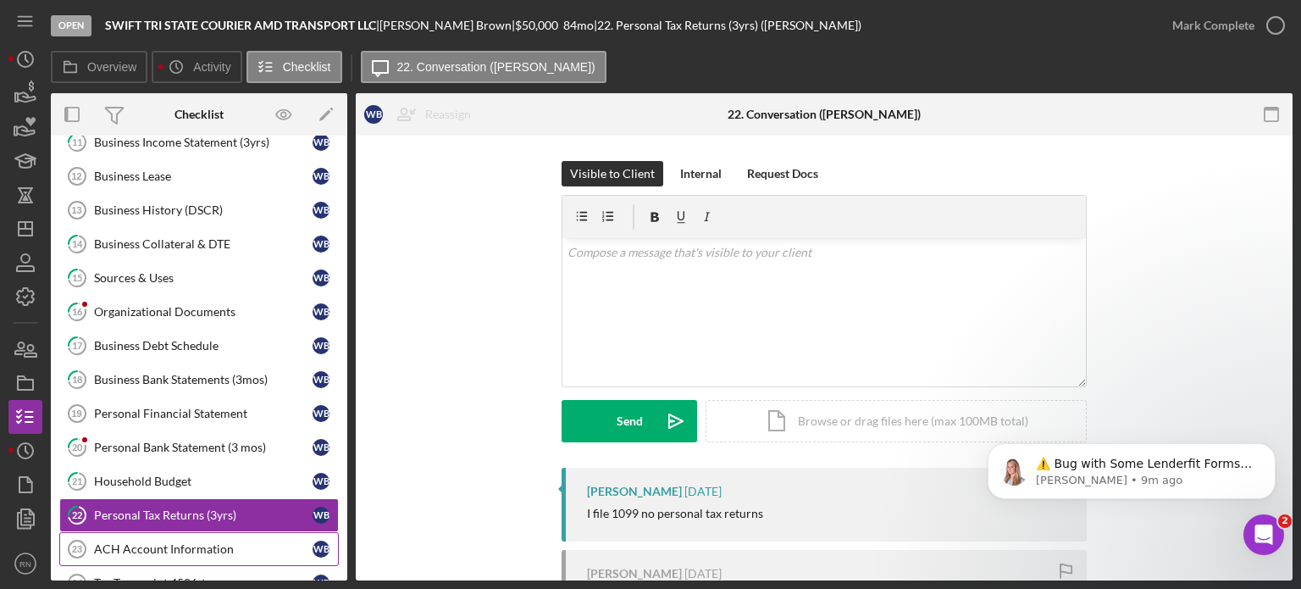
scroll to position [335, 0]
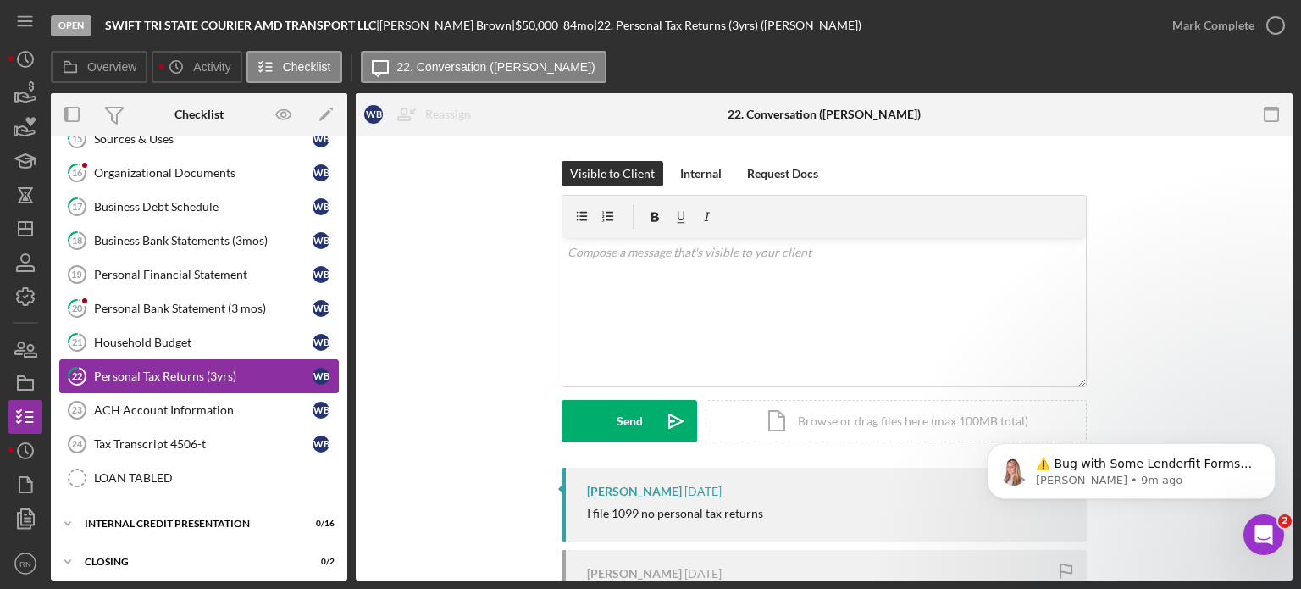
click at [198, 369] on div "Personal Tax Returns (3yrs)" at bounding box center [203, 376] width 219 height 14
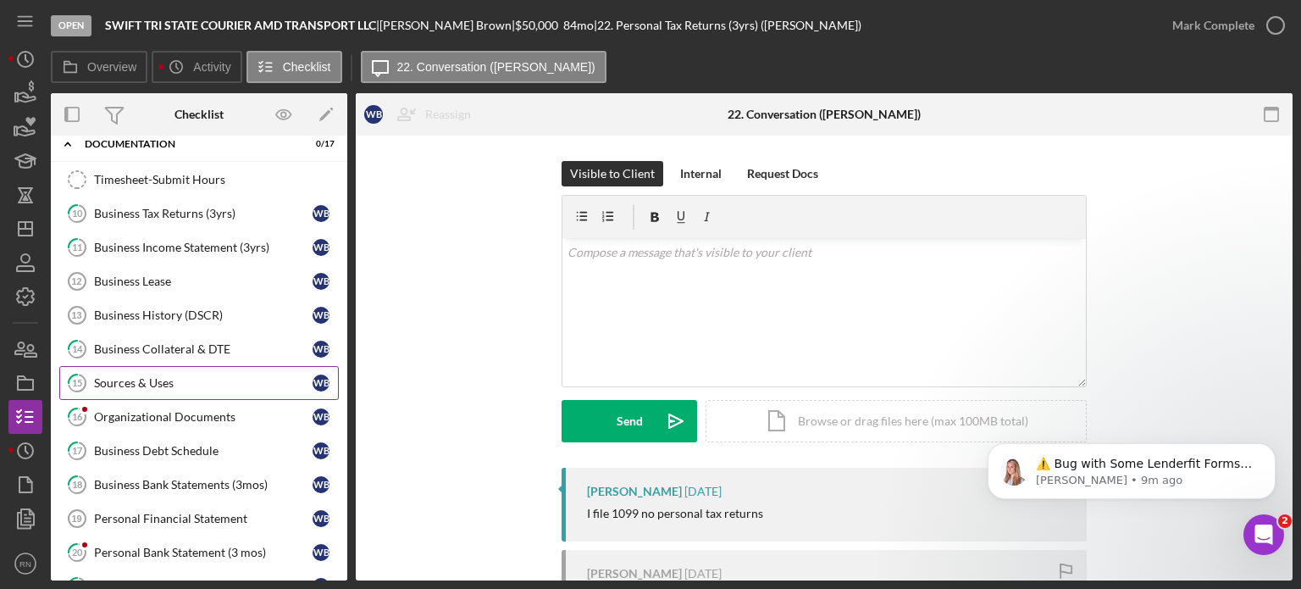
scroll to position [0, 0]
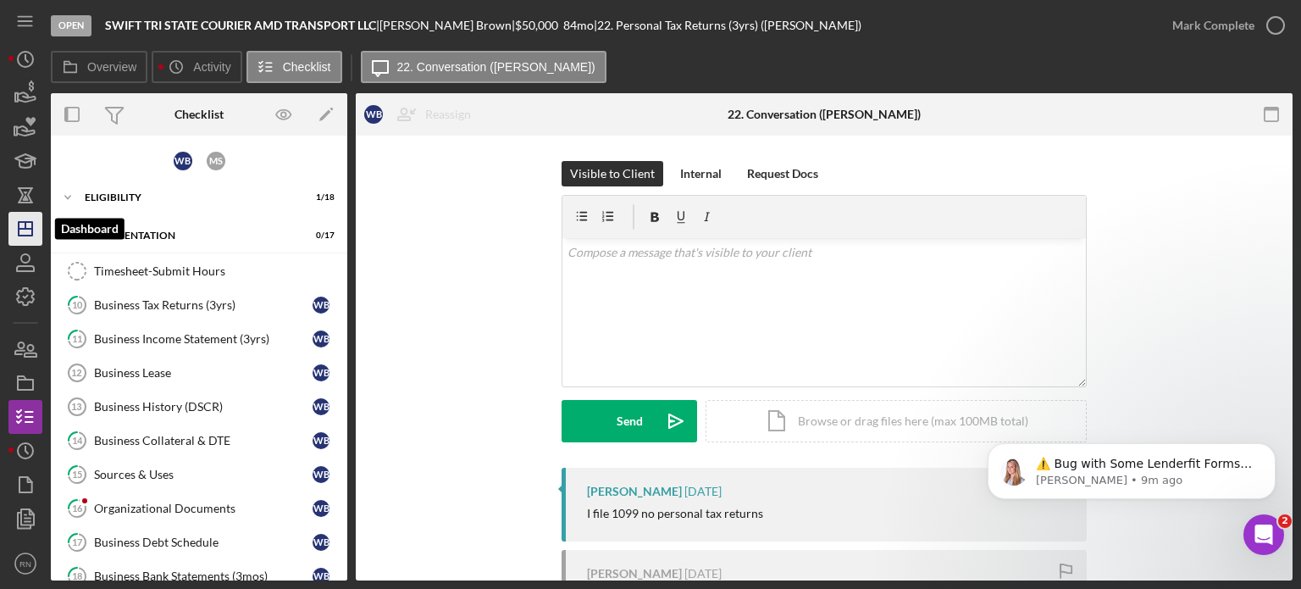
click at [22, 236] on icon "Icon/Dashboard" at bounding box center [25, 229] width 42 height 42
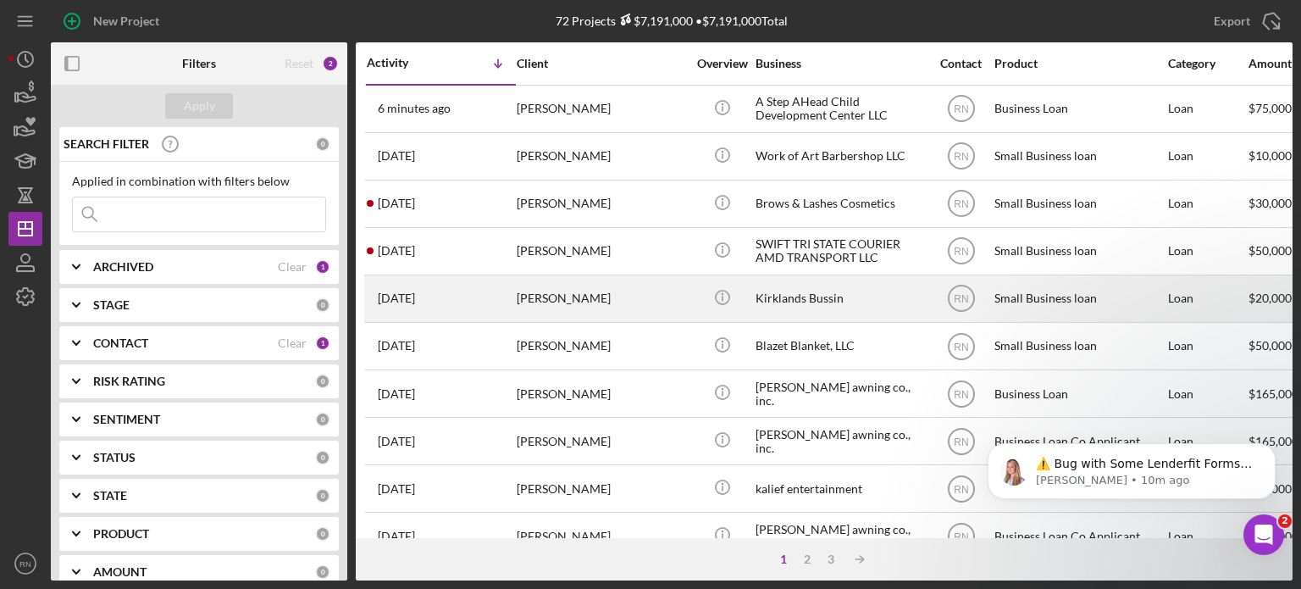
click at [434, 274] on td "5 days ago Eric Kirkland" at bounding box center [441, 297] width 150 height 47
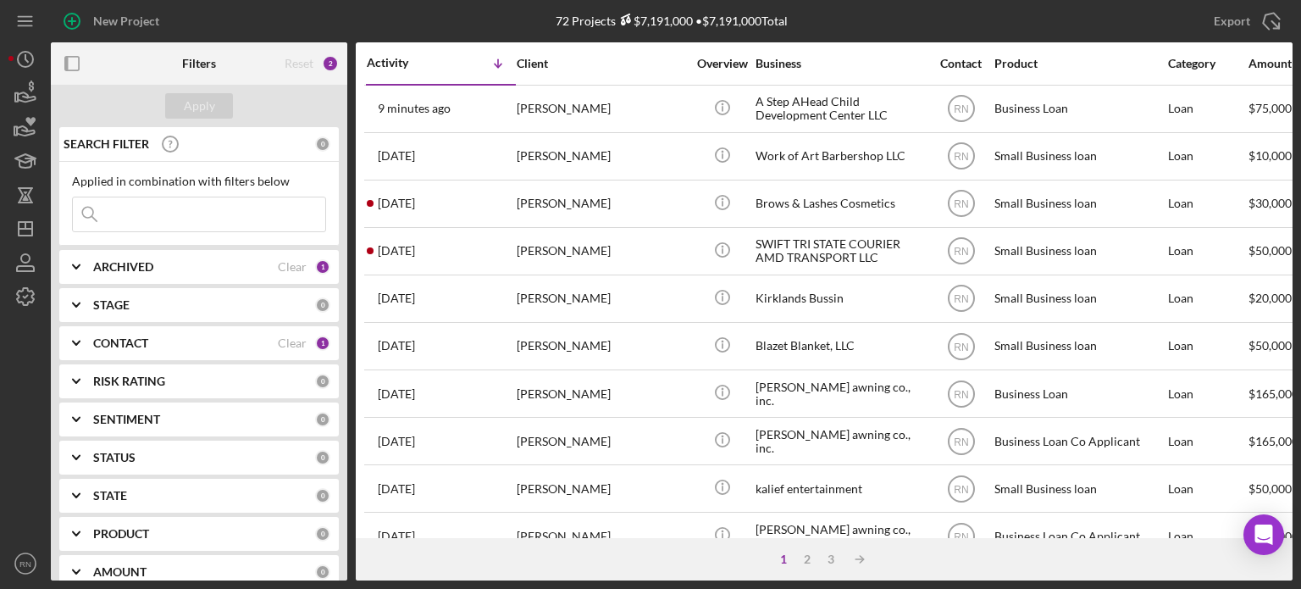
click at [901, 25] on div "Export Icon/Export" at bounding box center [1085, 21] width 414 height 42
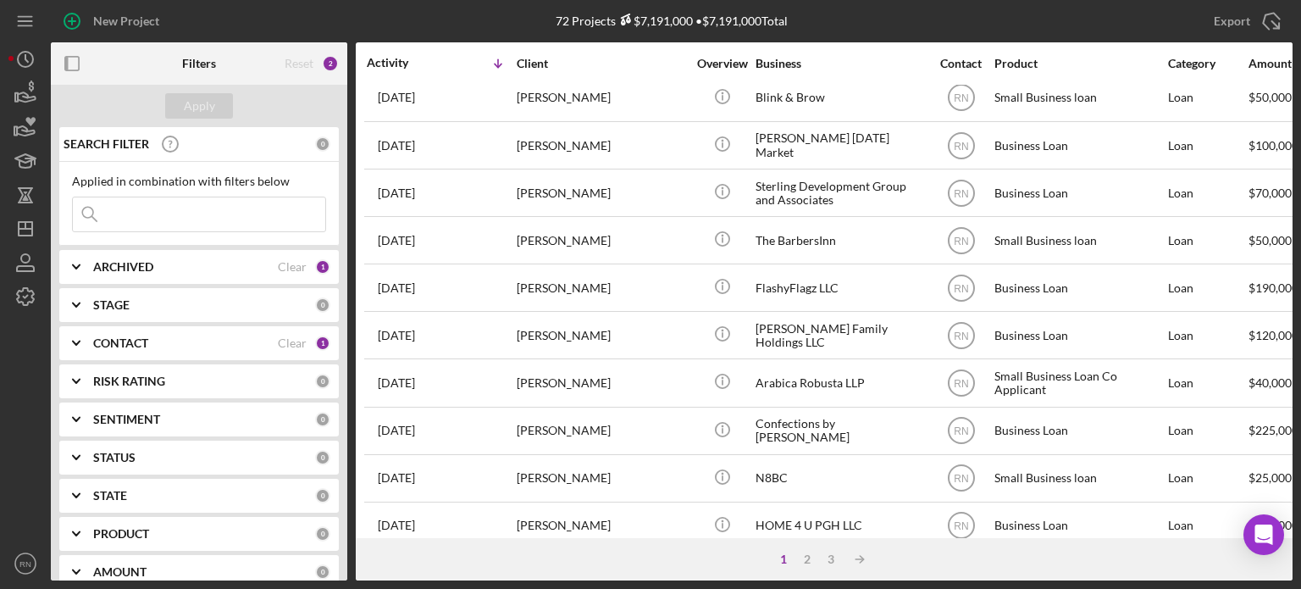
scroll to position [756, 0]
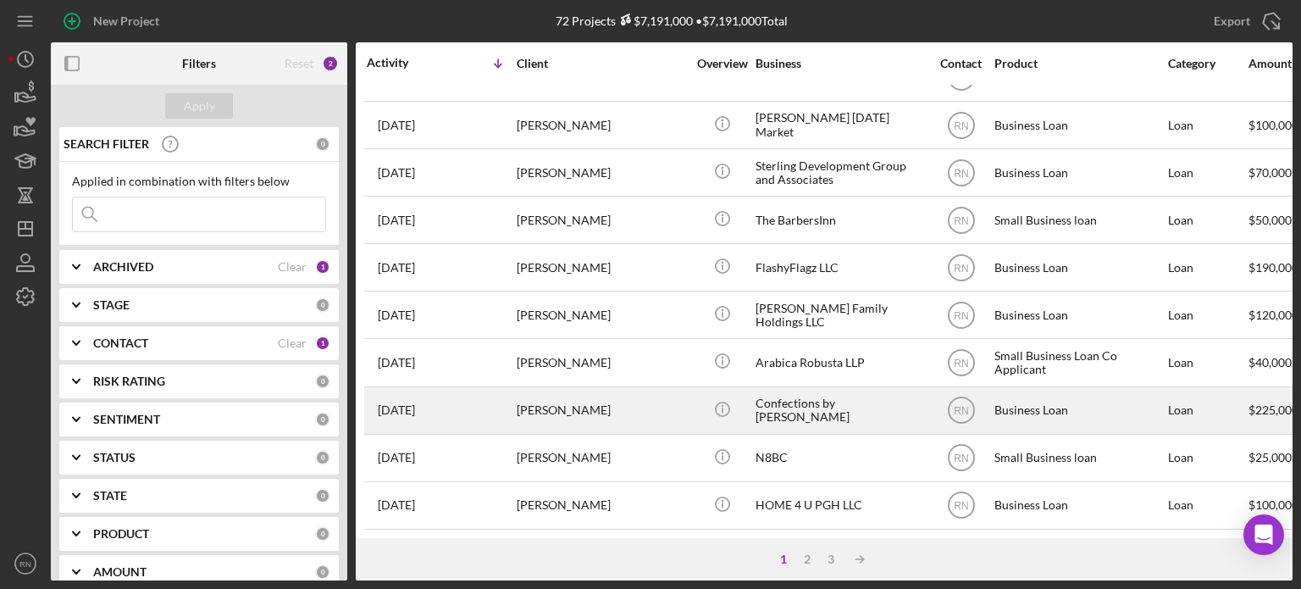
click at [590, 389] on div "[PERSON_NAME]" at bounding box center [601, 410] width 169 height 45
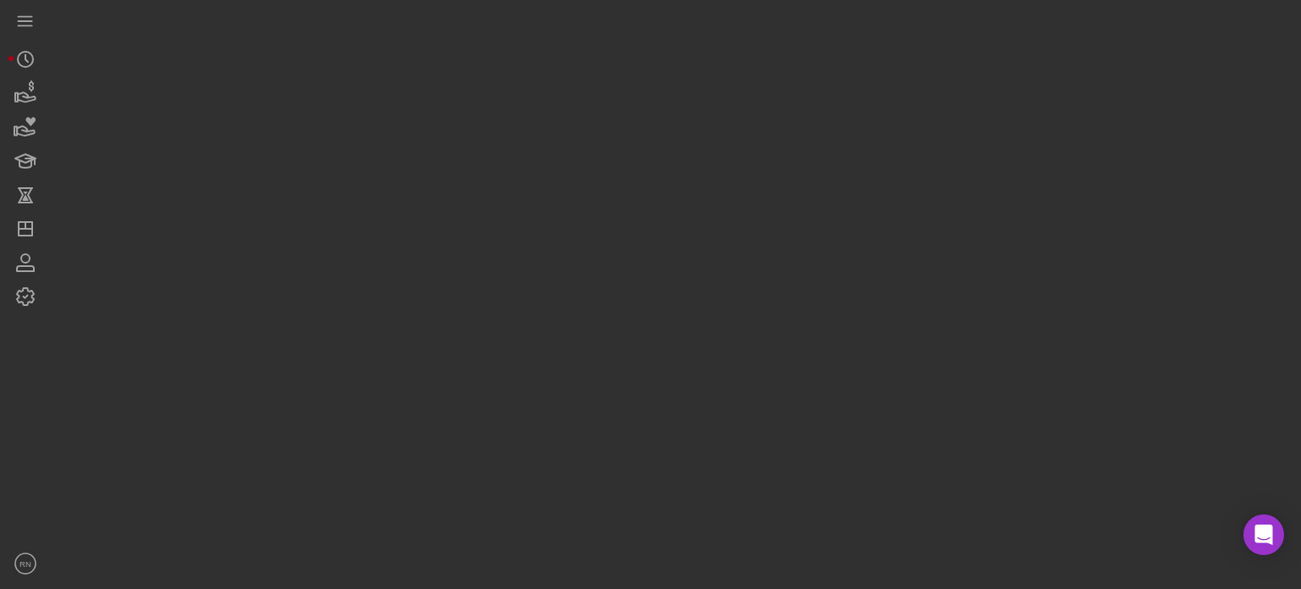
click at [590, 389] on div at bounding box center [672, 290] width 1242 height 580
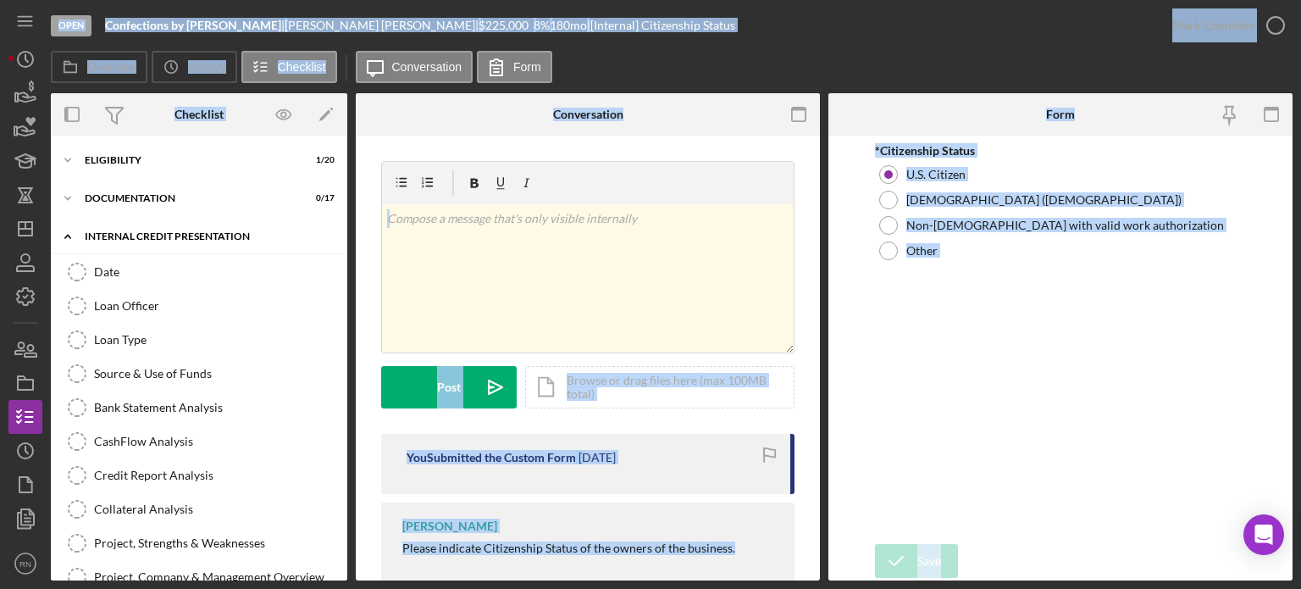
click at [184, 232] on div "Internal Credit Presentation" at bounding box center [205, 236] width 241 height 10
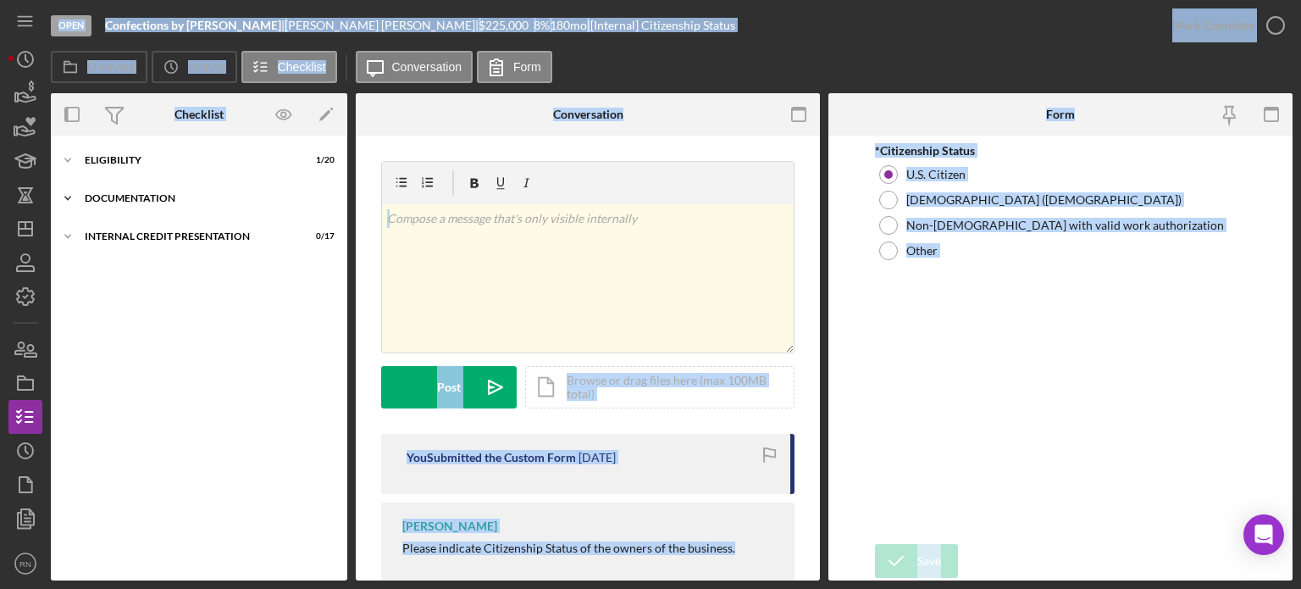
click at [167, 196] on div "documentation" at bounding box center [205, 198] width 241 height 10
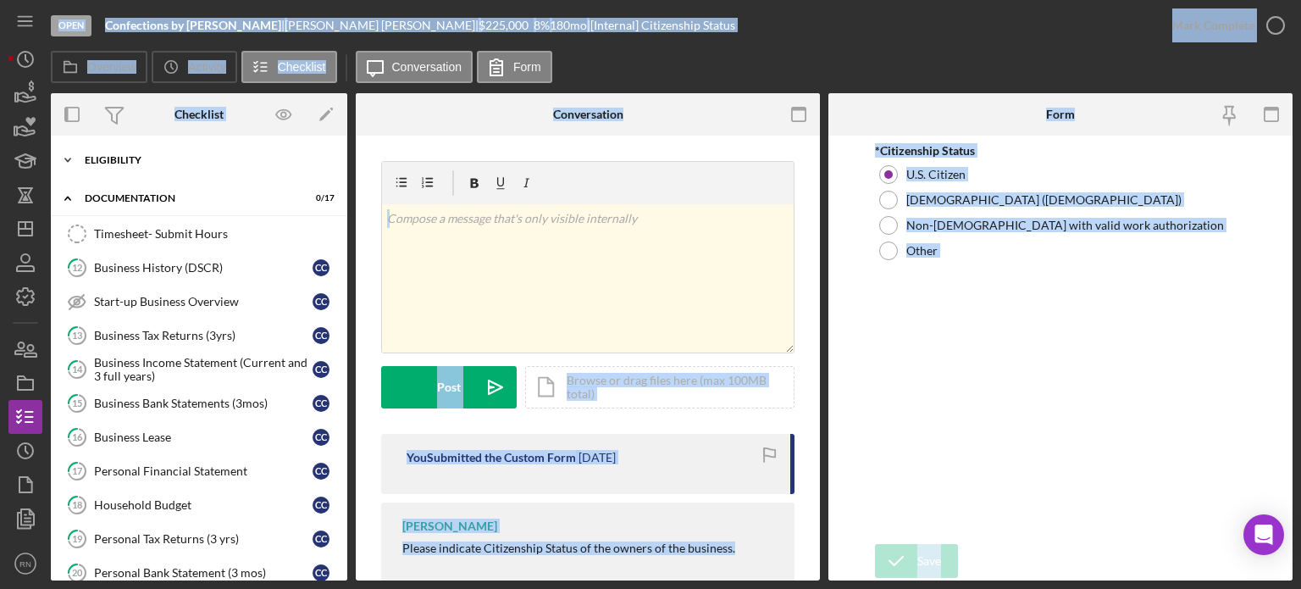
click at [149, 161] on div "Eligibility" at bounding box center [205, 160] width 241 height 10
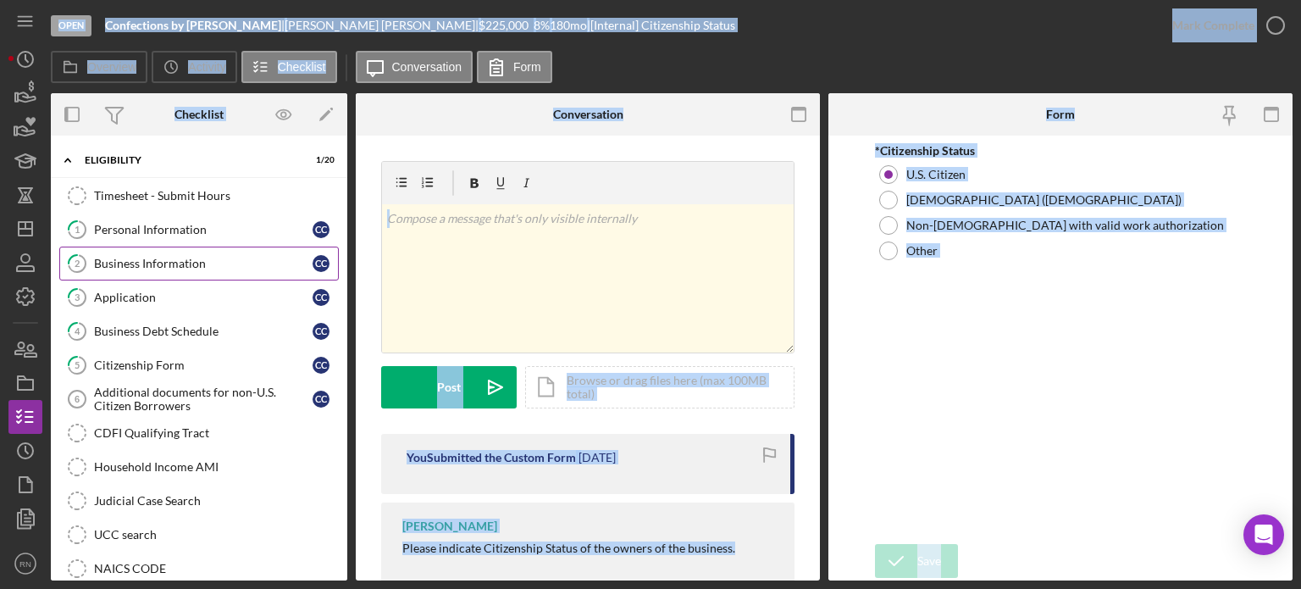
click at [232, 263] on div "Business Information" at bounding box center [203, 264] width 219 height 14
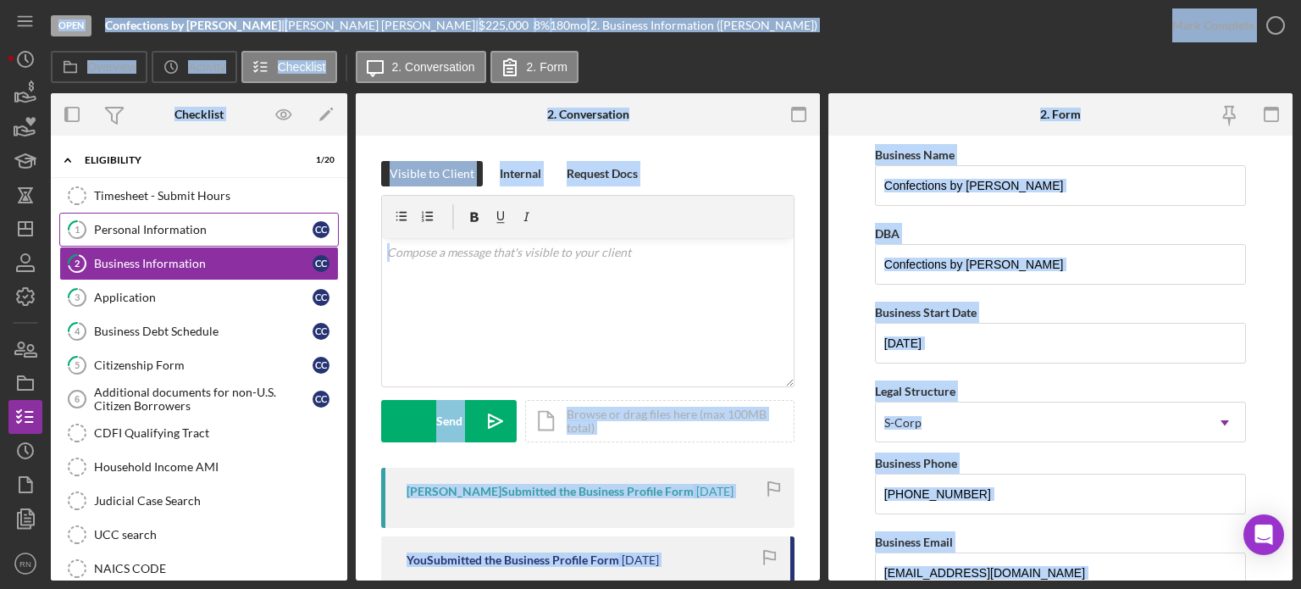
click at [171, 235] on div "Personal Information" at bounding box center [203, 230] width 219 height 14
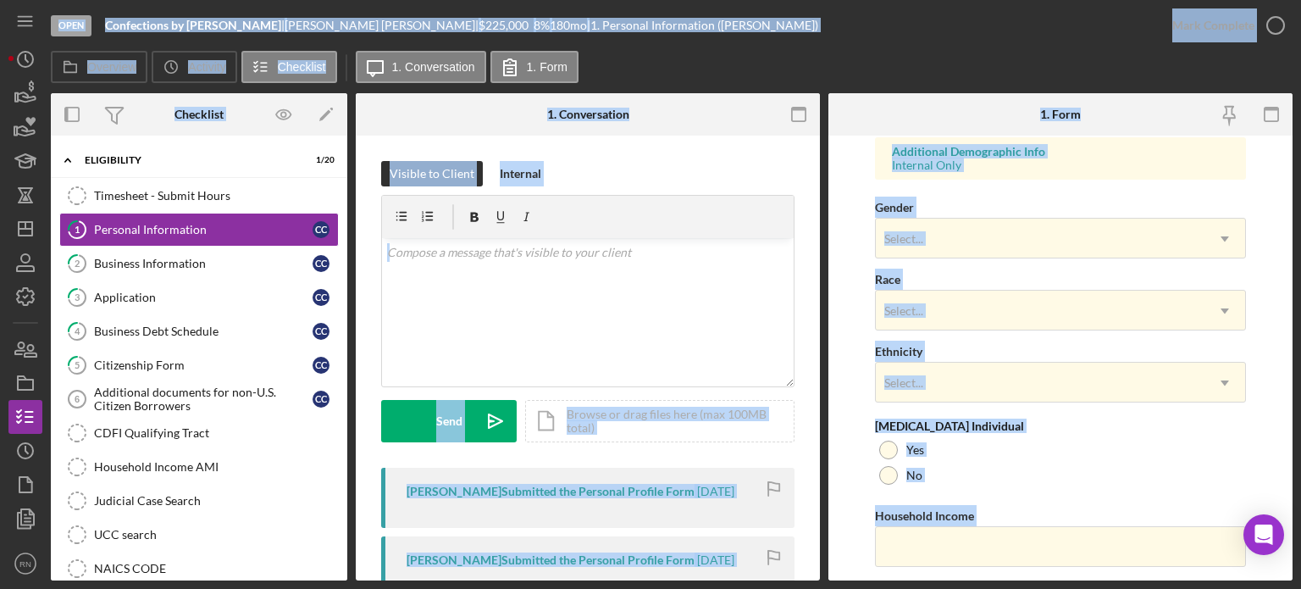
scroll to position [678, 0]
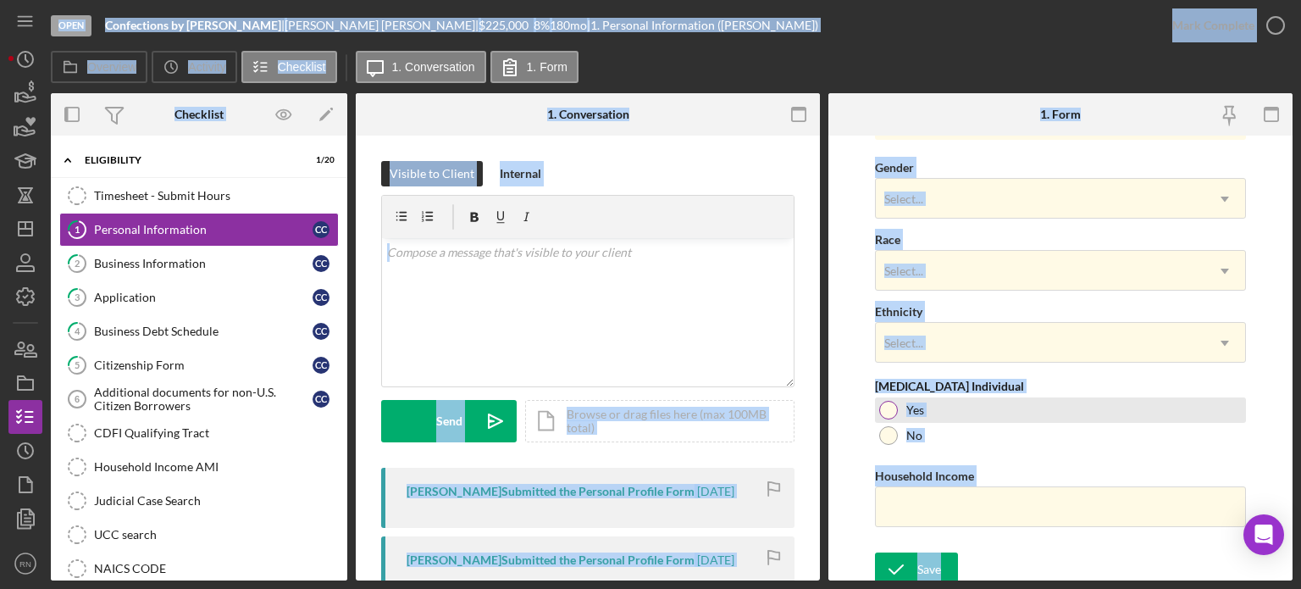
click at [888, 412] on div at bounding box center [888, 410] width 19 height 19
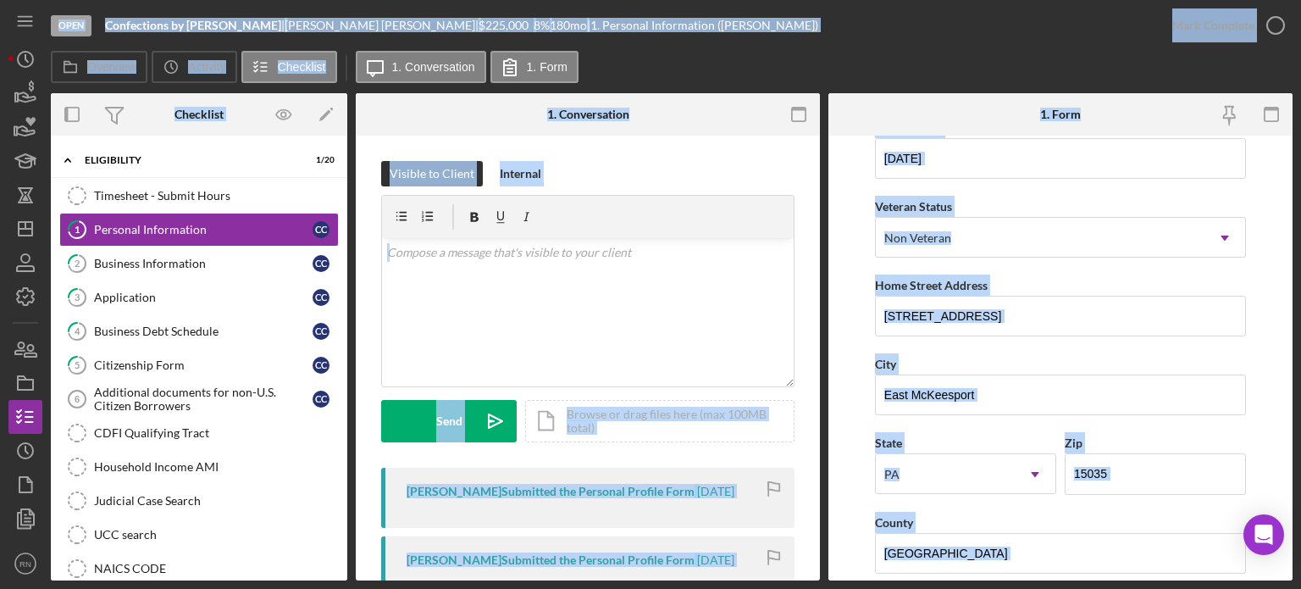
scroll to position [85, 0]
